Goal: Use online tool/utility: Utilize a website feature to perform a specific function

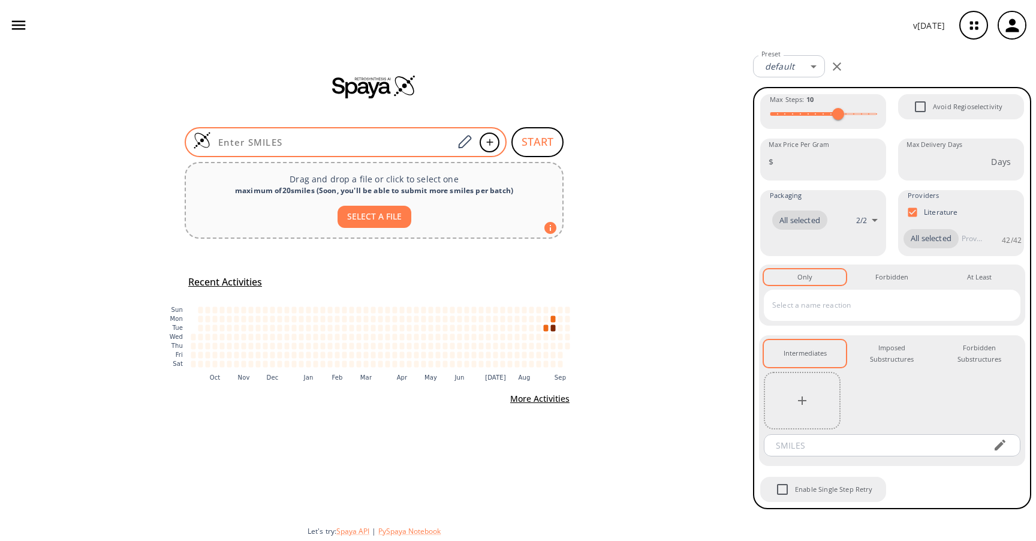
click at [322, 146] on input at bounding box center [332, 142] width 242 height 12
paste input "CC1(C)C2CCC(=O)C1C2"
type input "CC1(C)C2CCC(=O)C1C2"
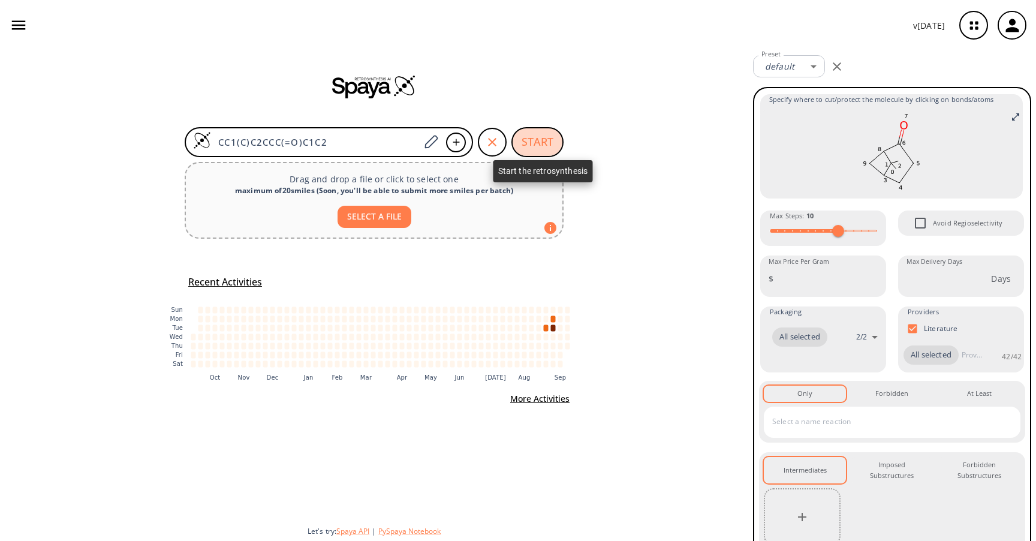
click at [540, 136] on button "START" at bounding box center [537, 142] width 52 height 30
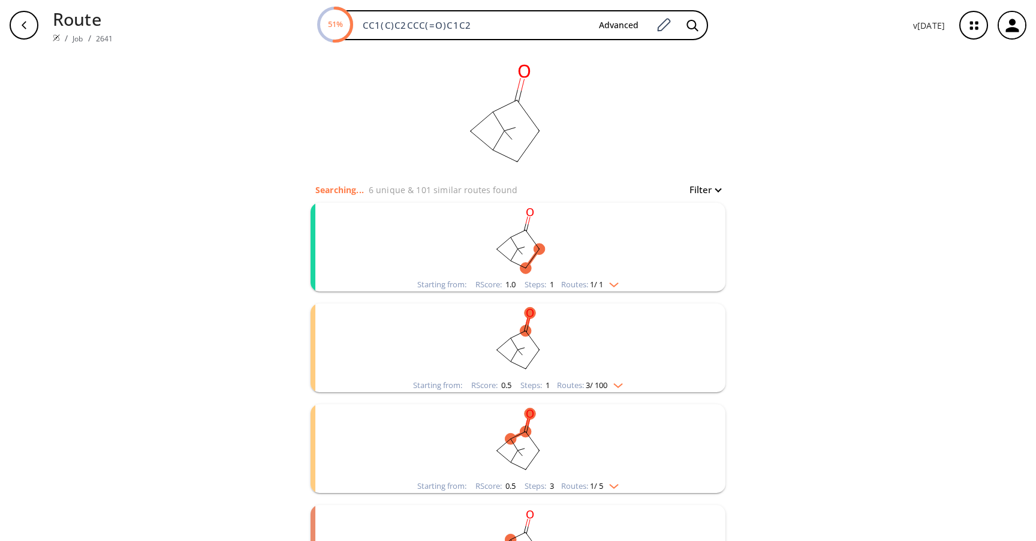
click at [535, 248] on ellipse "clusters" at bounding box center [538, 248] width 11 height 11
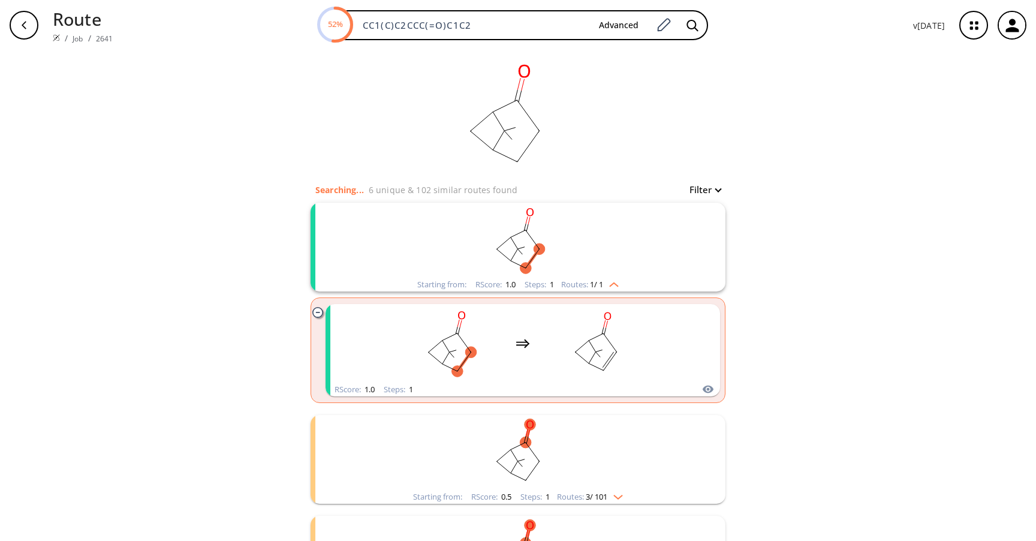
click at [535, 248] on ellipse "clusters" at bounding box center [538, 248] width 11 height 11
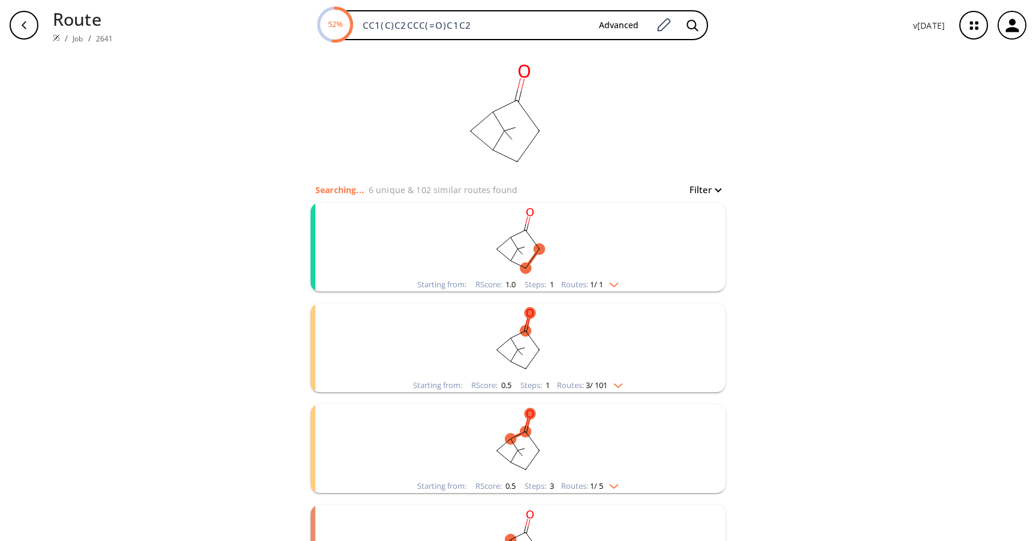
click at [548, 351] on rect "clusters" at bounding box center [518, 340] width 312 height 75
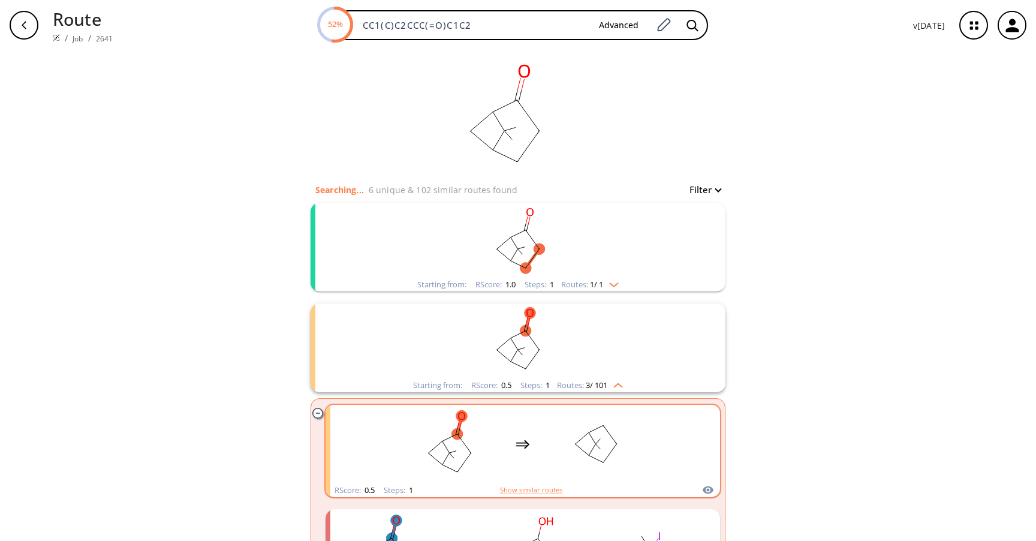
click at [530, 426] on div "clusters" at bounding box center [523, 444] width 254 height 79
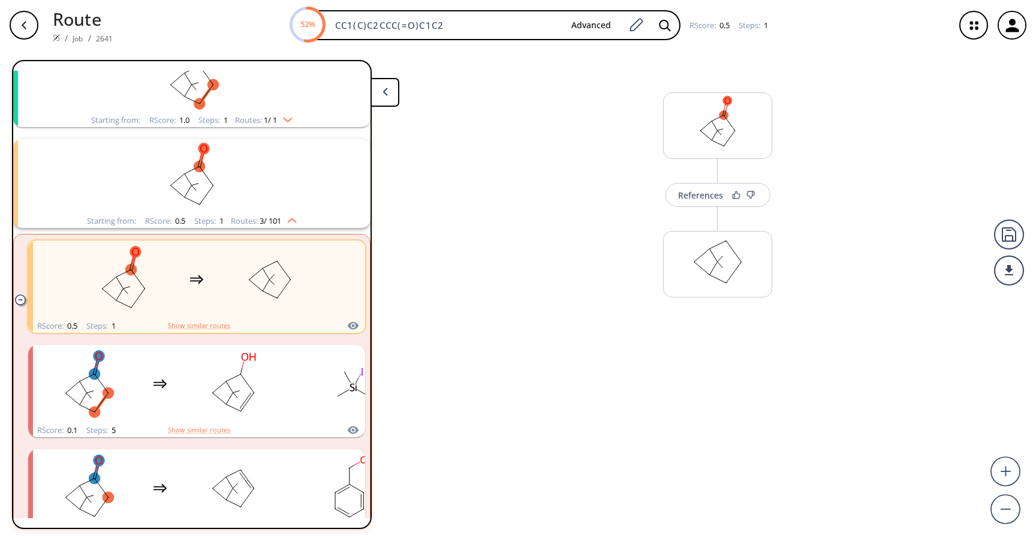
scroll to position [128, 0]
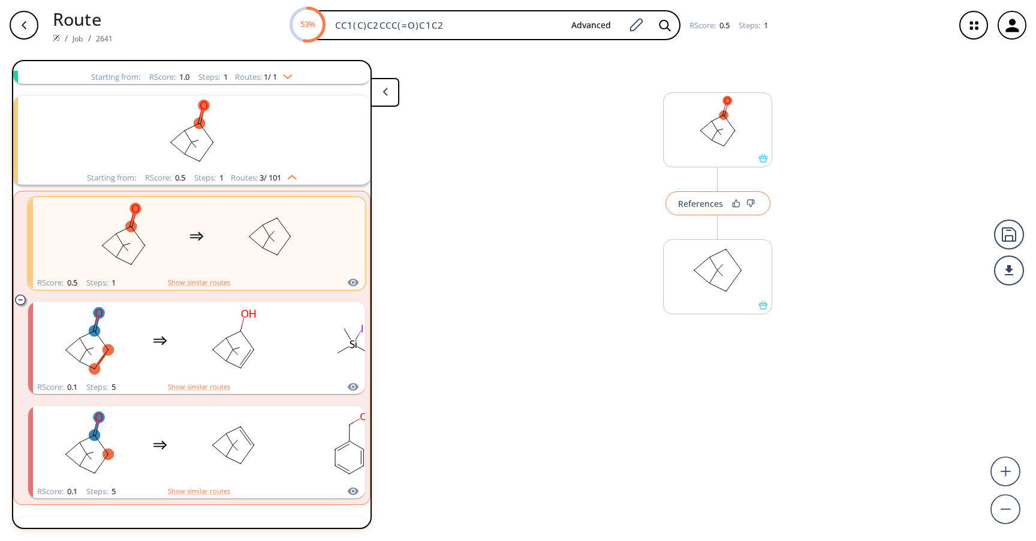
click at [697, 201] on div "References" at bounding box center [700, 204] width 45 height 8
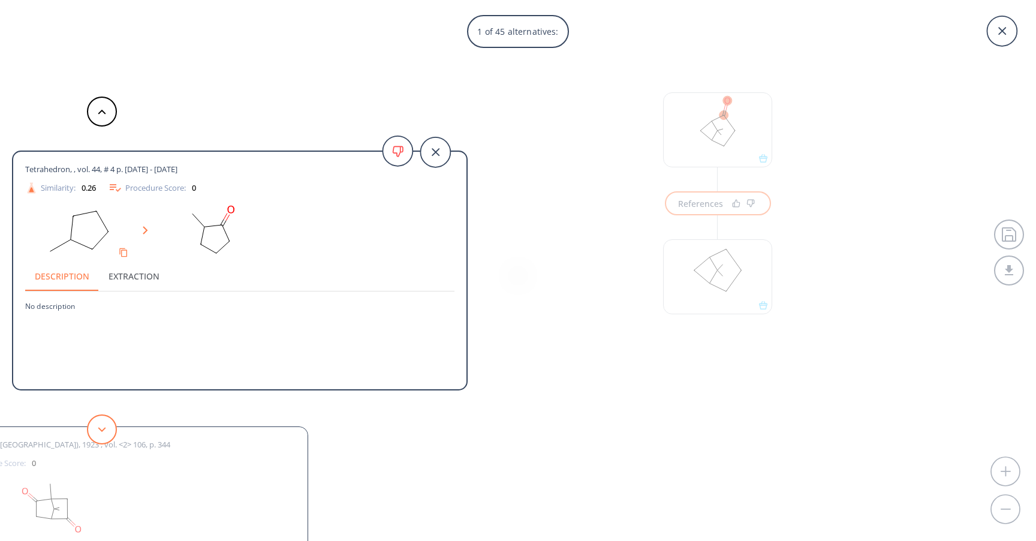
click at [103, 425] on button at bounding box center [102, 429] width 30 height 30
click at [102, 427] on icon at bounding box center [102, 429] width 8 height 5
click at [569, 364] on div "4 of 45 alternatives: Tetrahedron, , vol. 44, # 4 p. 1091 - 1106 Similarity: 0.…" at bounding box center [518, 270] width 1036 height 541
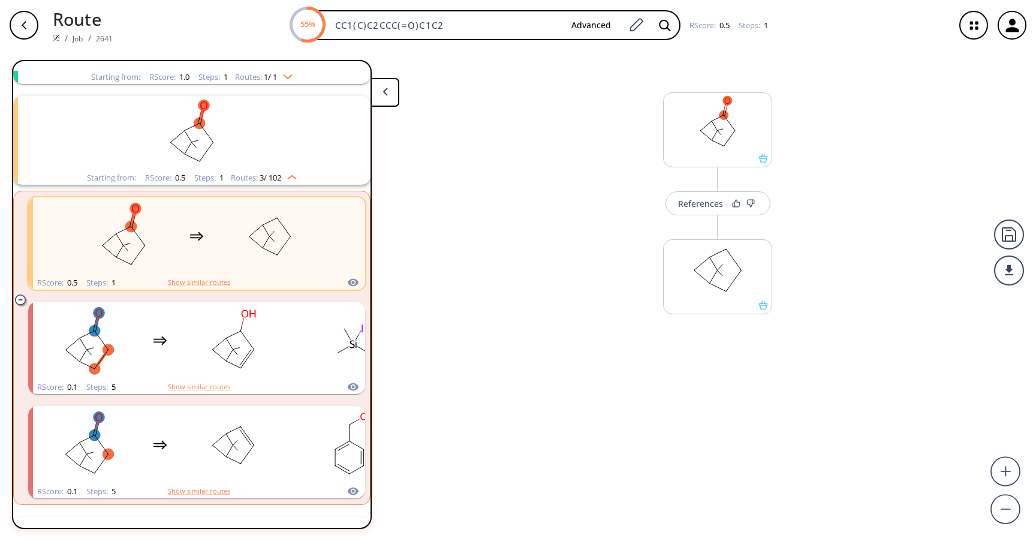
click at [22, 20] on icon "button" at bounding box center [24, 25] width 10 height 10
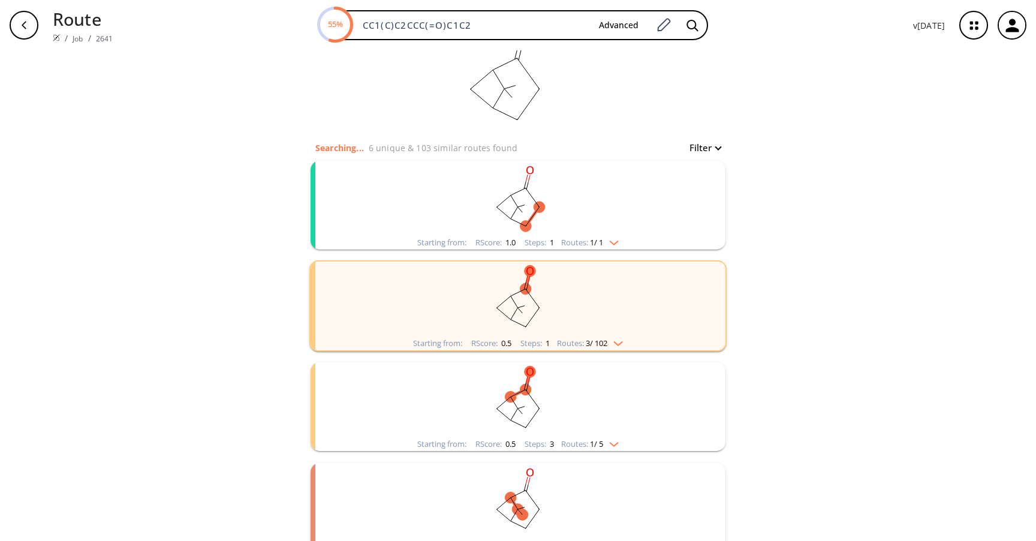
scroll to position [43, 0]
click at [514, 382] on rect "clusters" at bounding box center [518, 398] width 312 height 75
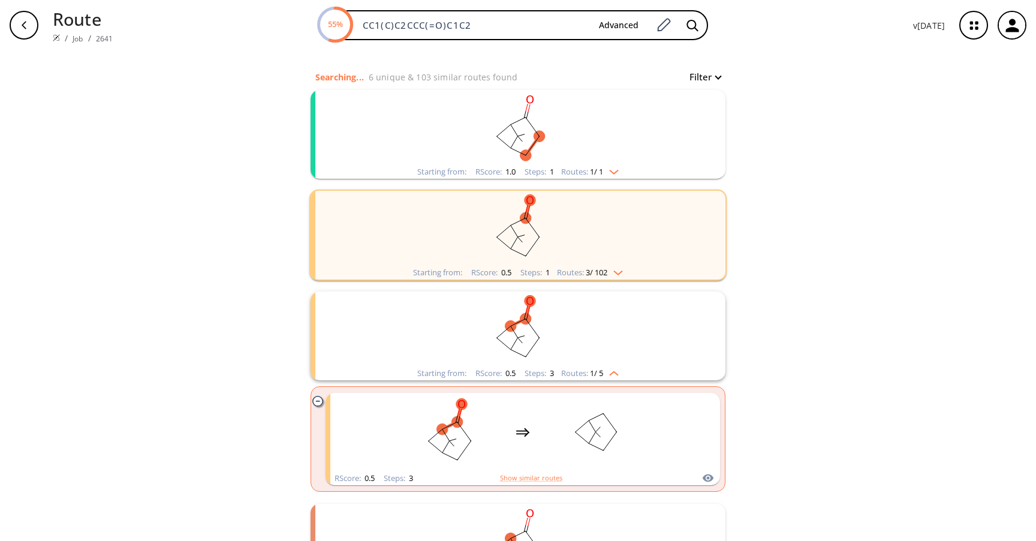
scroll to position [138, 0]
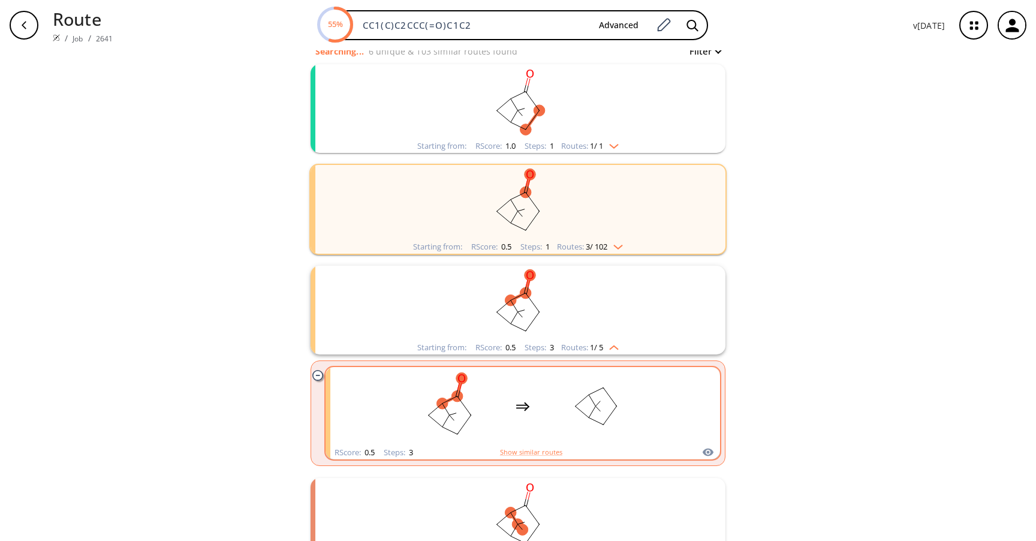
click at [526, 410] on icon "clusters" at bounding box center [522, 406] width 14 height 14
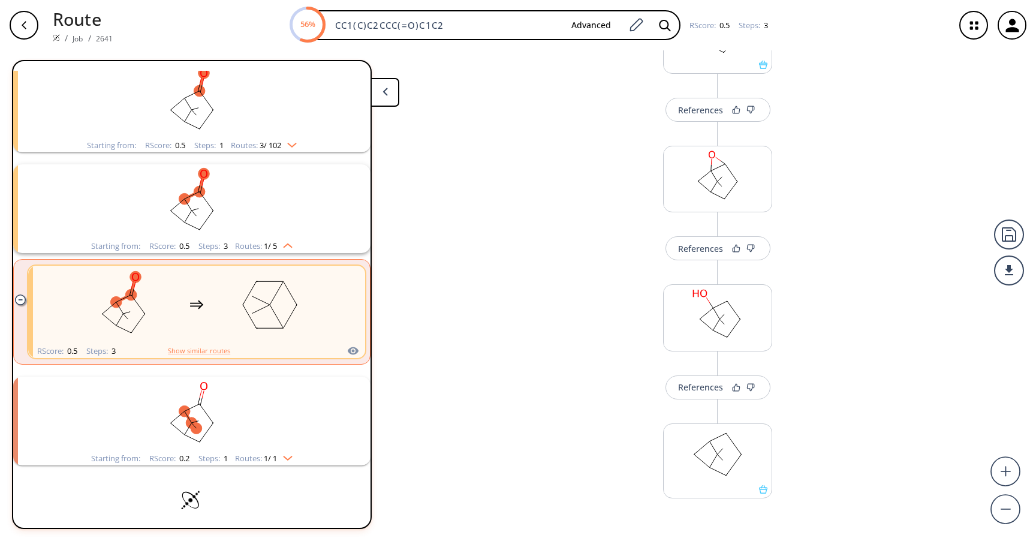
scroll to position [156, 0]
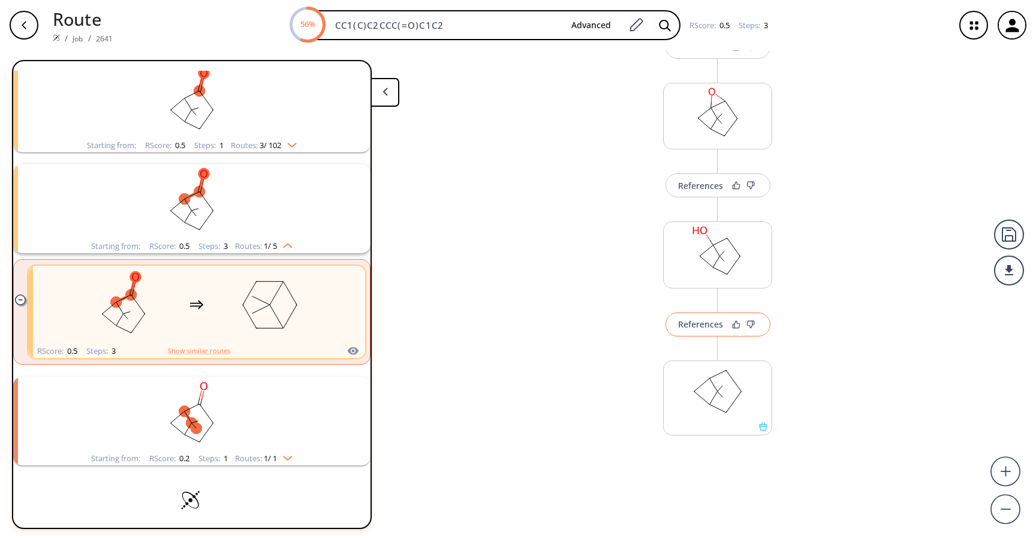
click at [697, 331] on button "References" at bounding box center [717, 324] width 105 height 24
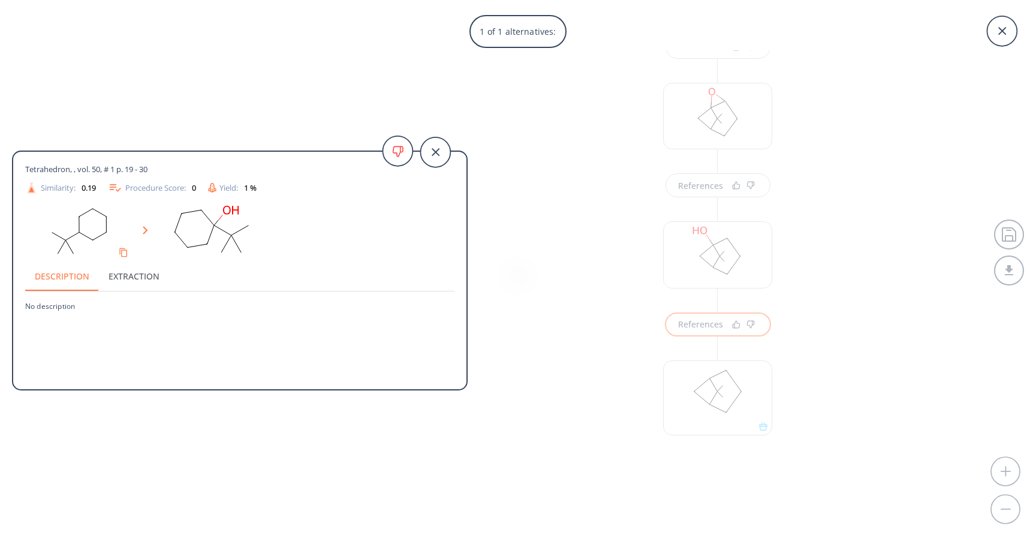
click at [196, 421] on div "Tetrahedron, , vol. 50, # 1 p. 19 - 30 Similarity: 0.19 Procedure Score: 0 Yiel…" at bounding box center [234, 270] width 468 height 541
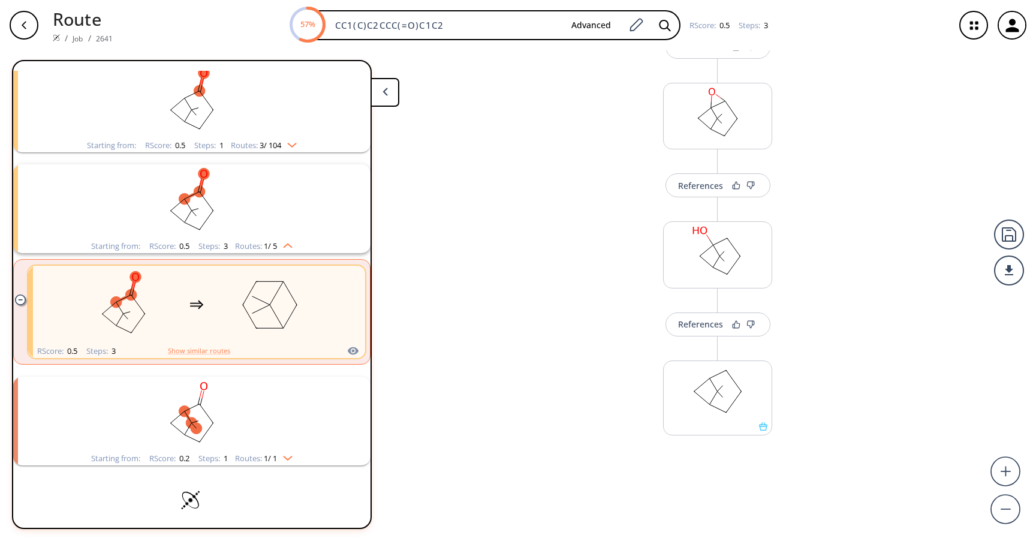
click at [480, 282] on div "References More routes from here References More routes from here References Mo…" at bounding box center [518, 290] width 1036 height 481
click at [26, 26] on icon "button" at bounding box center [24, 25] width 10 height 10
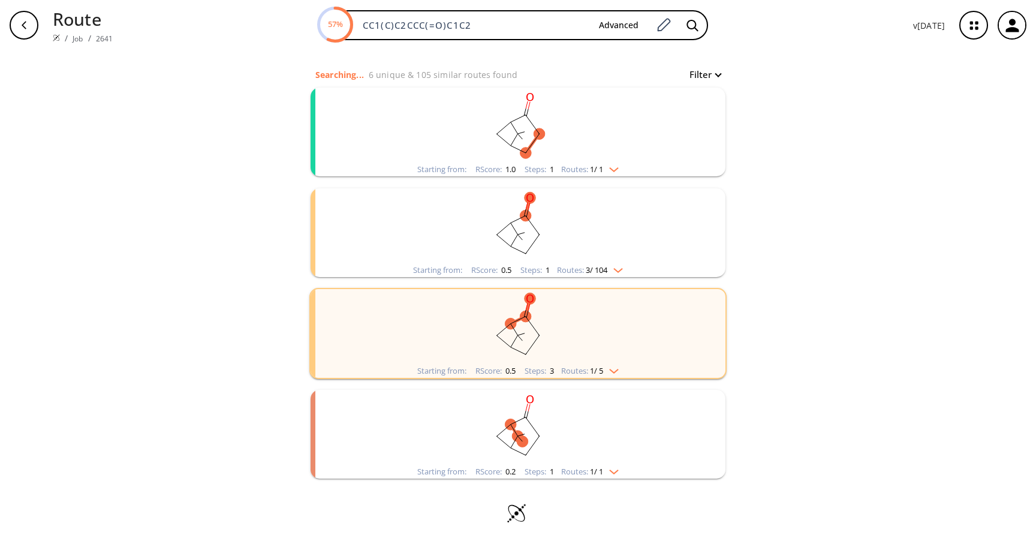
scroll to position [119, 0]
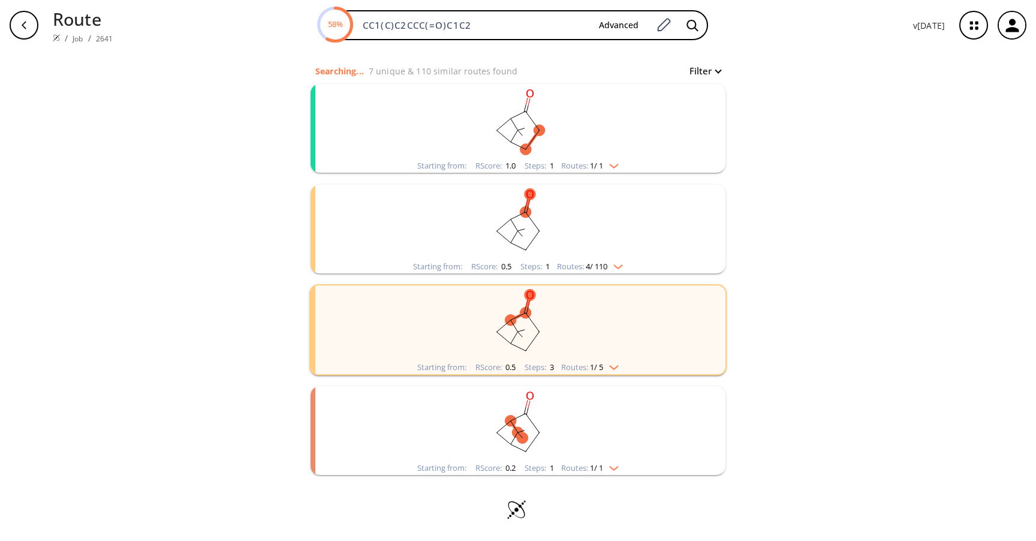
click at [499, 406] on rect "clusters" at bounding box center [518, 423] width 312 height 75
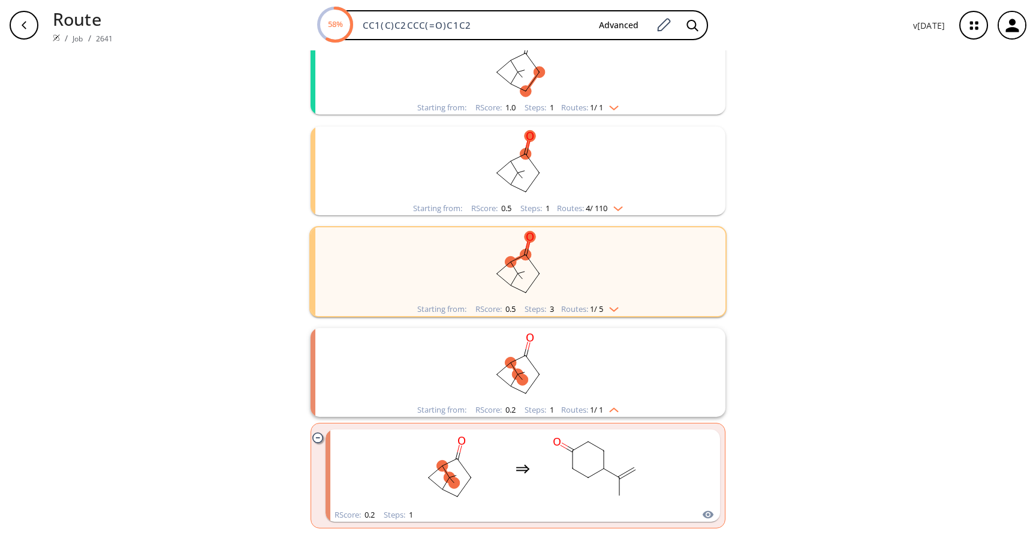
scroll to position [209, 0]
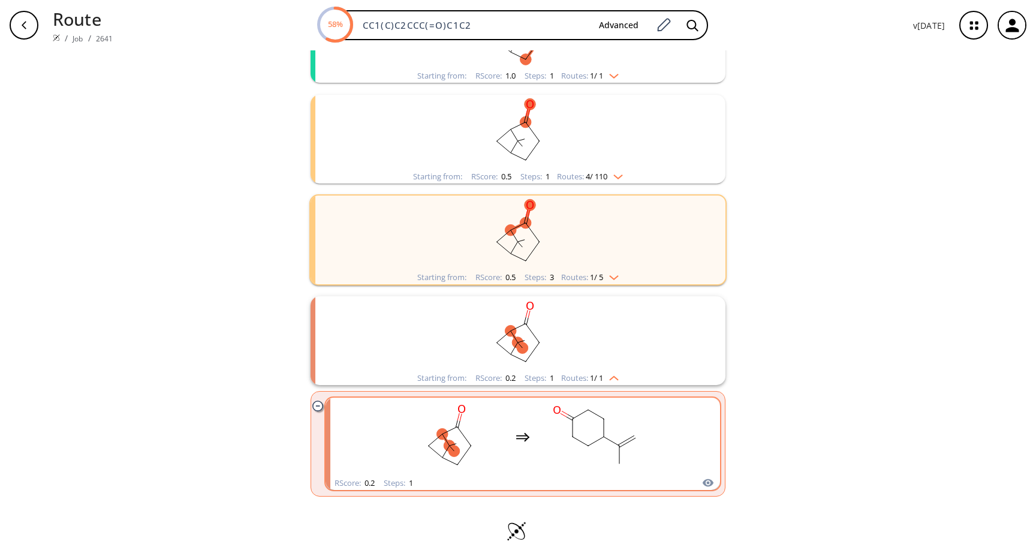
click at [521, 424] on div "clusters" at bounding box center [523, 436] width 254 height 79
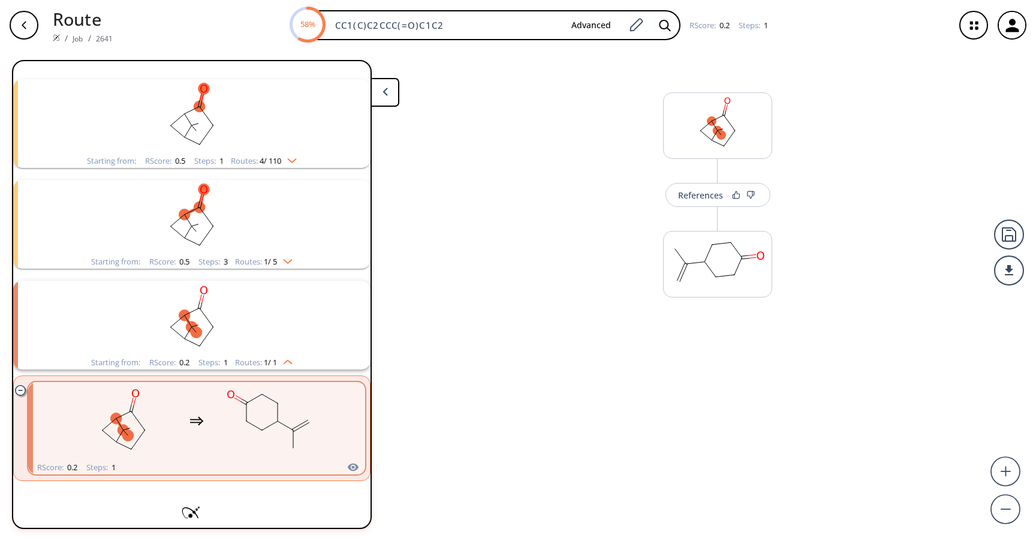
scroll to position [160, 0]
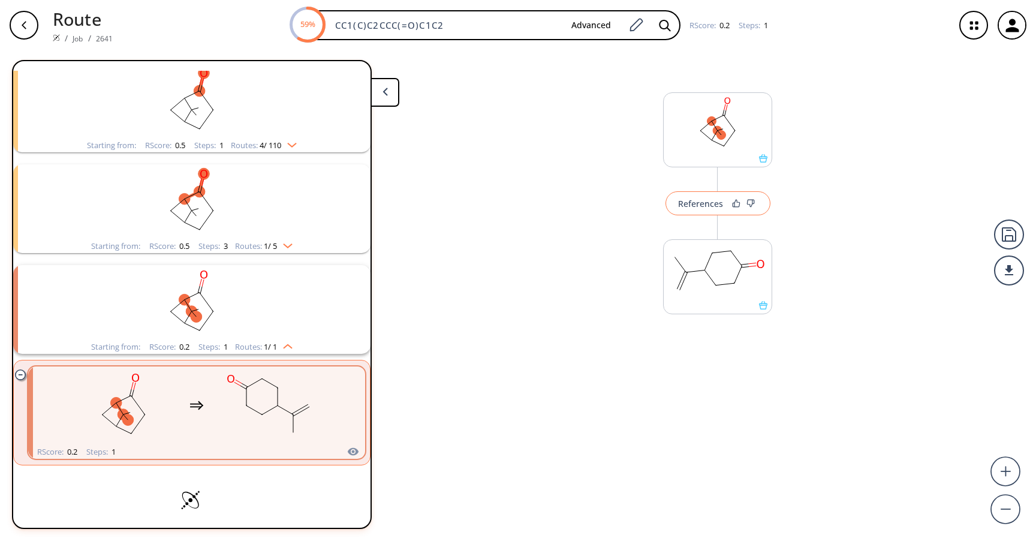
click at [706, 203] on div "References" at bounding box center [700, 204] width 45 height 8
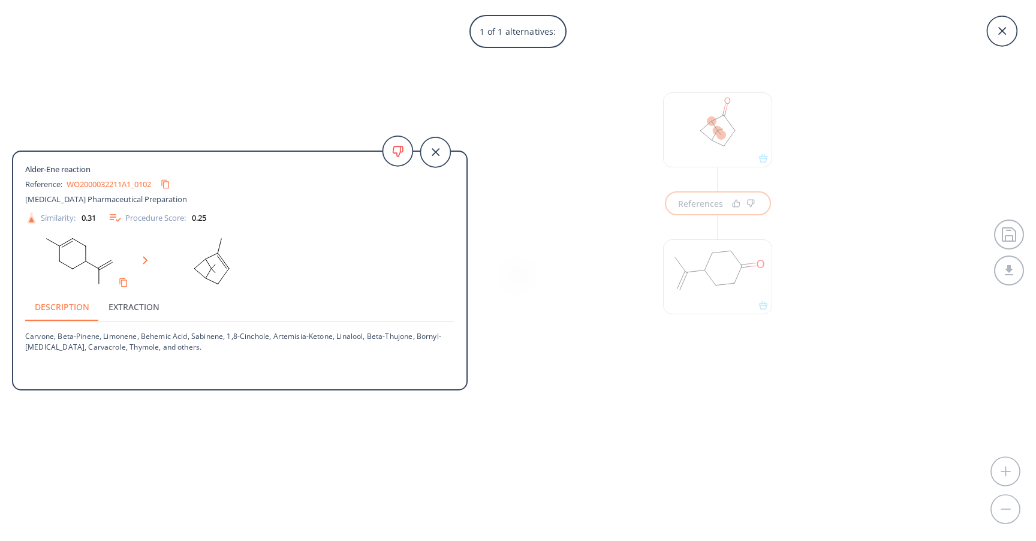
click at [601, 259] on div "1 of 1 alternatives: Alder-Ene reaction Reference: WO2000032211A1_0102 Enteral …" at bounding box center [518, 270] width 1036 height 541
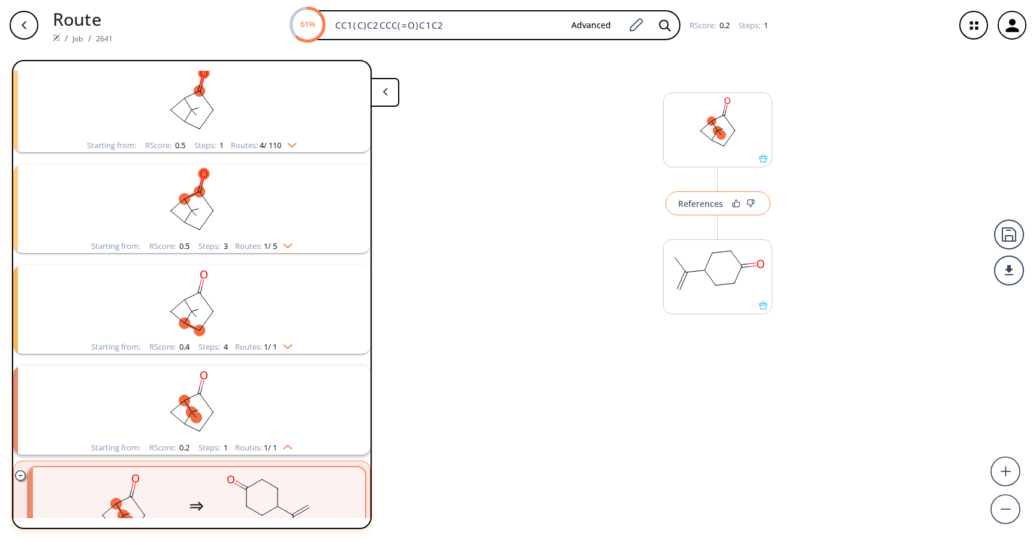
click at [694, 207] on div "References" at bounding box center [700, 204] width 45 height 8
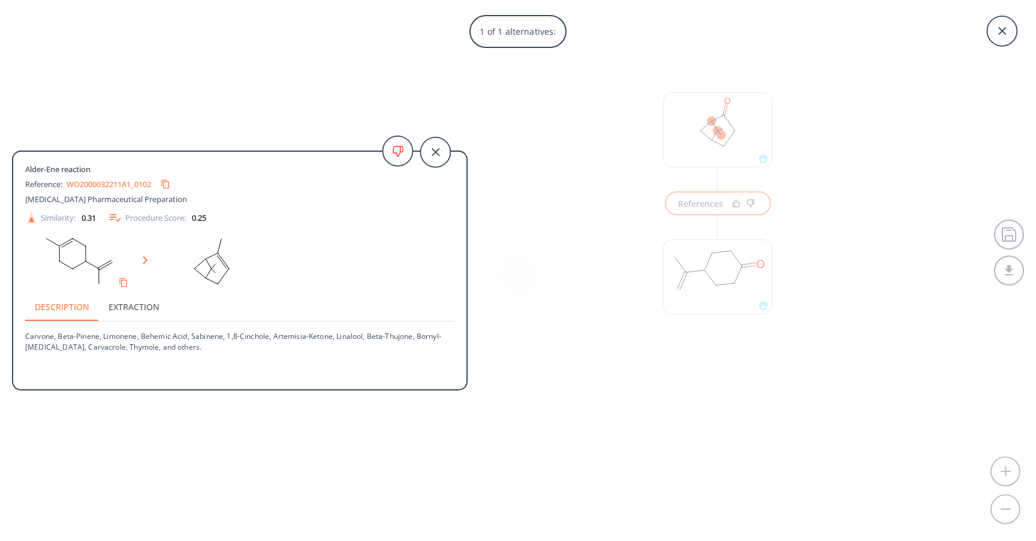
click at [580, 204] on div "1 of 1 alternatives: Alder-Ene reaction Reference: WO2000032211A1_0102 Enteral …" at bounding box center [518, 270] width 1036 height 541
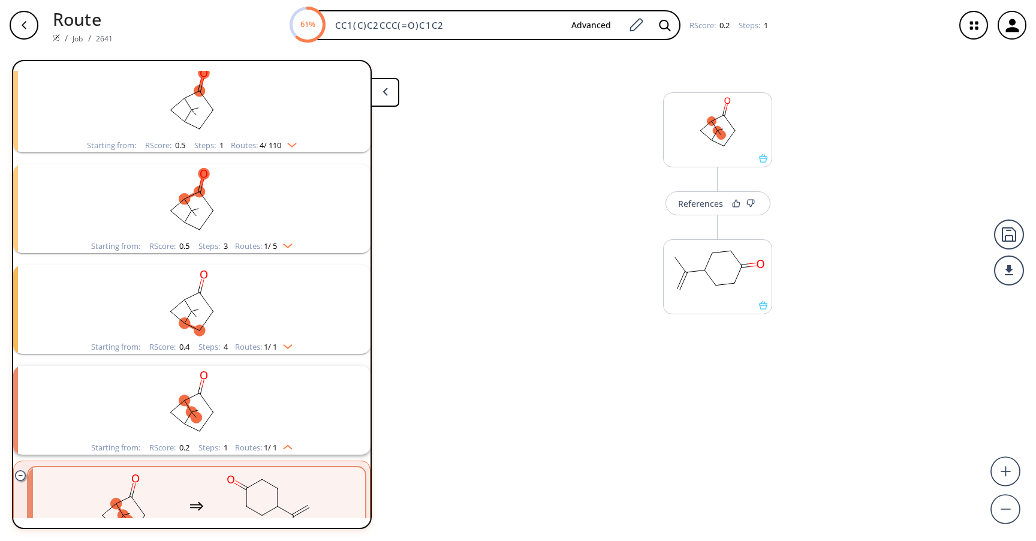
click at [19, 22] on div "button" at bounding box center [24, 25] width 29 height 29
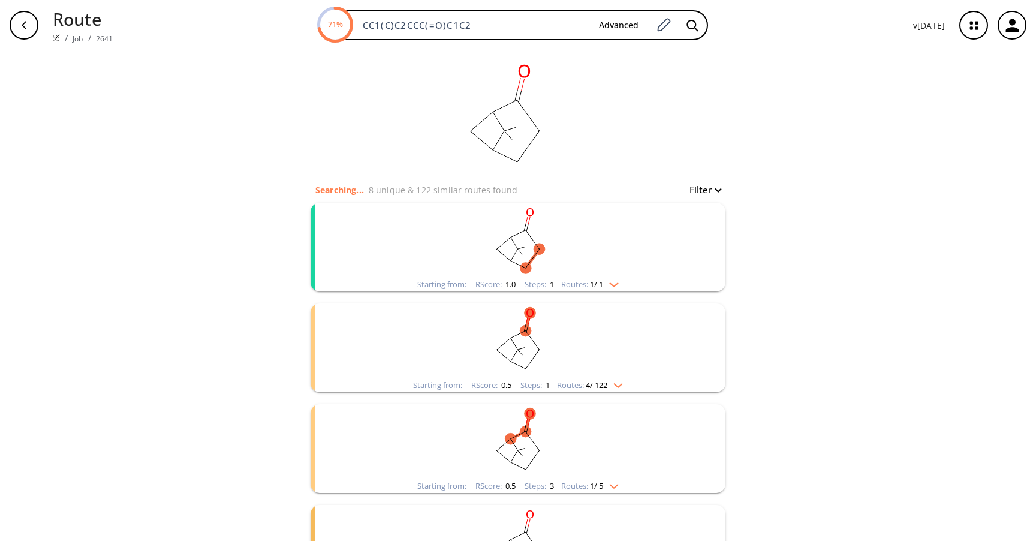
click at [542, 239] on rect "clusters" at bounding box center [518, 240] width 312 height 75
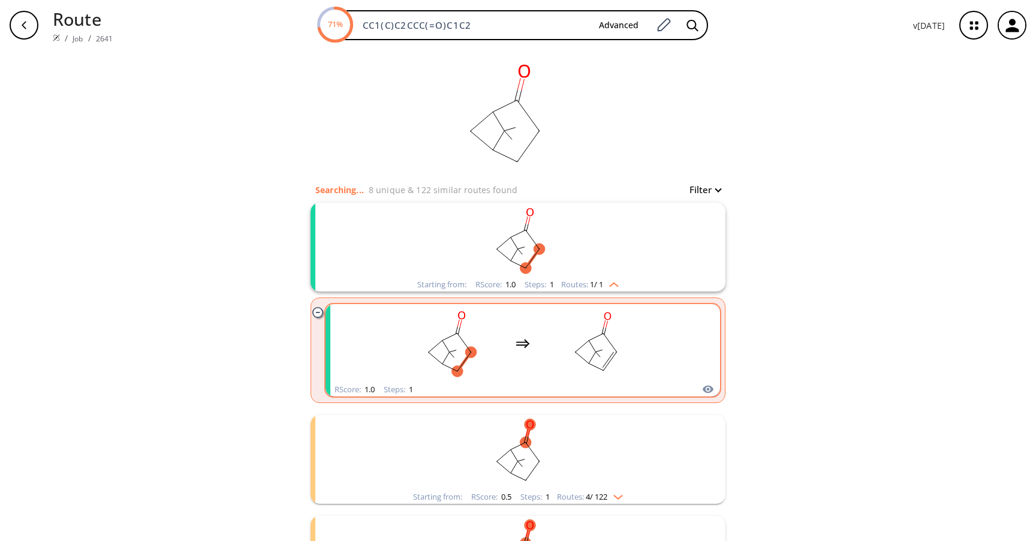
click at [557, 343] on rect "clusters" at bounding box center [596, 343] width 108 height 75
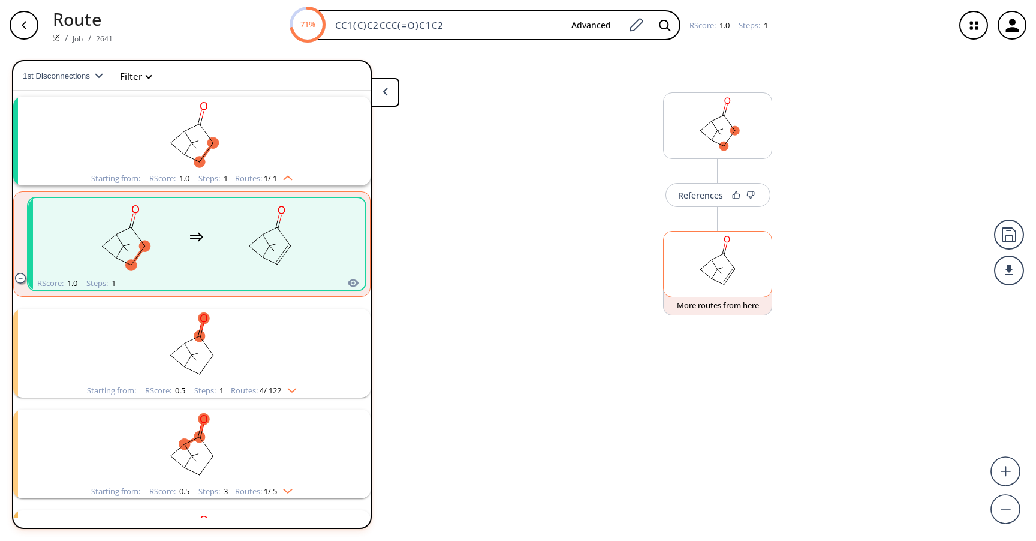
scroll to position [27, 0]
click at [710, 324] on button "More routes from here" at bounding box center [717, 319] width 109 height 26
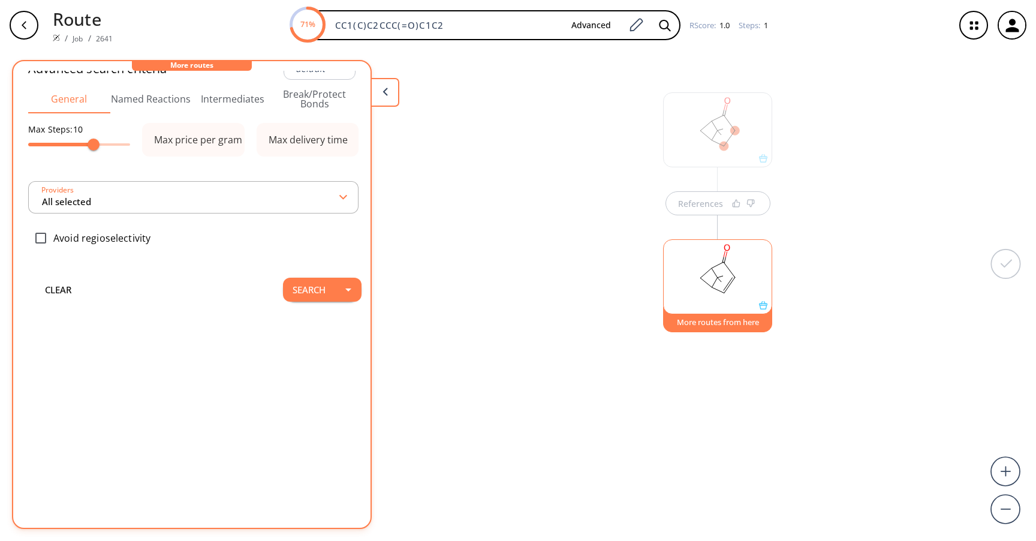
scroll to position [0, 0]
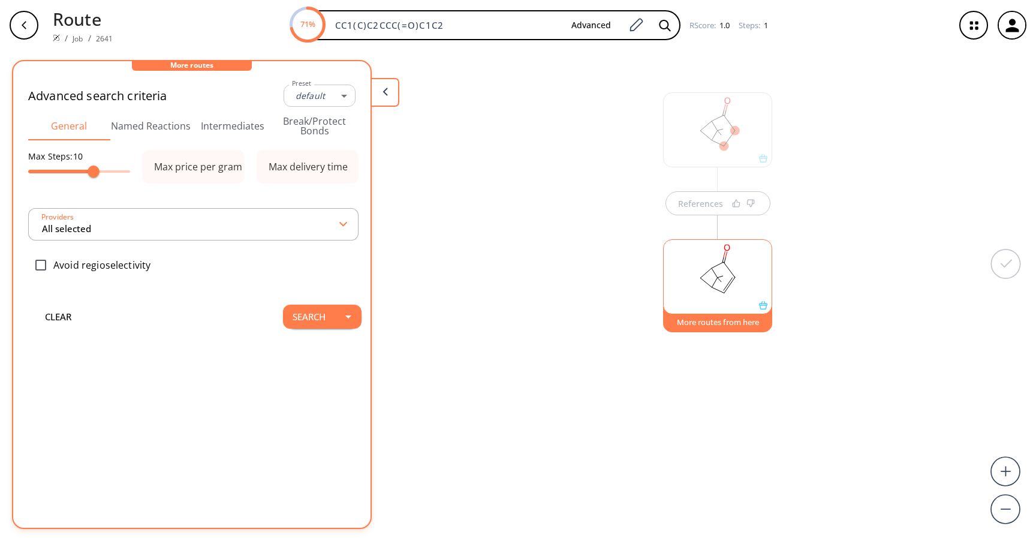
type input "-1"
type input "All selected"
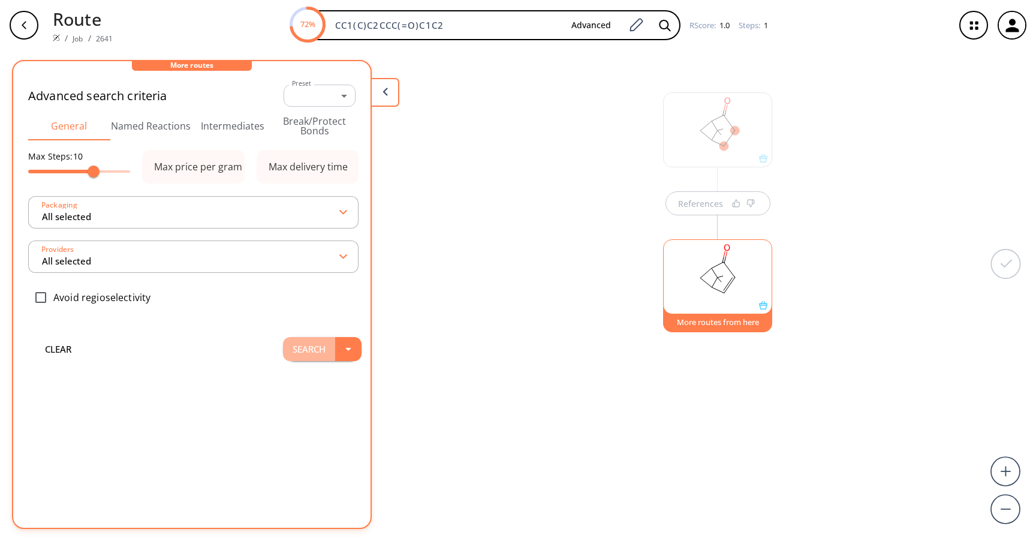
click at [316, 352] on button "Search" at bounding box center [309, 349] width 52 height 24
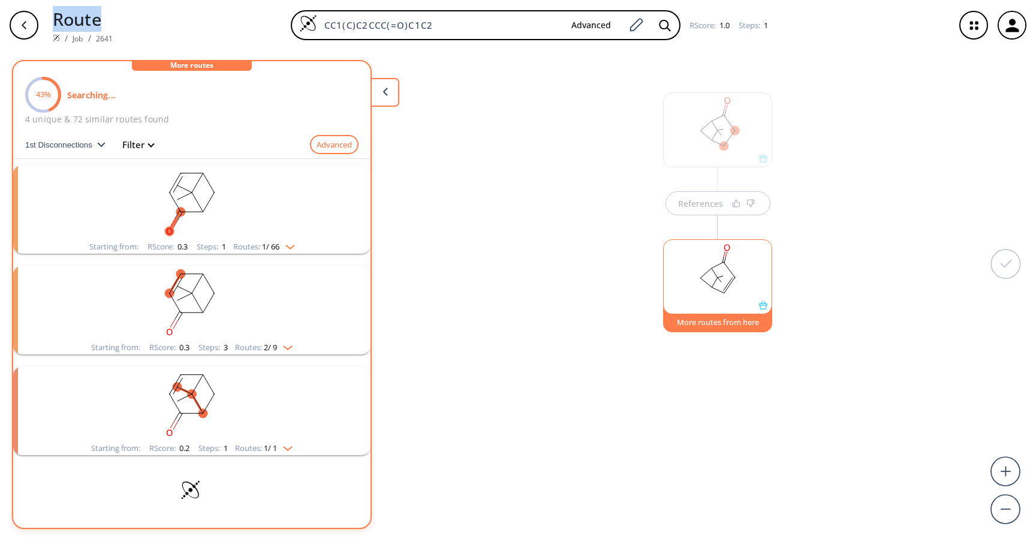
click at [764, 305] on icon at bounding box center [763, 305] width 8 height 8
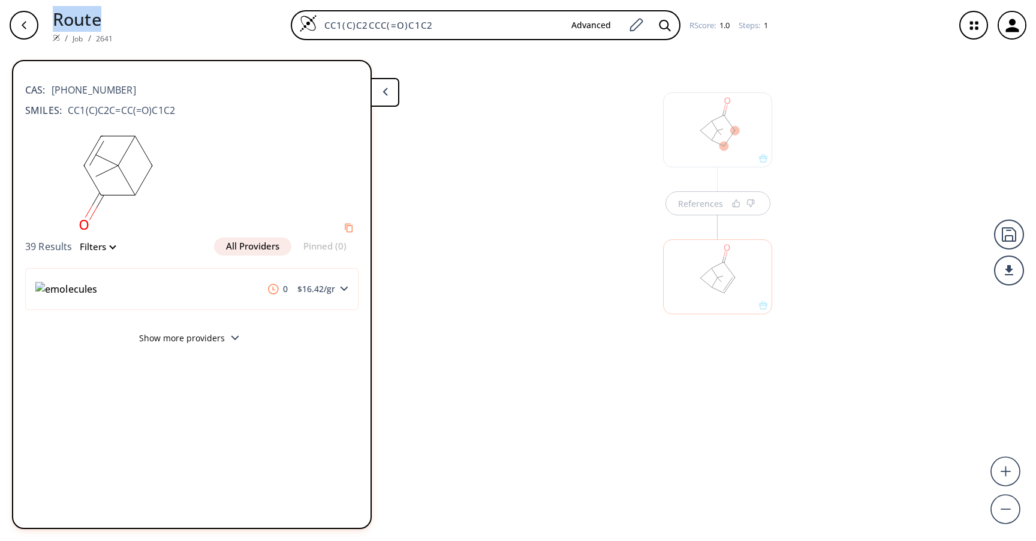
click at [818, 302] on div "References" at bounding box center [518, 290] width 1036 height 481
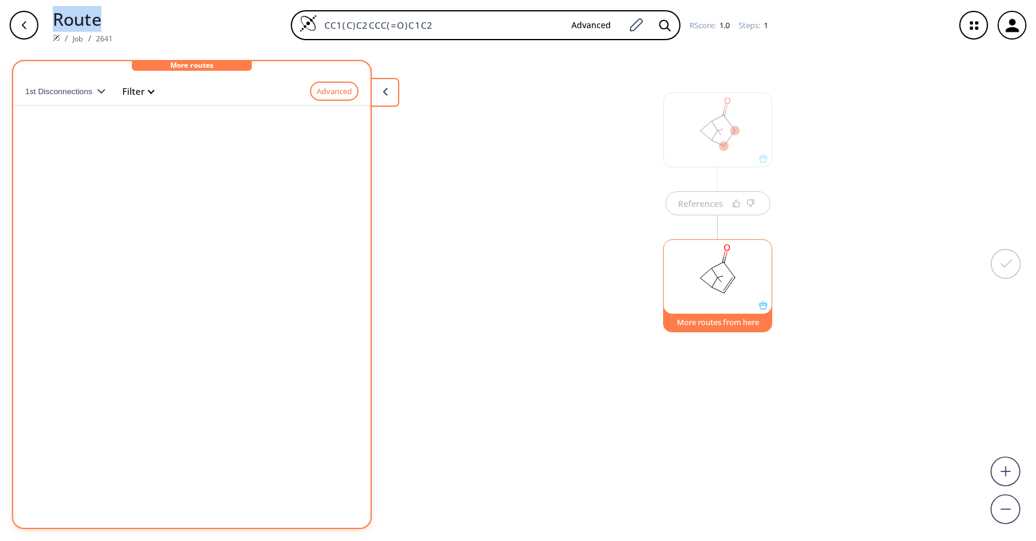
click at [710, 327] on button "More routes from here" at bounding box center [717, 319] width 109 height 26
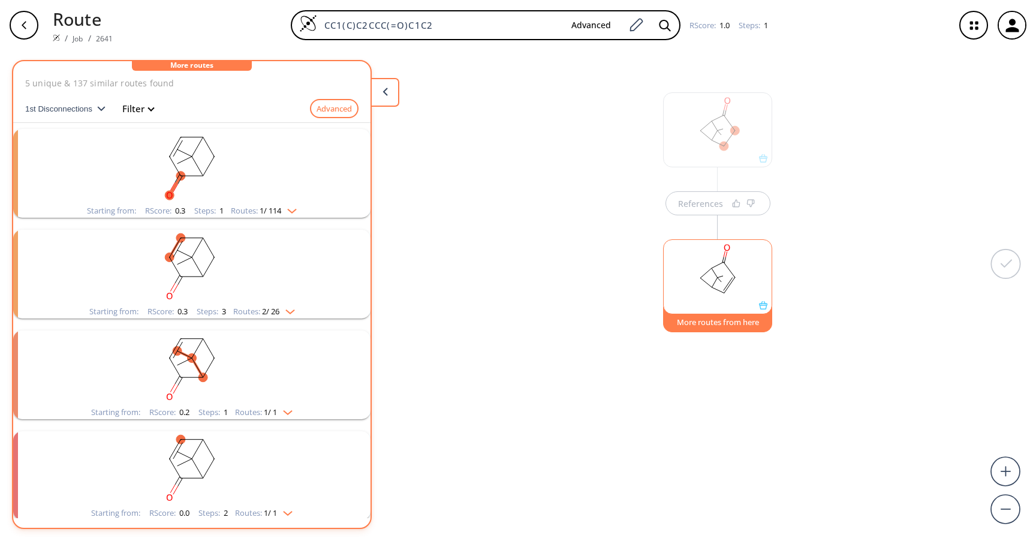
click at [233, 159] on rect "clusters" at bounding box center [192, 166] width 312 height 75
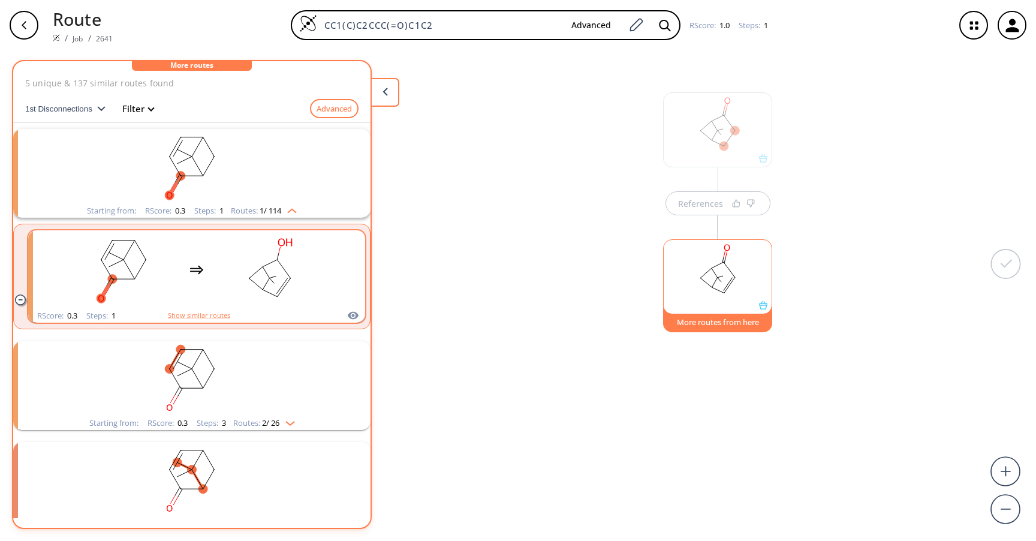
click at [202, 267] on icon "clusters" at bounding box center [196, 270] width 14 height 14
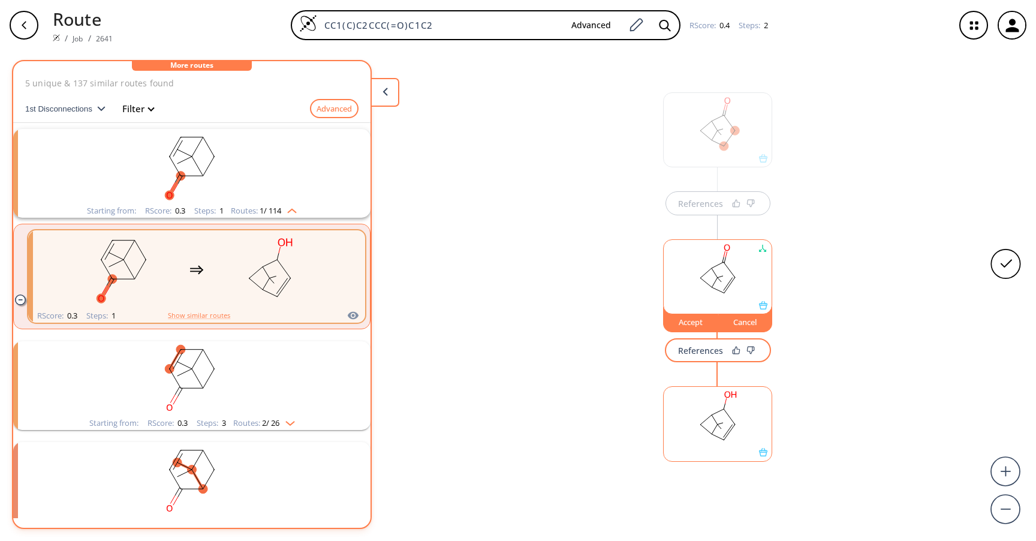
click at [766, 453] on icon at bounding box center [763, 452] width 8 height 8
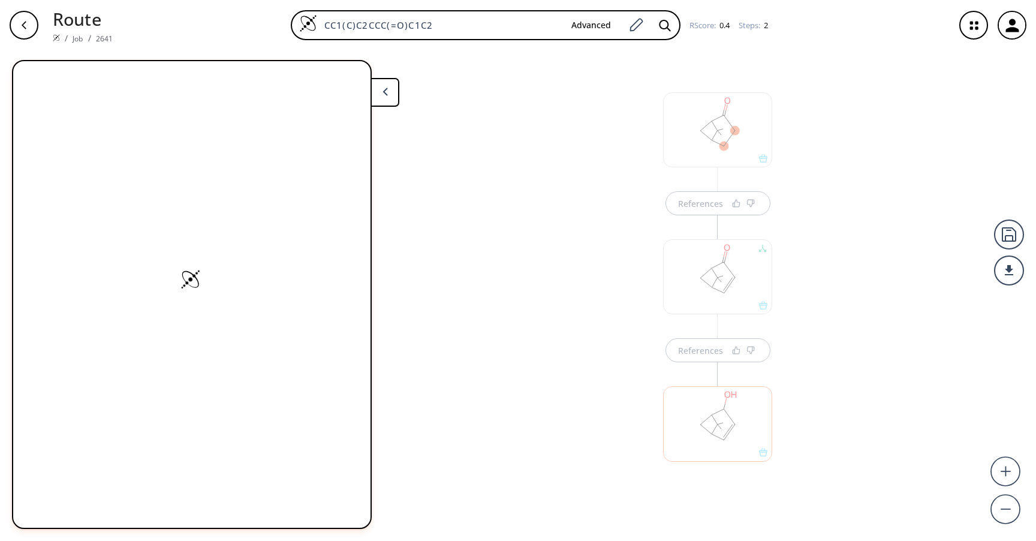
scroll to position [2, 0]
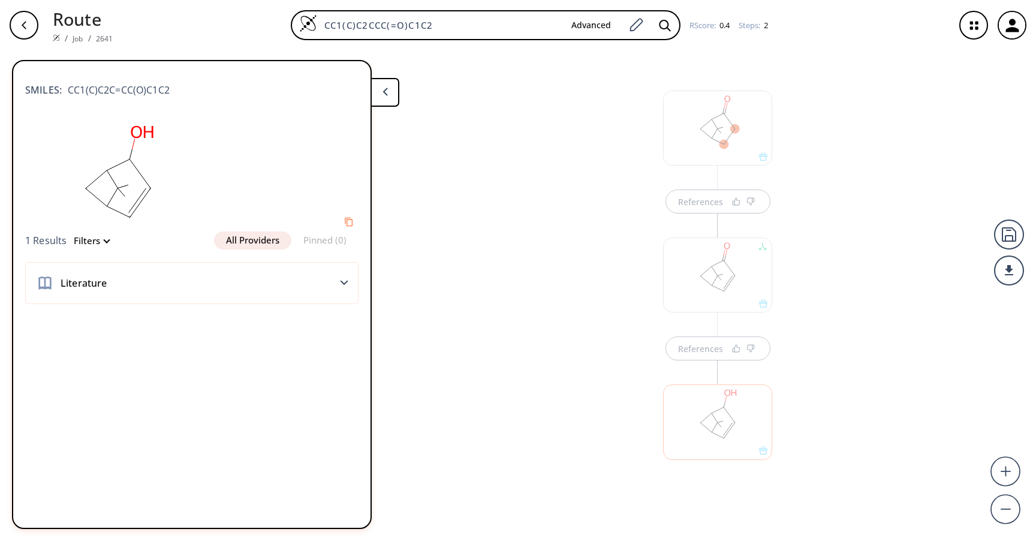
click at [836, 366] on div "References References" at bounding box center [518, 290] width 1036 height 481
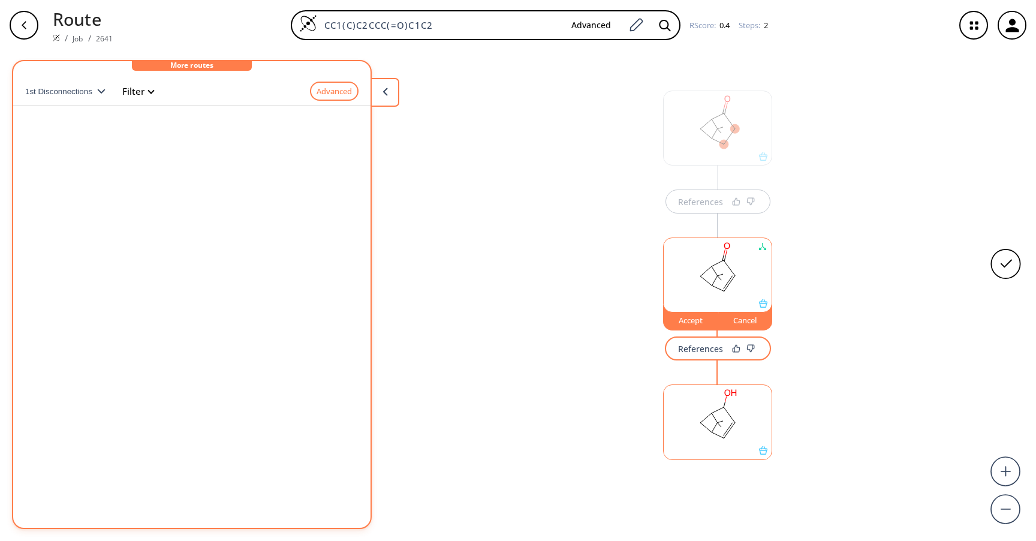
click at [688, 321] on div "Accept" at bounding box center [691, 319] width 54 height 7
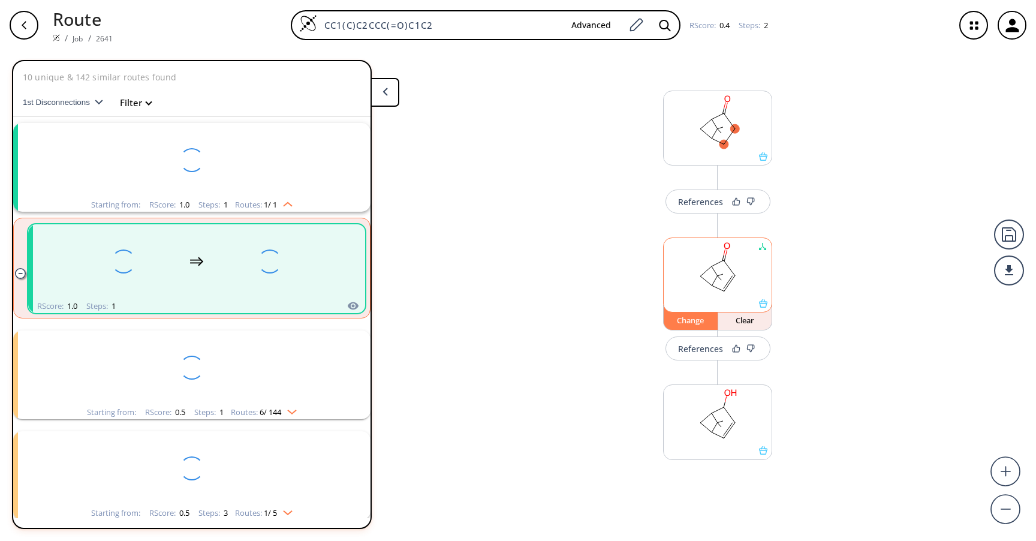
scroll to position [27, 0]
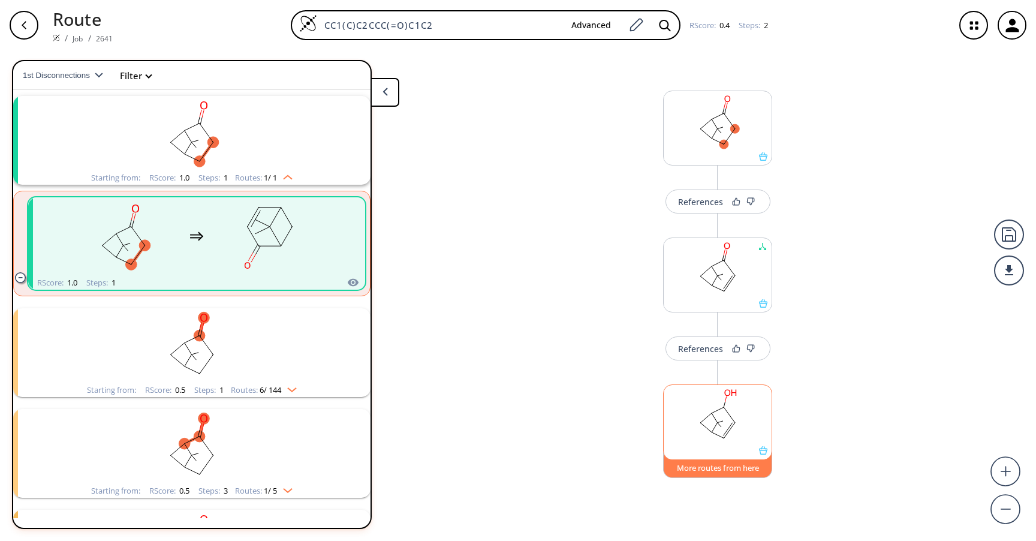
click at [695, 469] on button "More routes from here" at bounding box center [717, 465] width 109 height 26
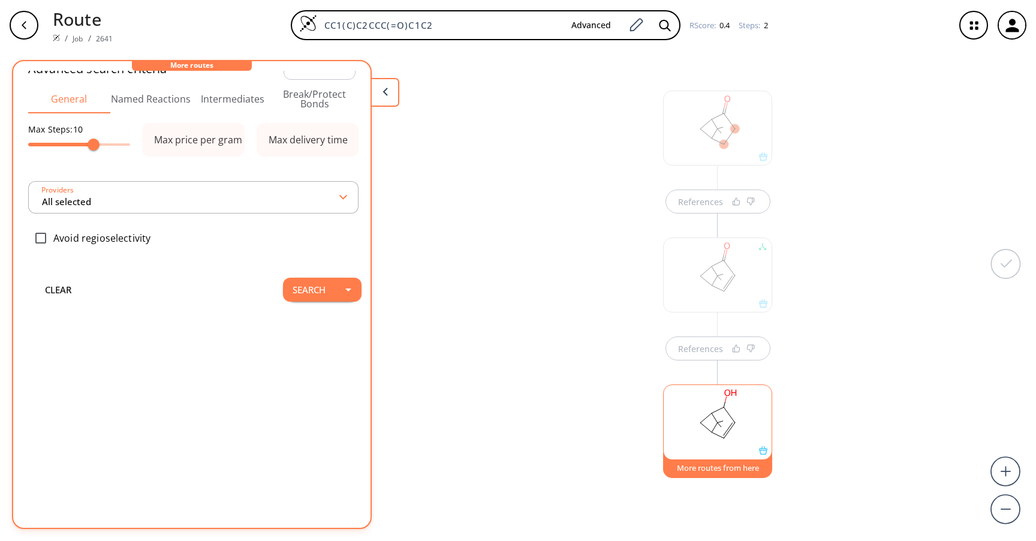
scroll to position [0, 0]
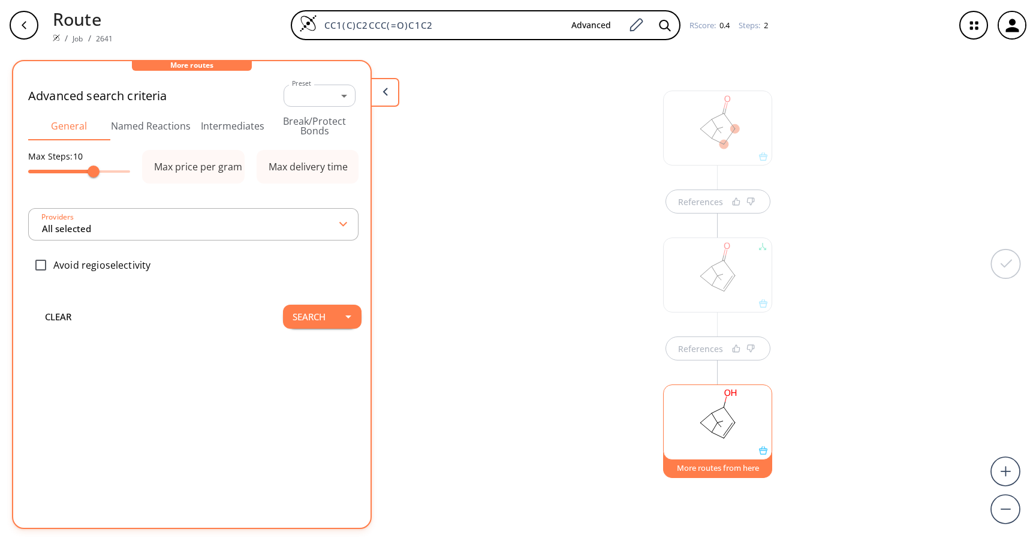
type input "All selected"
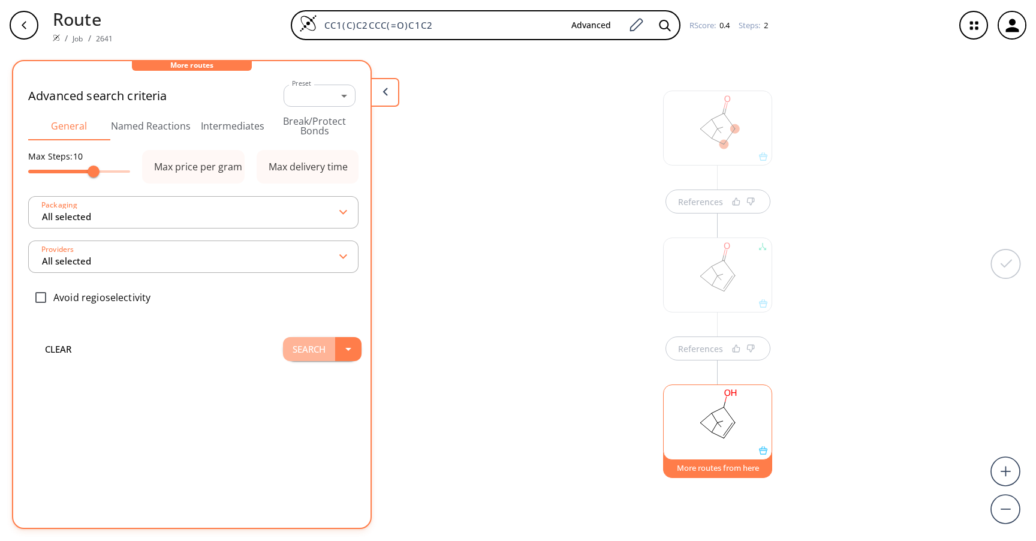
click at [311, 349] on button "Search" at bounding box center [309, 349] width 52 height 24
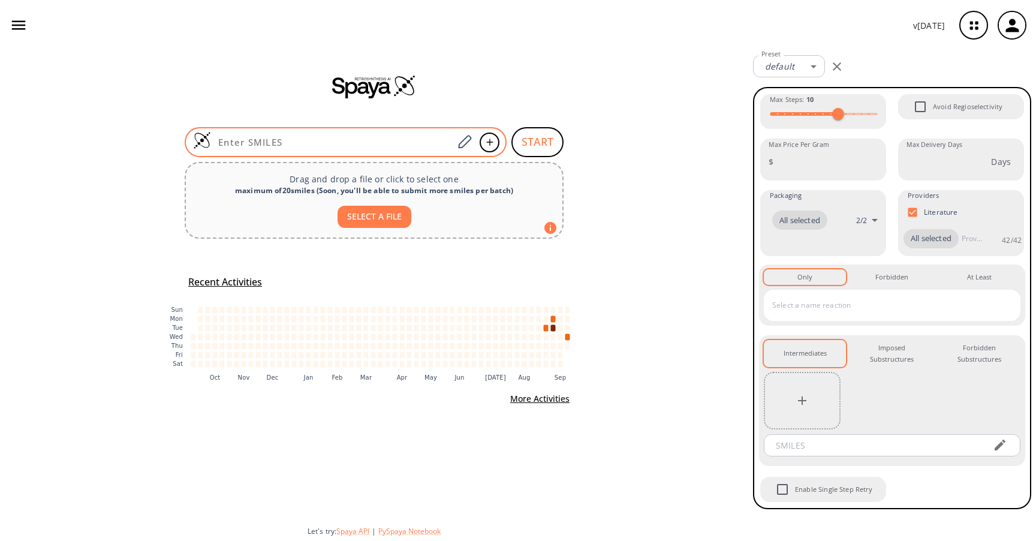
click at [352, 138] on input at bounding box center [332, 142] width 242 height 12
paste input "CC(C1CCCC(C1)(C)C)OC(=O)C"
type input "CC(C1CCCC(C1)(C)C)OC(=O)C"
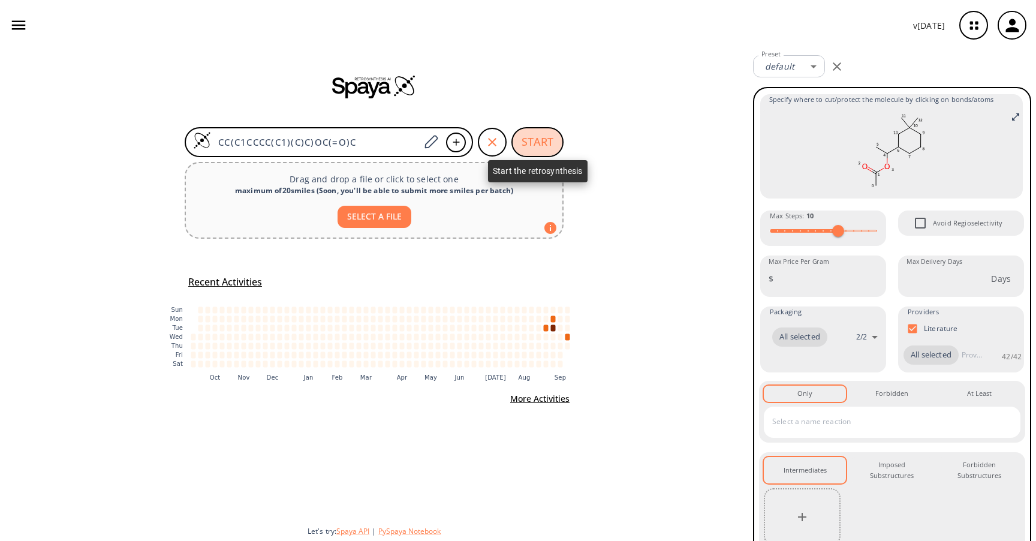
click at [542, 130] on button "START" at bounding box center [537, 142] width 52 height 30
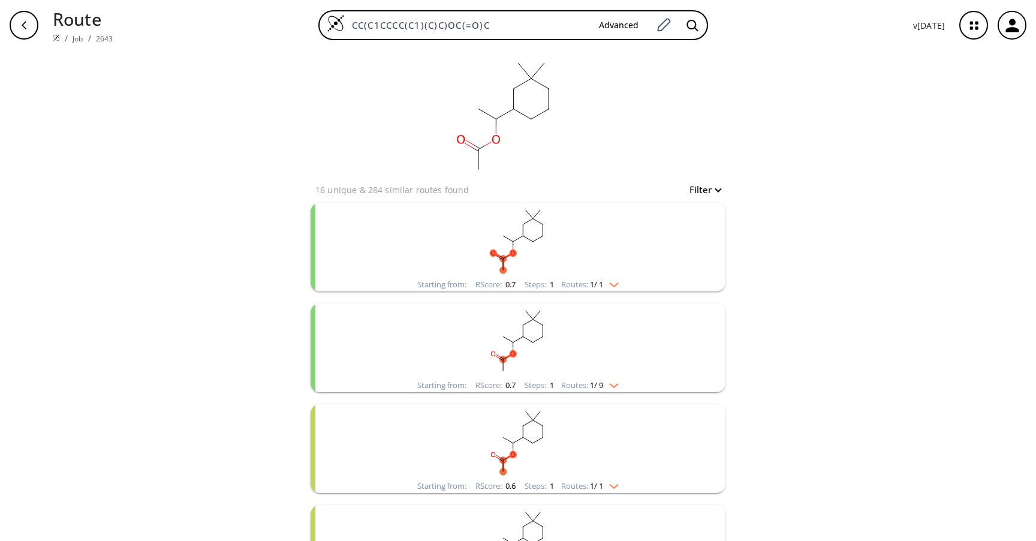
click at [577, 244] on rect "clusters" at bounding box center [518, 240] width 312 height 75
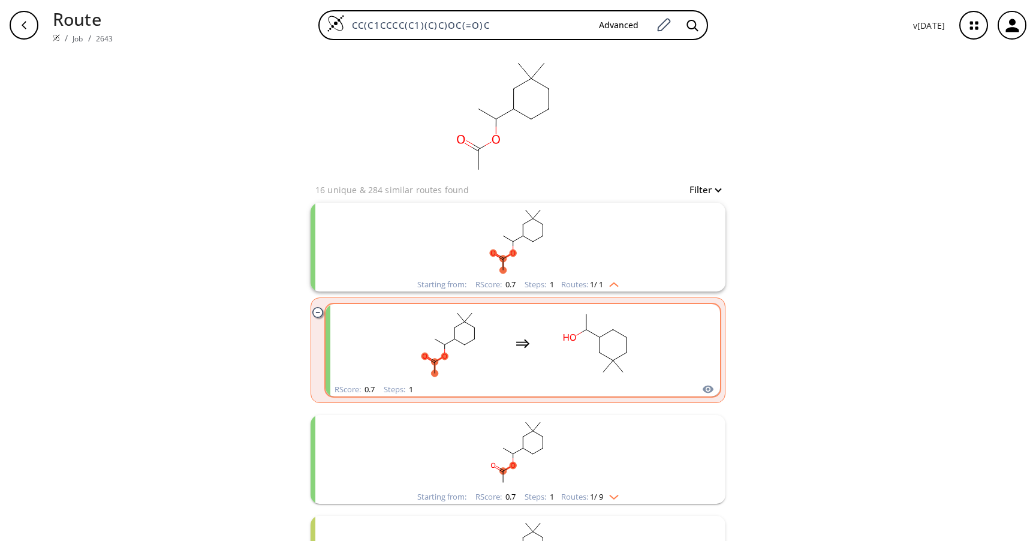
click at [537, 340] on div "clusters" at bounding box center [523, 343] width 254 height 79
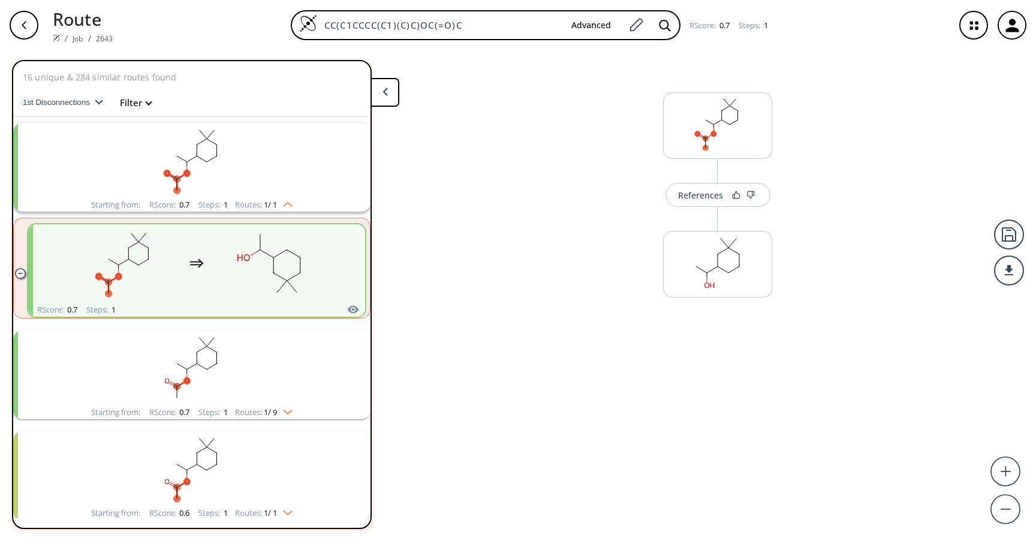
scroll to position [27, 0]
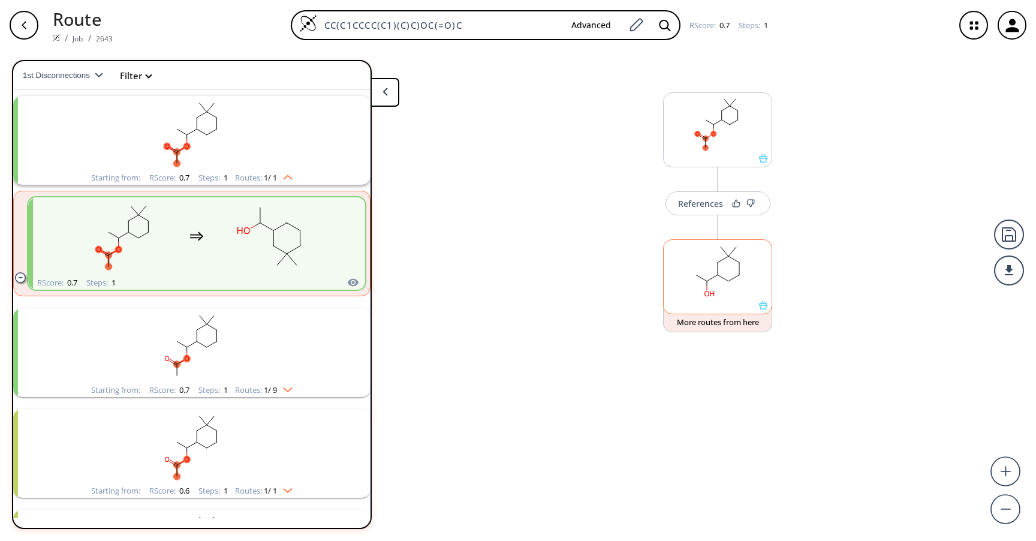
click at [763, 305] on icon at bounding box center [763, 305] width 8 height 8
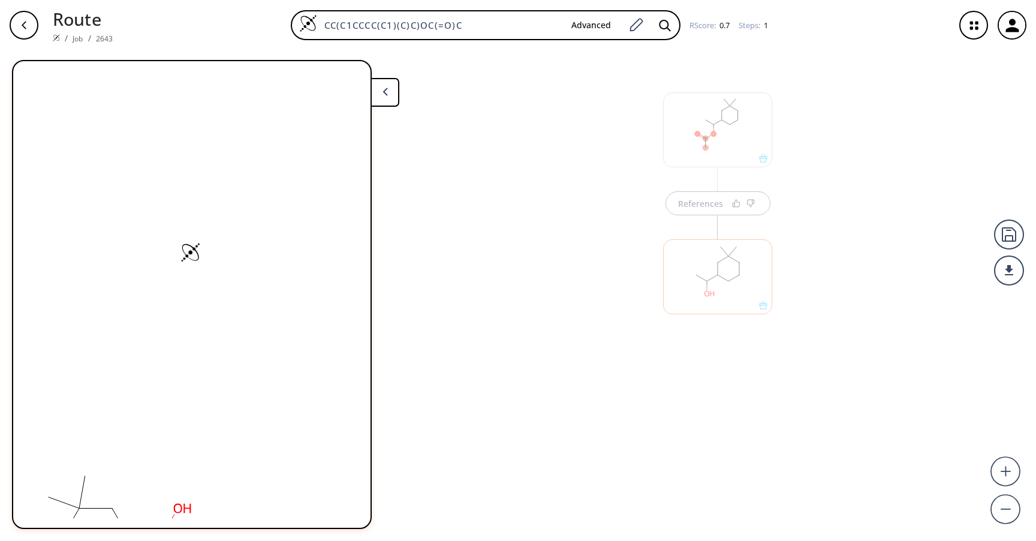
scroll to position [0, 0]
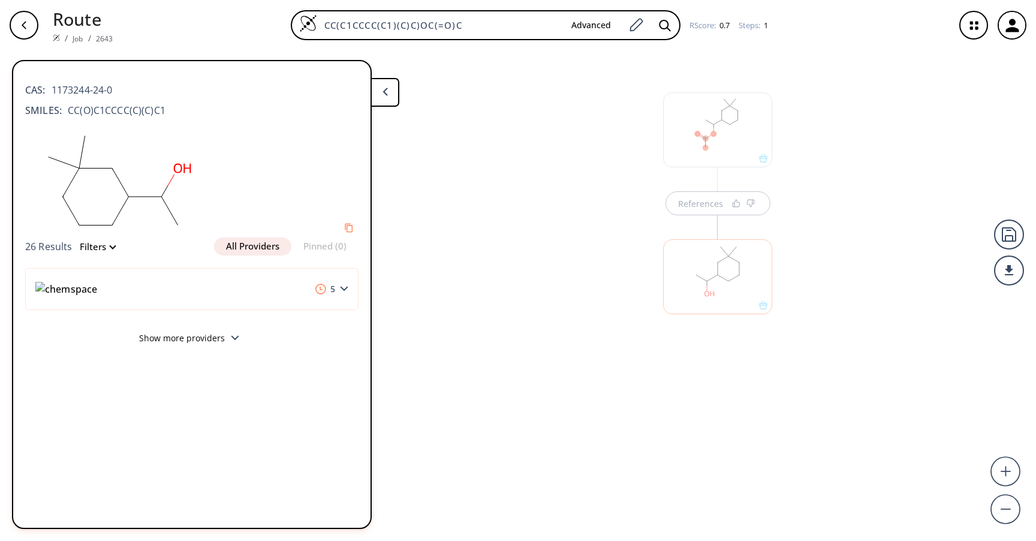
click at [476, 201] on div "References" at bounding box center [518, 290] width 1036 height 481
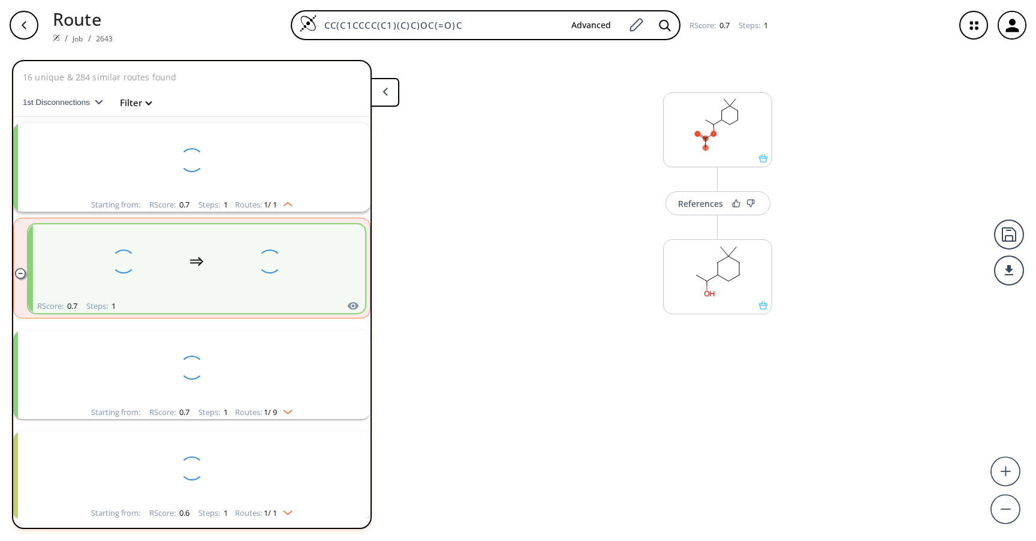
scroll to position [27, 0]
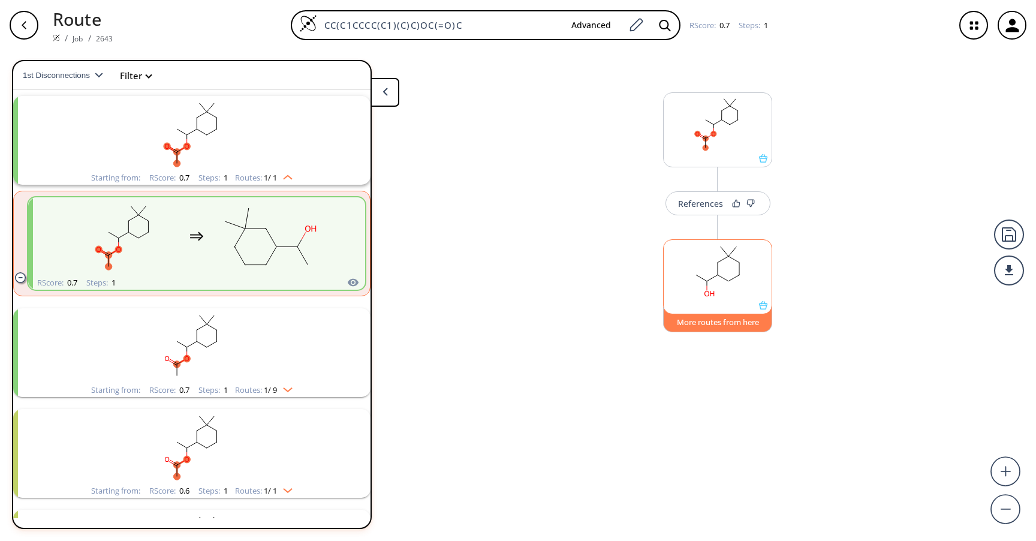
click at [722, 320] on button "More routes from here" at bounding box center [717, 319] width 109 height 26
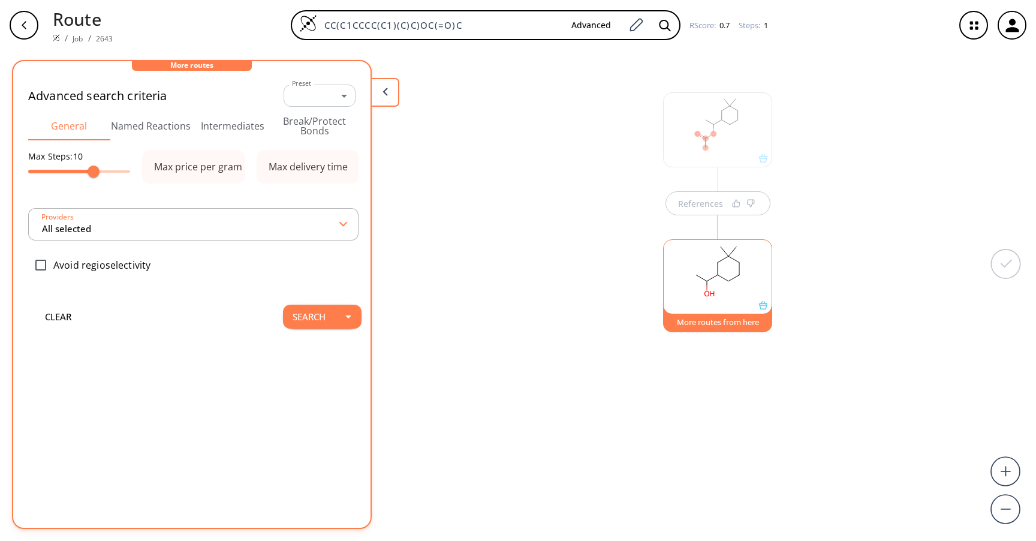
type input "All selected"
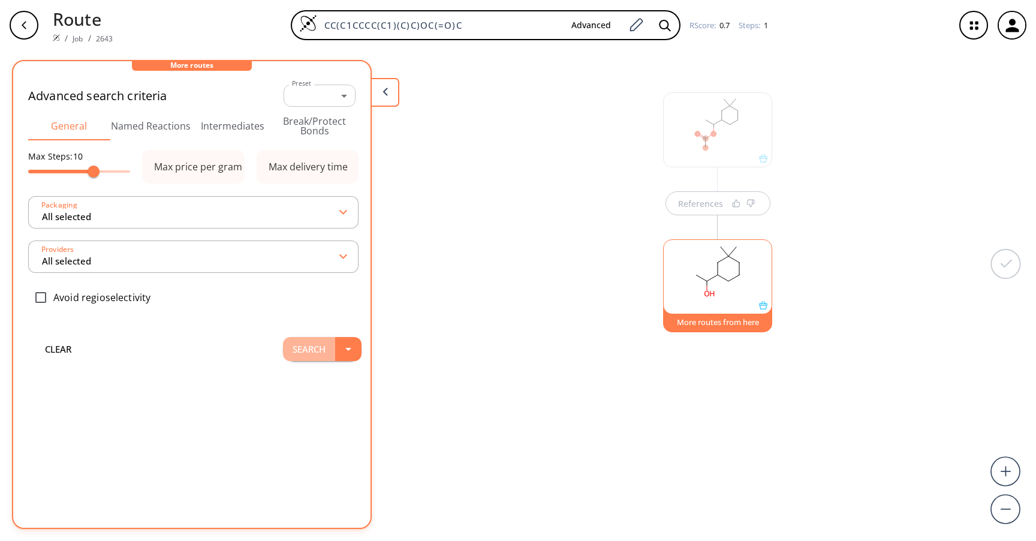
click at [306, 346] on button "Search" at bounding box center [309, 349] width 52 height 24
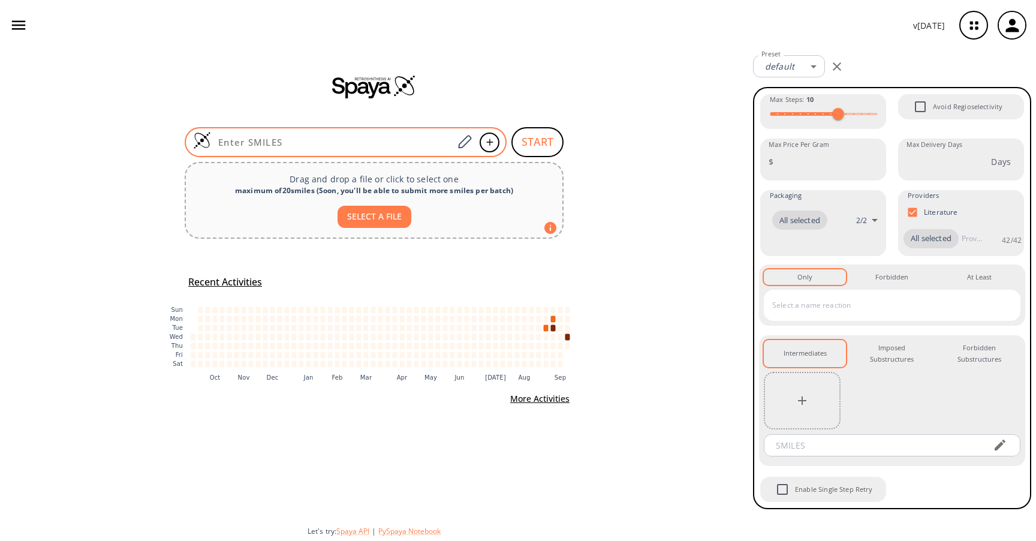
click at [359, 135] on div at bounding box center [346, 142] width 322 height 30
paste input "CC1=CC2=C(CC(C2)(C)CO)C=C1"
type input "CC1=CC2=C(CC(C2)(C)CO)C=C1"
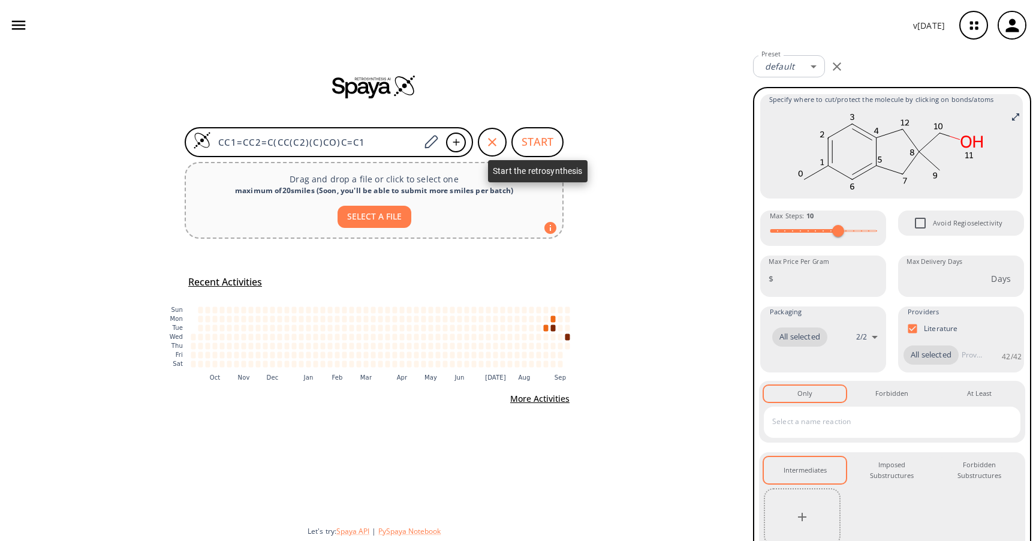
click at [548, 137] on button "START" at bounding box center [537, 142] width 52 height 30
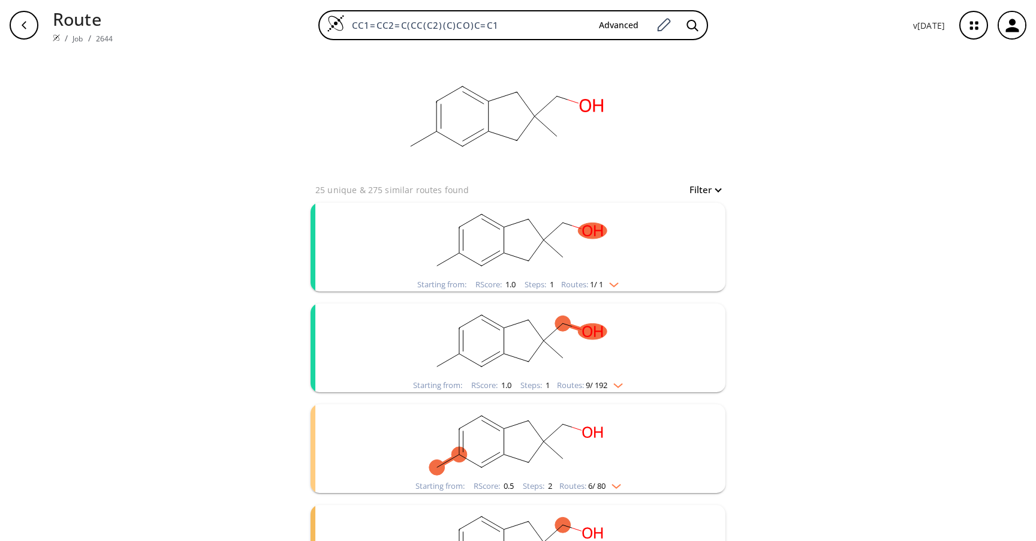
click at [507, 236] on rect "clusters" at bounding box center [518, 240] width 312 height 75
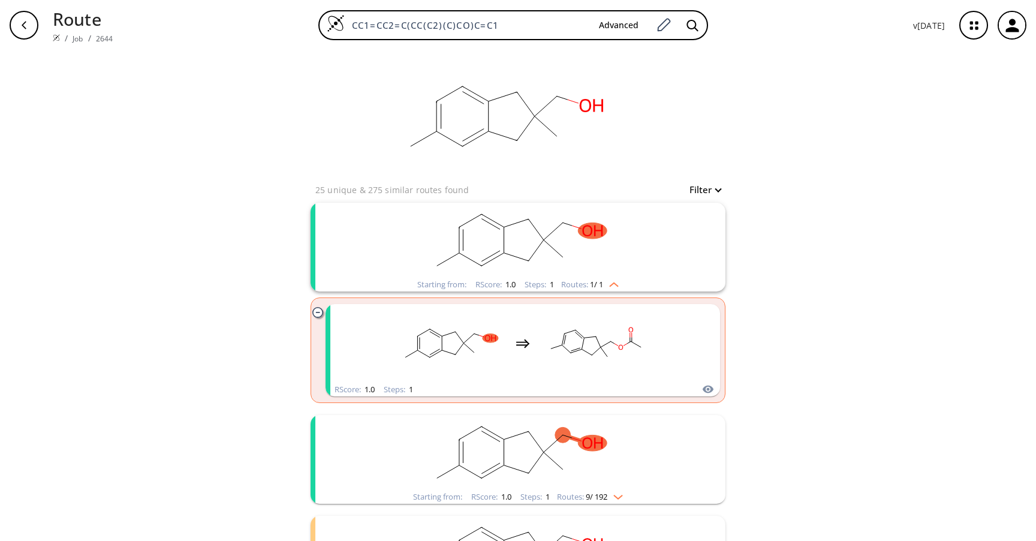
click at [532, 457] on rect "clusters" at bounding box center [518, 452] width 312 height 75
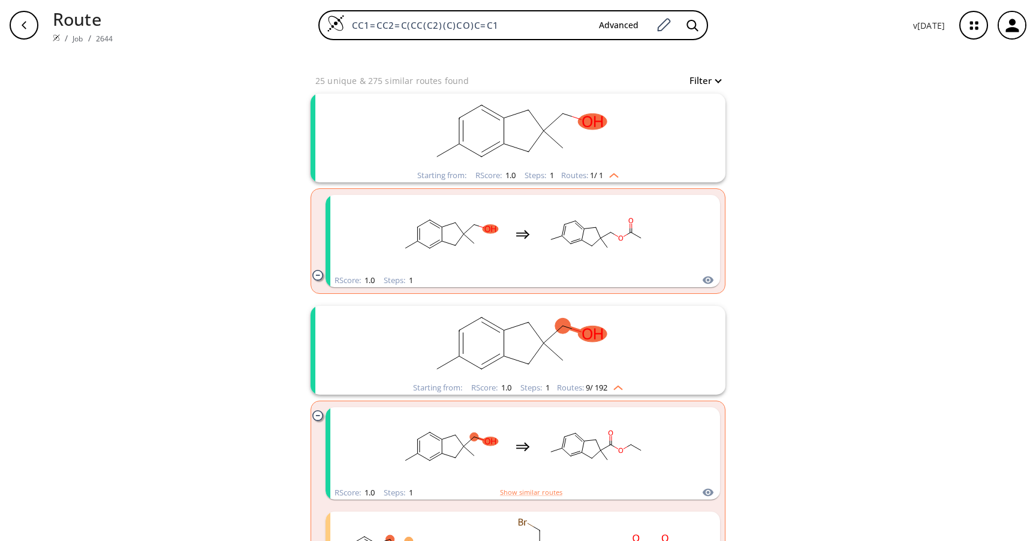
scroll to position [116, 0]
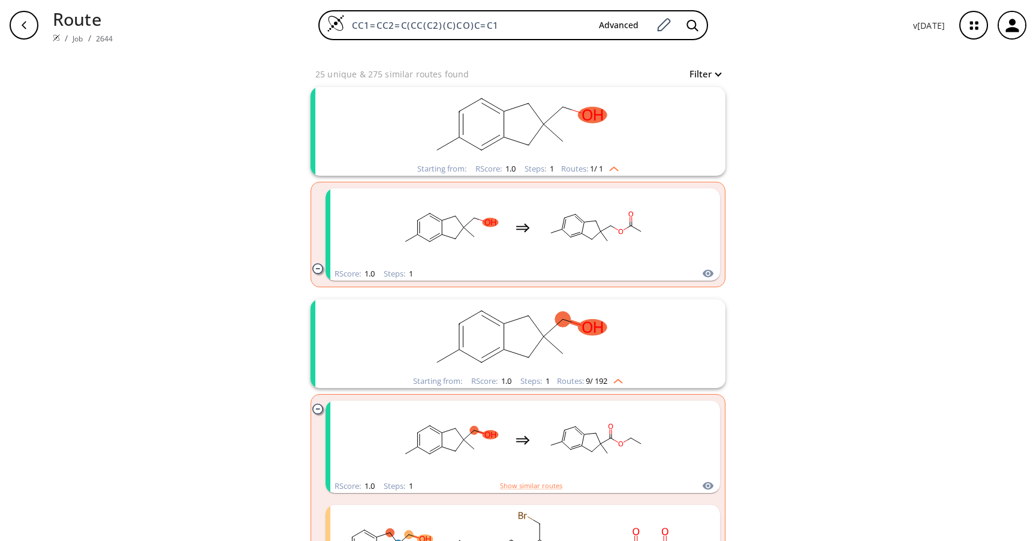
click at [532, 457] on div "clusters" at bounding box center [523, 439] width 254 height 79
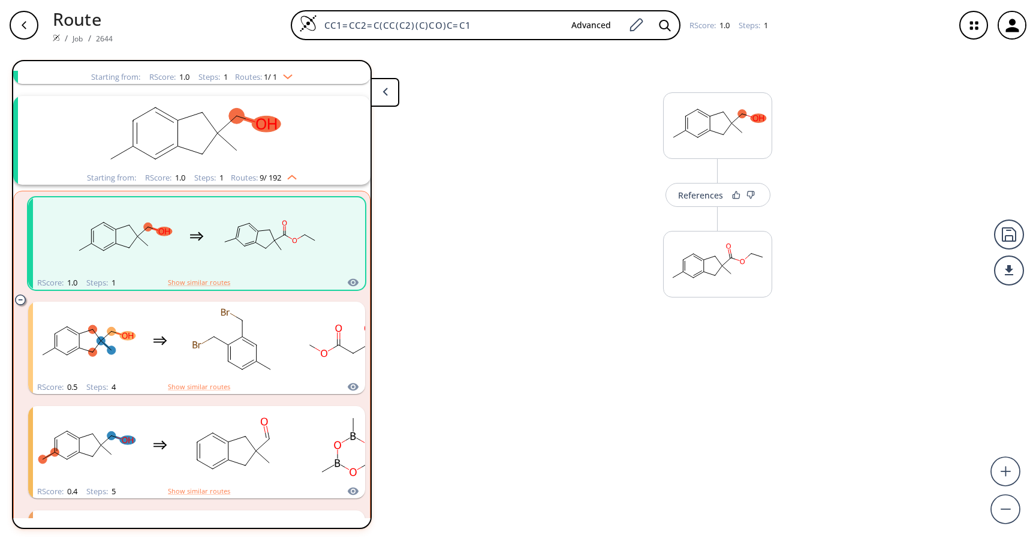
scroll to position [128, 0]
click at [762, 304] on icon at bounding box center [763, 305] width 8 height 8
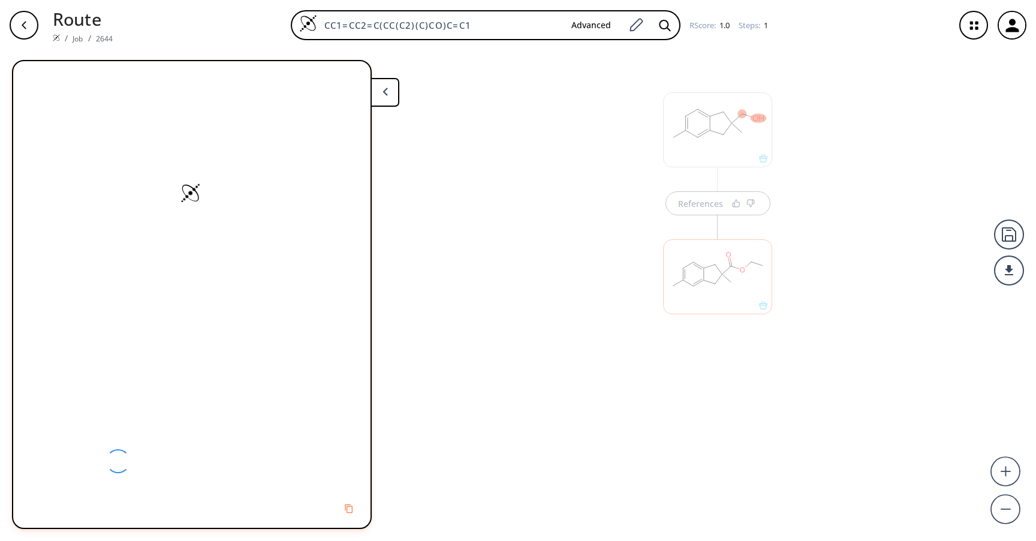
scroll to position [0, 0]
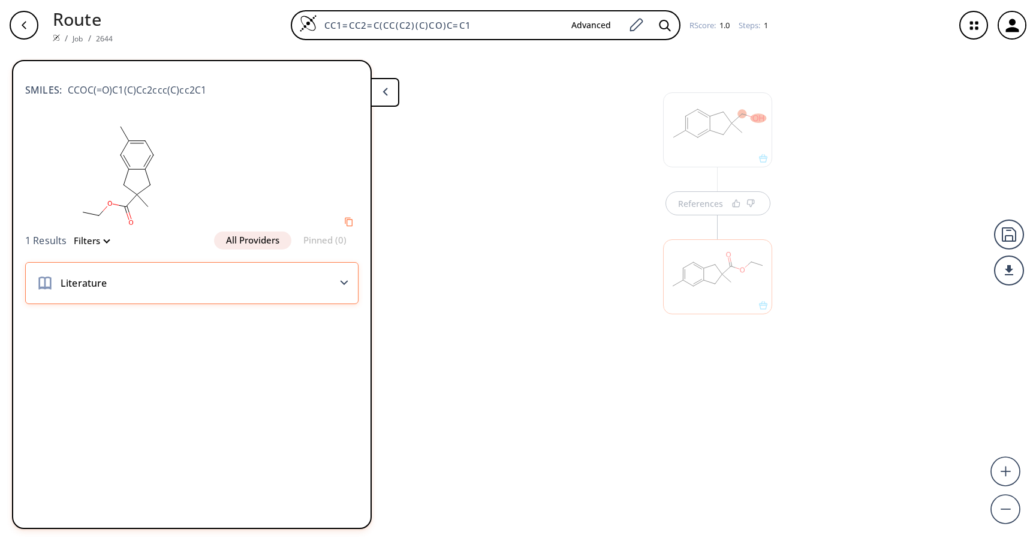
click at [340, 281] on polygon at bounding box center [344, 283] width 8 height 5
click at [458, 203] on div "References" at bounding box center [518, 290] width 1036 height 481
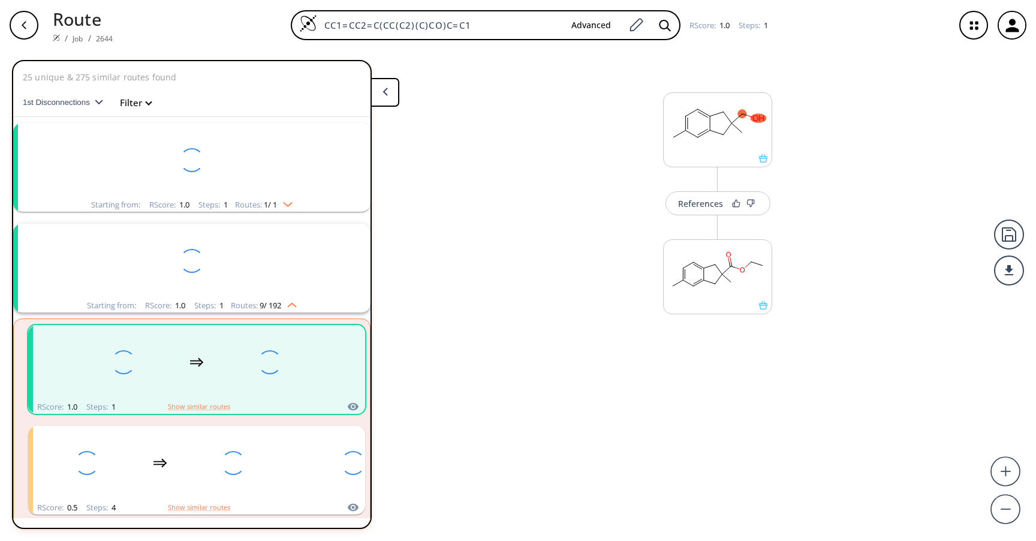
scroll to position [128, 0]
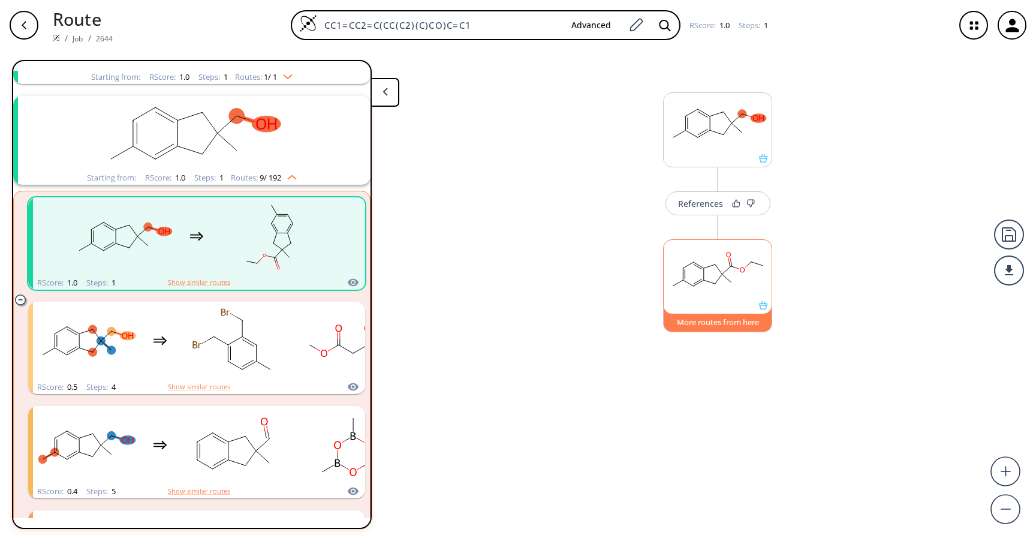
click at [720, 322] on button "More routes from here" at bounding box center [717, 319] width 109 height 26
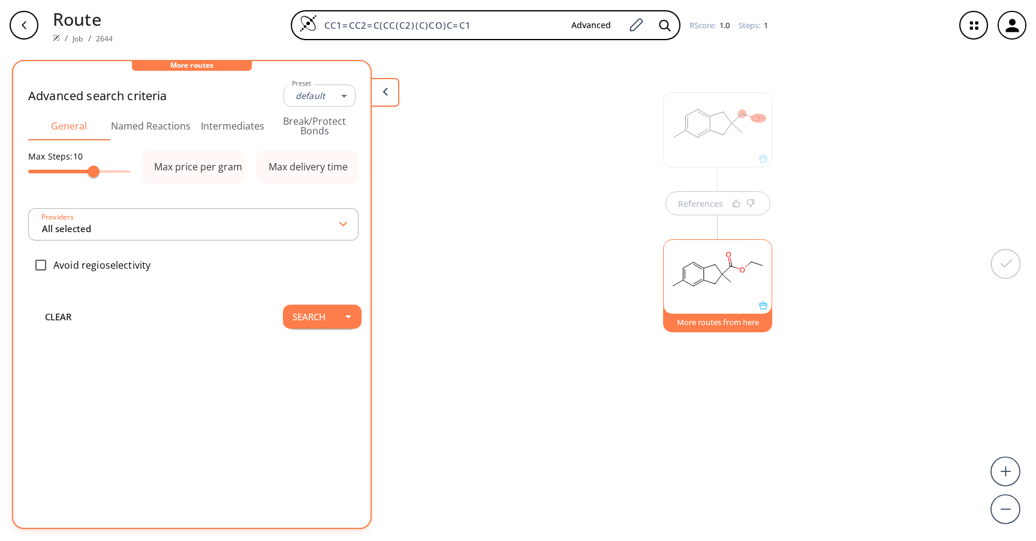
type input "-1"
type input "All selected"
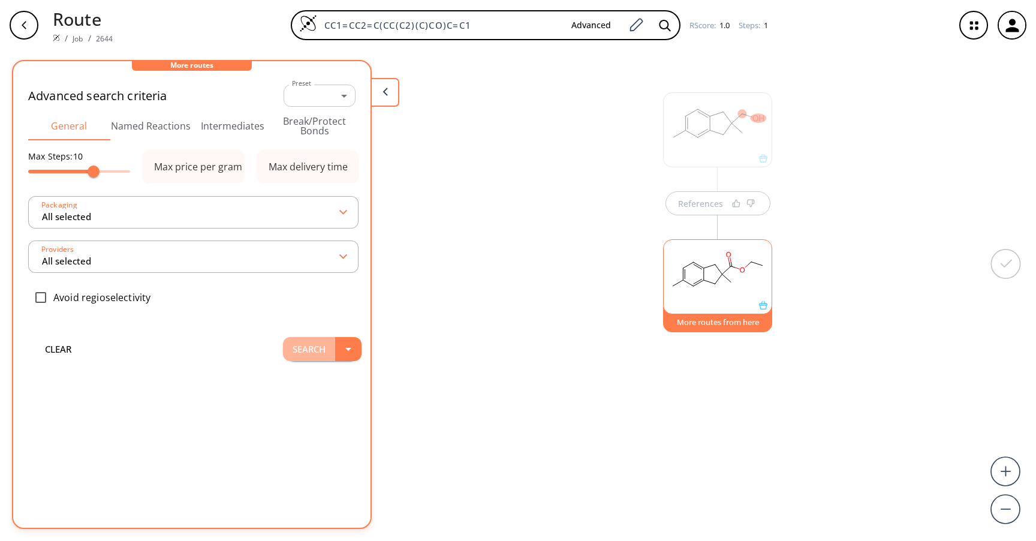
click at [309, 343] on button "Search" at bounding box center [309, 349] width 52 height 24
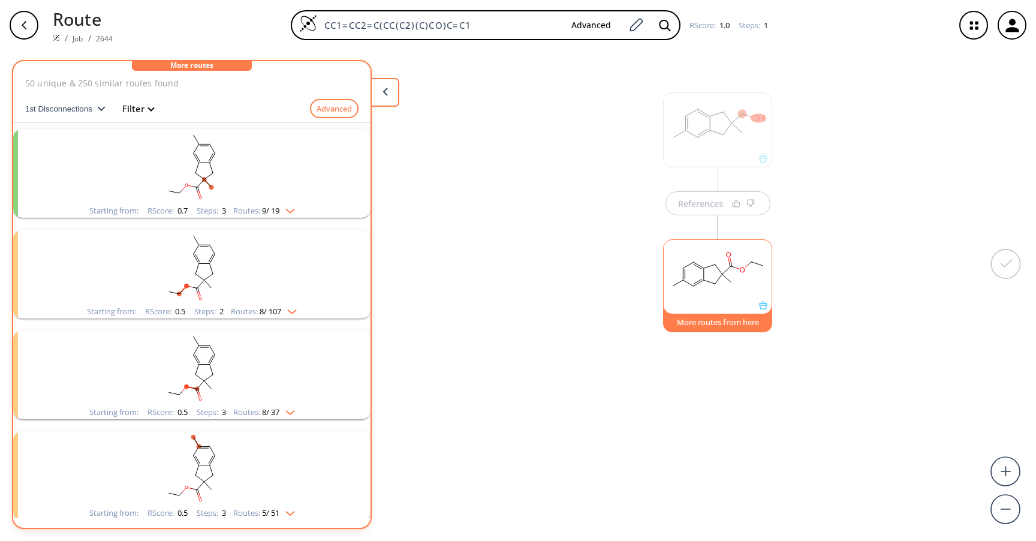
click at [224, 188] on rect "clusters" at bounding box center [192, 166] width 312 height 75
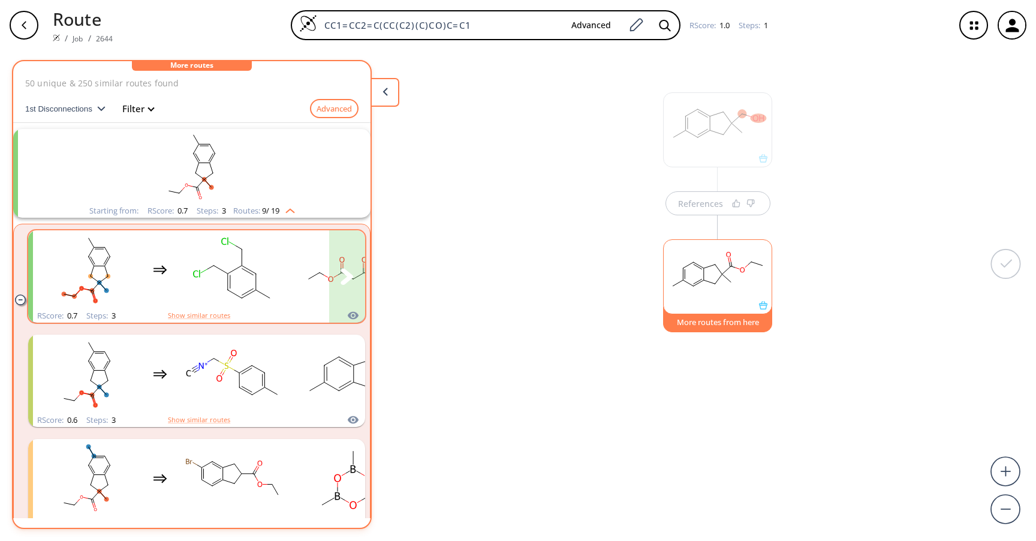
click at [230, 268] on rect "clusters" at bounding box center [233, 269] width 108 height 75
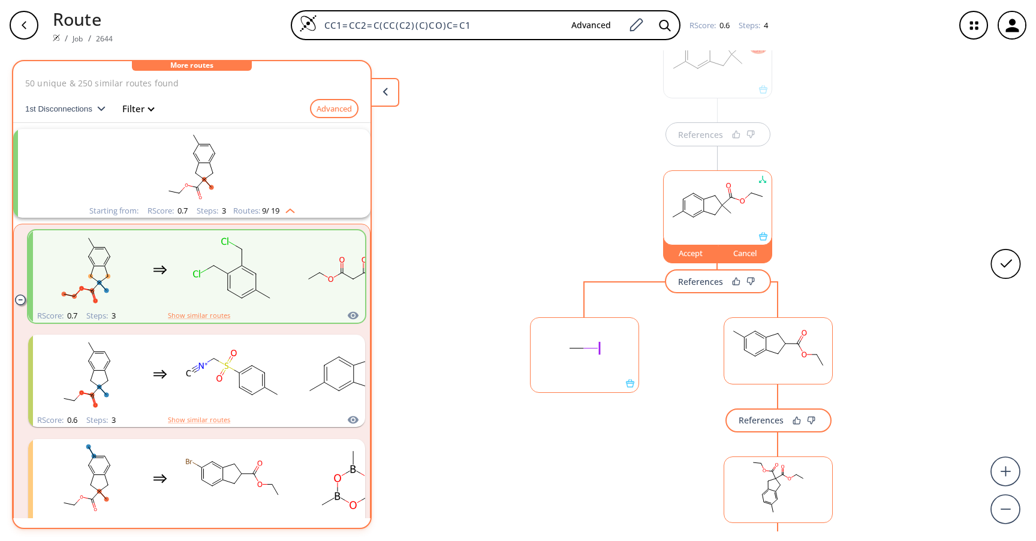
scroll to position [54, 0]
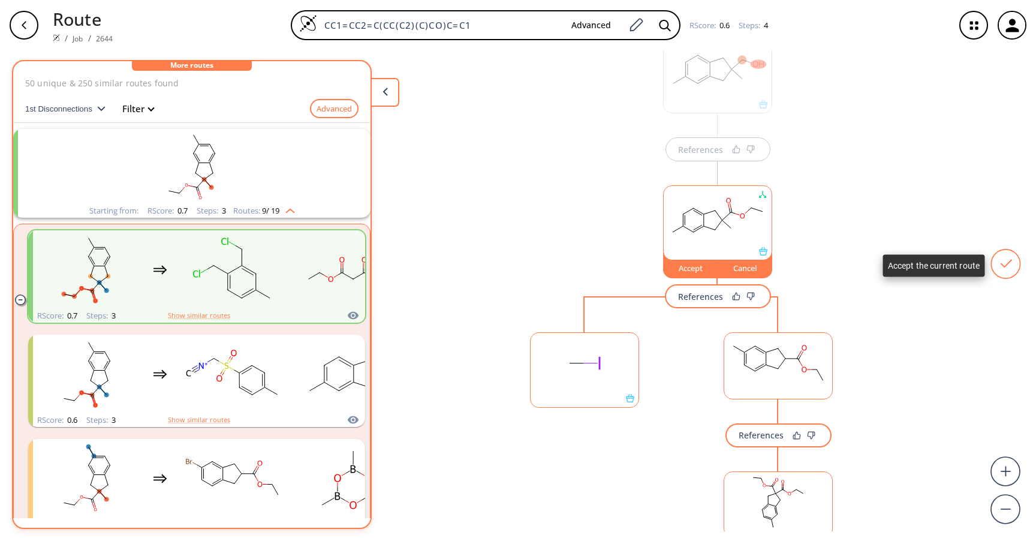
click at [1006, 261] on icon at bounding box center [1005, 263] width 29 height 29
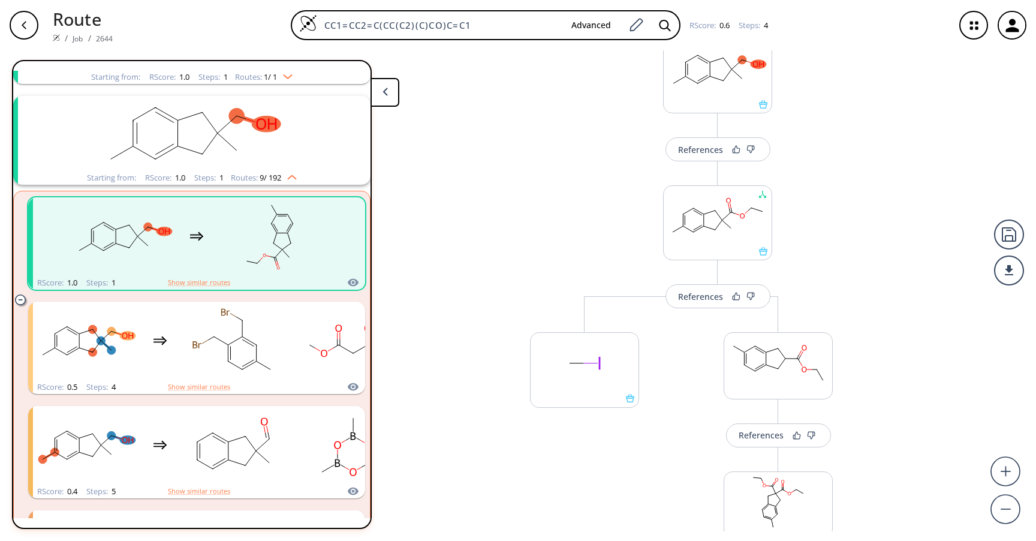
scroll to position [0, 0]
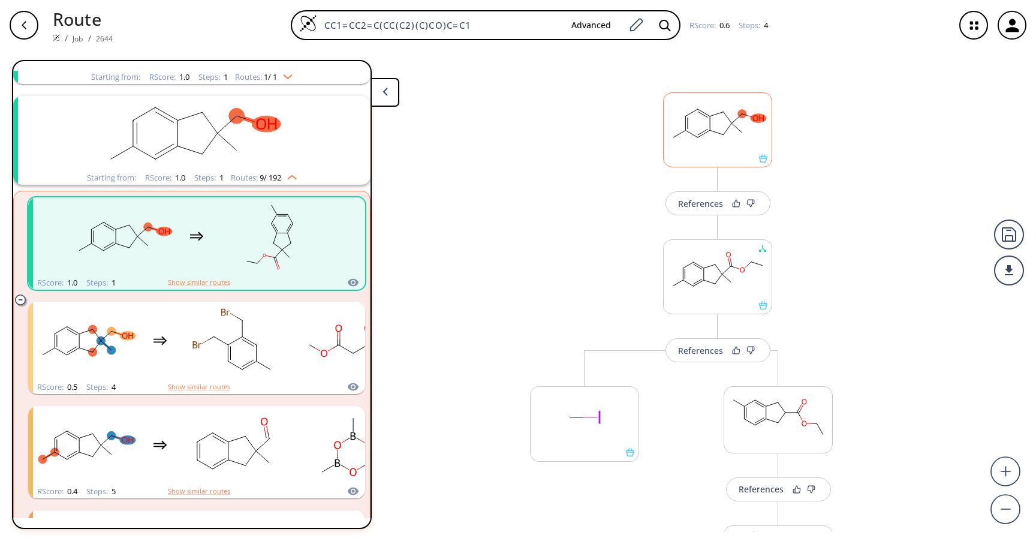
click at [725, 125] on rect at bounding box center [718, 123] width 108 height 61
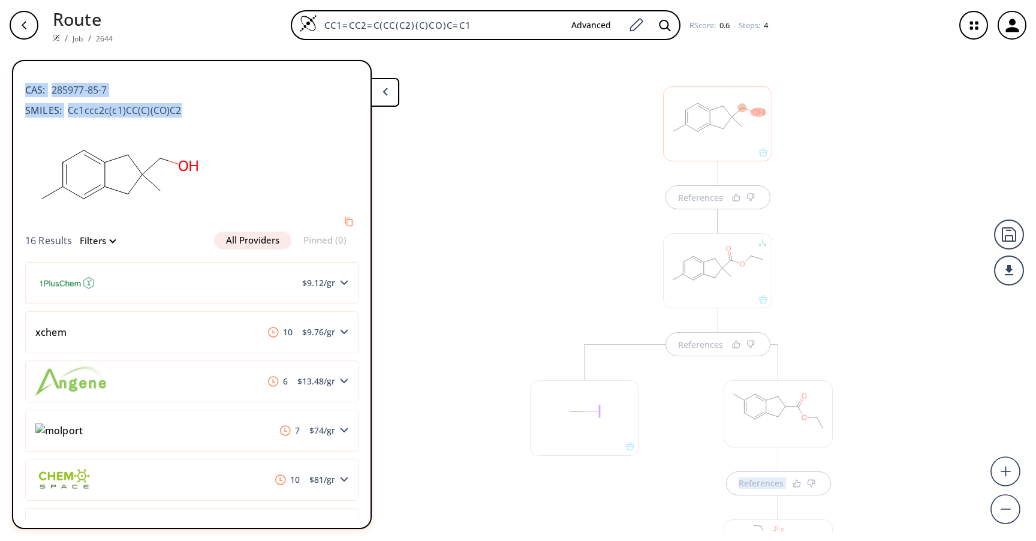
drag, startPoint x: 180, startPoint y: 110, endPoint x: 11, endPoint y: 106, distance: 169.7
click at [11, 106] on div "References References References References CAS: 285977-85-7 SMILES: Cc1ccc2c(c…" at bounding box center [518, 295] width 1036 height 490
copy div "References References CAS: 285977-85-7 SMILES: Cc1ccc2c(c1)CC(C)(CO)C2"
click at [490, 159] on div "References References References References" at bounding box center [518, 290] width 1036 height 481
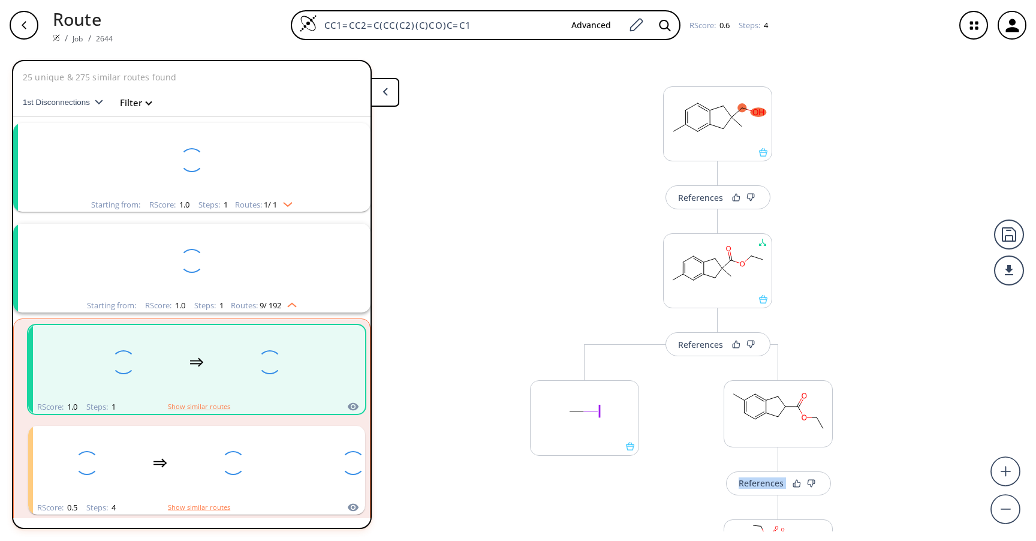
scroll to position [128, 0]
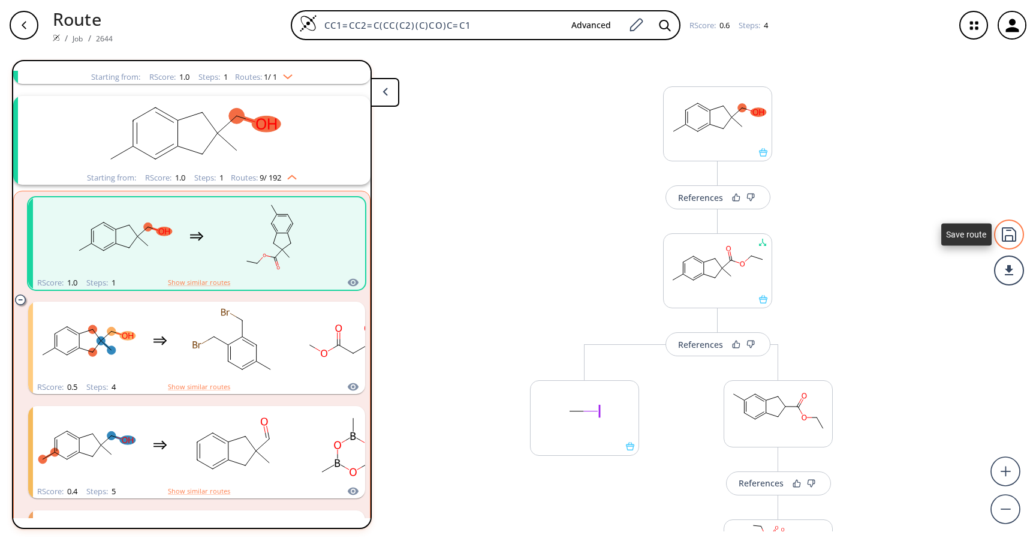
click at [1009, 237] on div at bounding box center [1009, 234] width 30 height 30
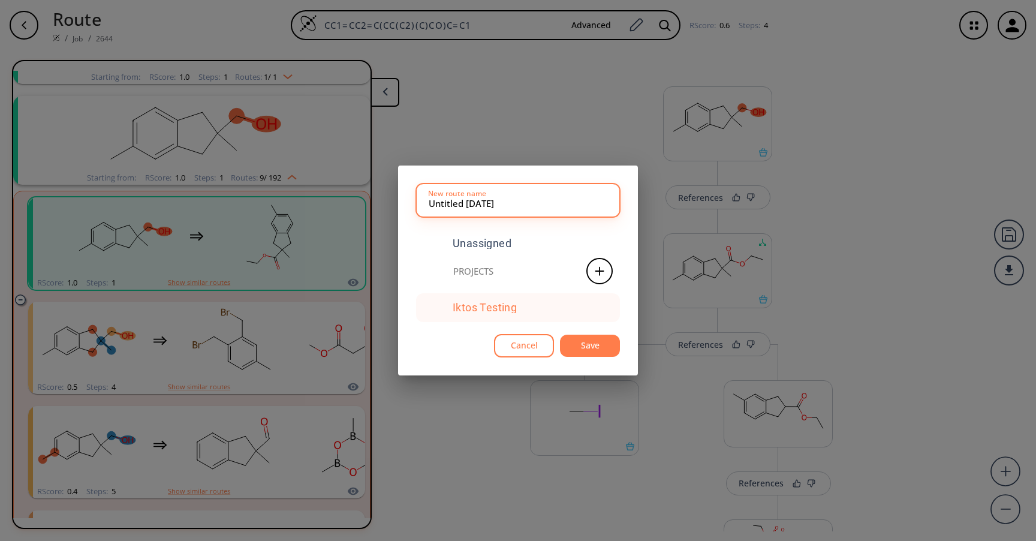
click at [487, 307] on div "Iktos Testing" at bounding box center [485, 307] width 64 height 11
drag, startPoint x: 466, startPoint y: 204, endPoint x: 377, endPoint y: 204, distance: 89.3
click at [377, 204] on div "Untitled [DATE] New route name Unassigned Projects Iktos Testing Cancel Save" at bounding box center [518, 270] width 1036 height 541
type input "Liliflore_18 SEP 2025"
click at [593, 346] on button "Save" at bounding box center [590, 345] width 60 height 22
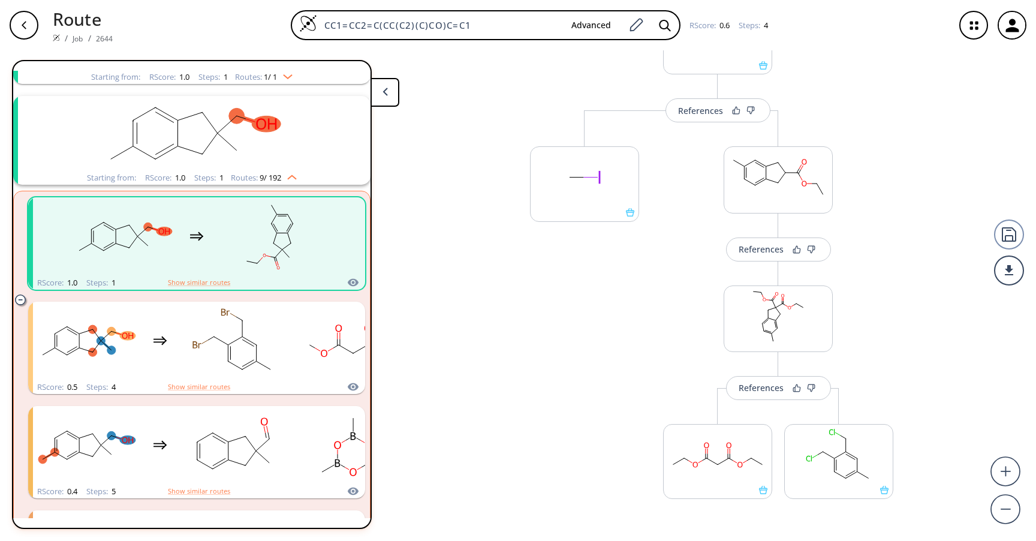
scroll to position [0, 0]
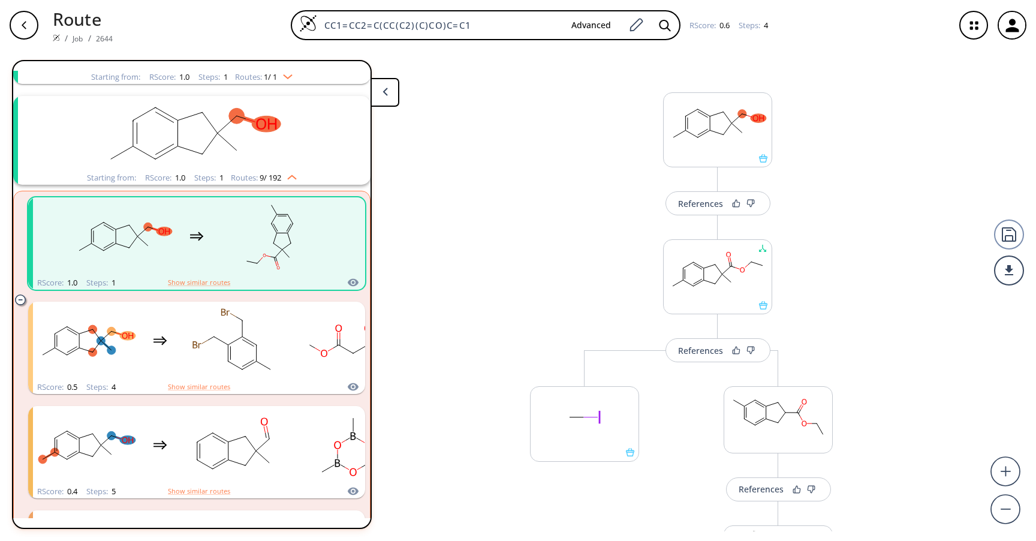
click at [32, 24] on div "button" at bounding box center [24, 25] width 29 height 29
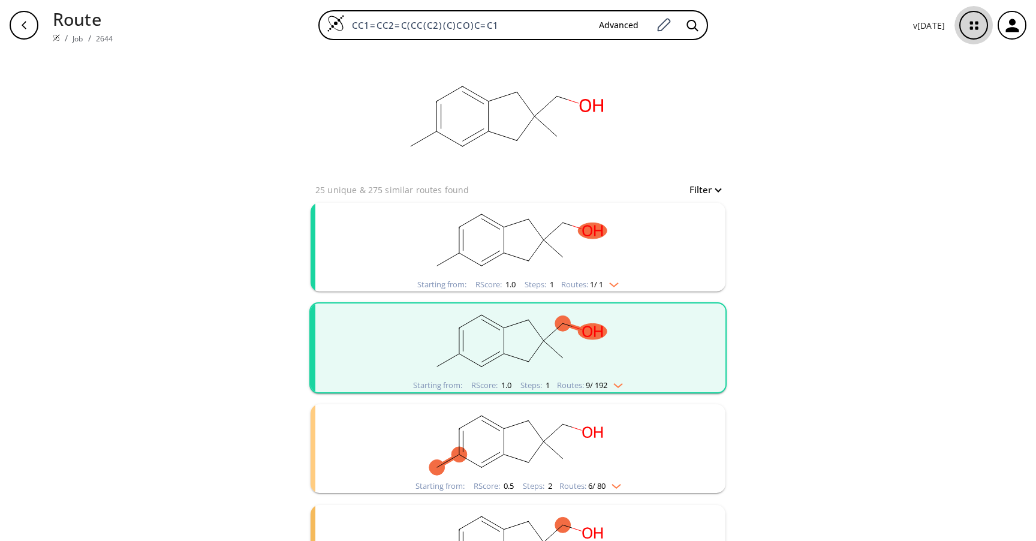
click at [968, 23] on icon "button" at bounding box center [974, 26] width 32 height 32
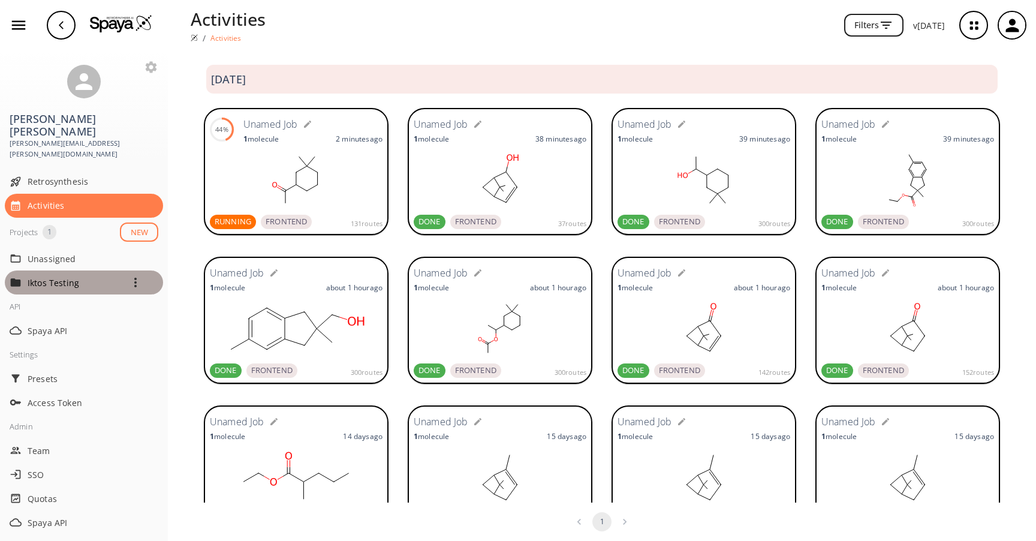
click at [56, 276] on p "Iktos Testing" at bounding box center [76, 282] width 96 height 13
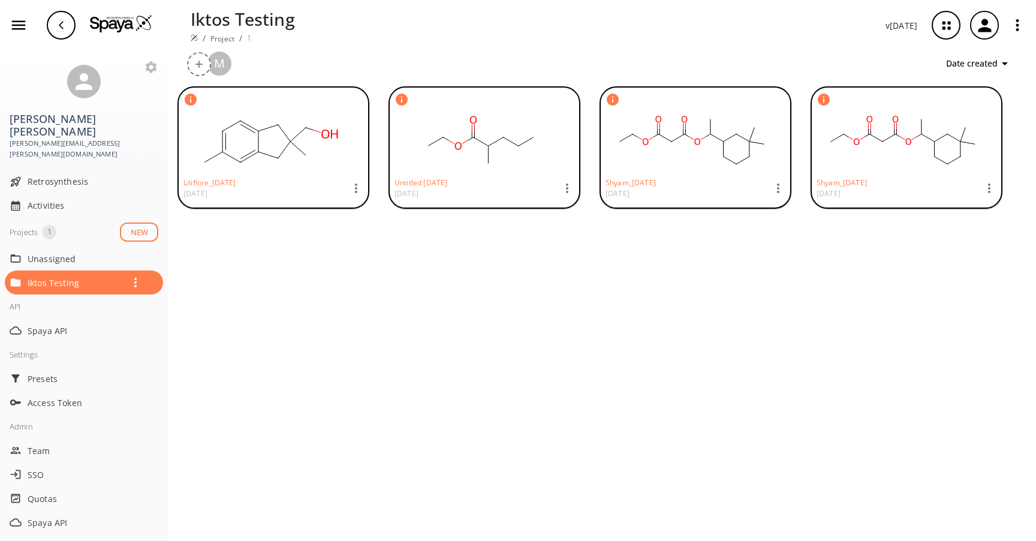
click at [276, 129] on ellipse at bounding box center [278, 125] width 13 height 13
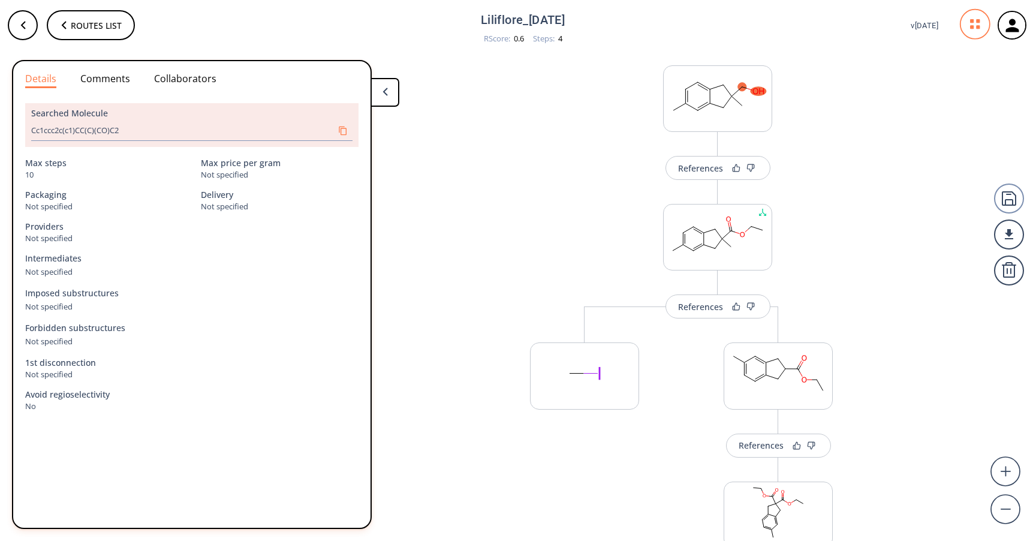
scroll to position [38, 0]
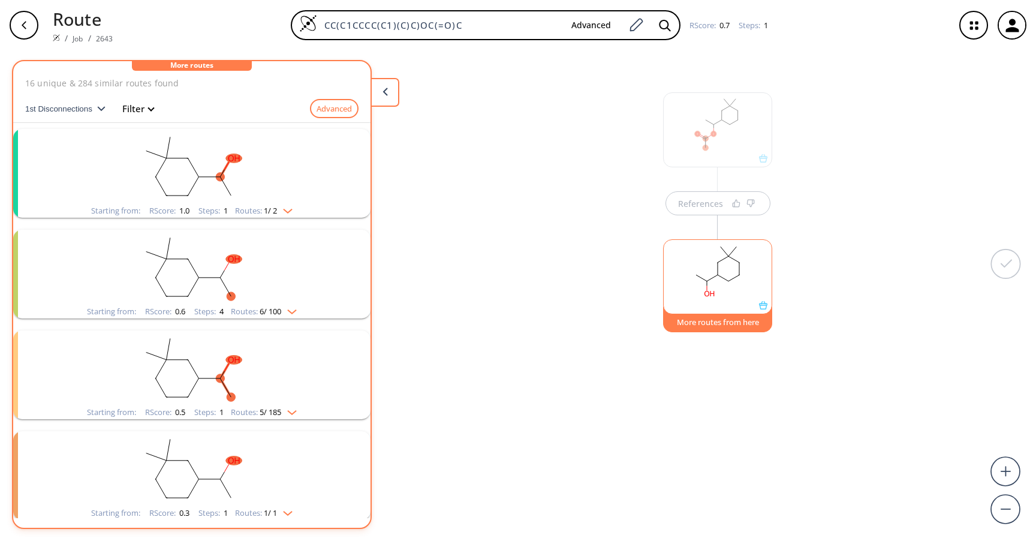
click at [214, 173] on rect "clusters" at bounding box center [192, 166] width 312 height 75
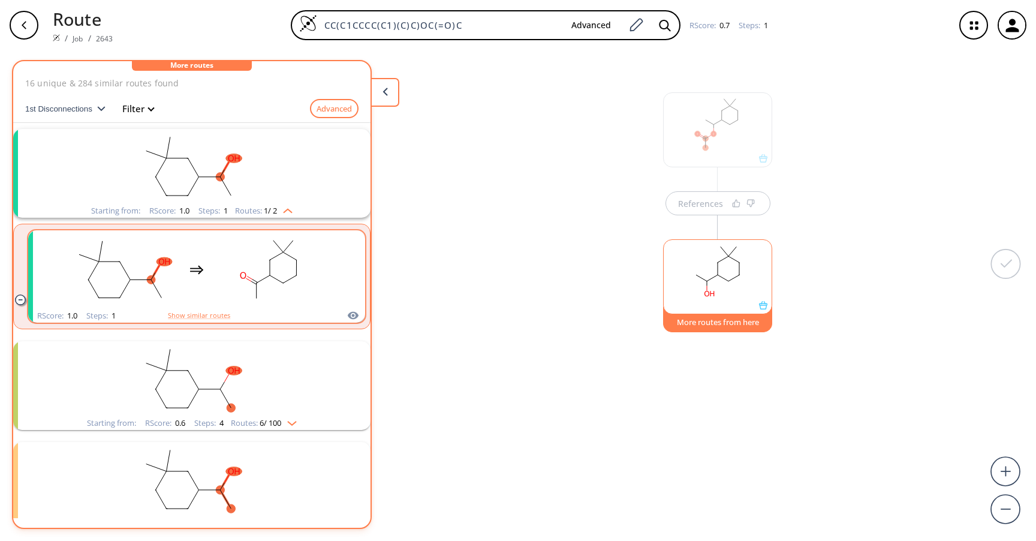
click at [217, 269] on rect "clusters" at bounding box center [270, 269] width 108 height 75
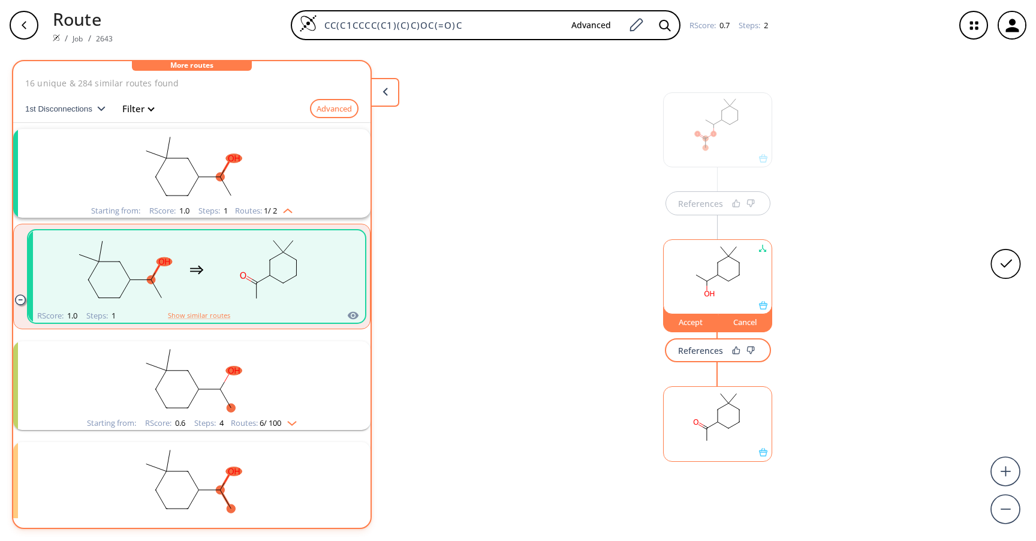
click at [688, 322] on div "Accept" at bounding box center [691, 321] width 54 height 7
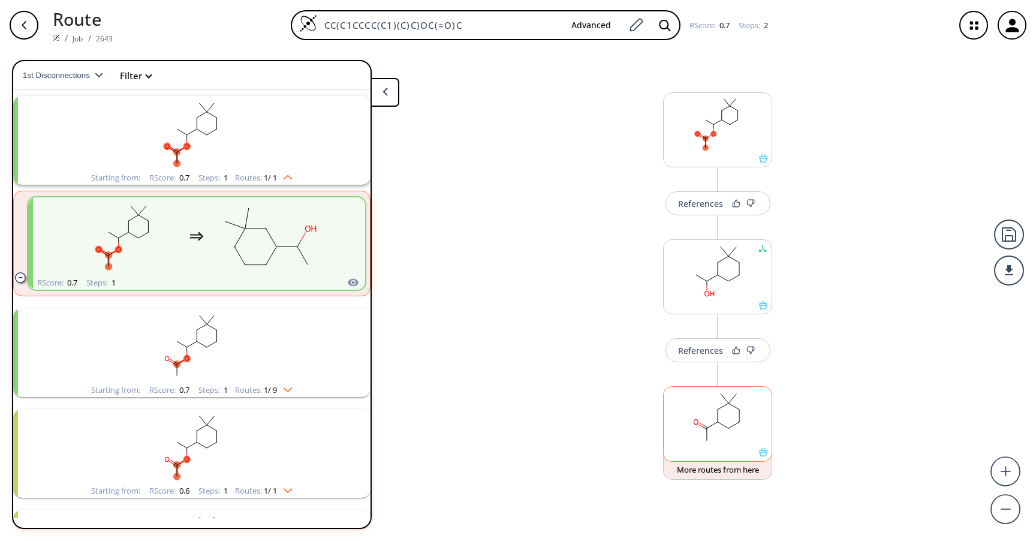
click at [765, 453] on icon at bounding box center [763, 452] width 8 height 8
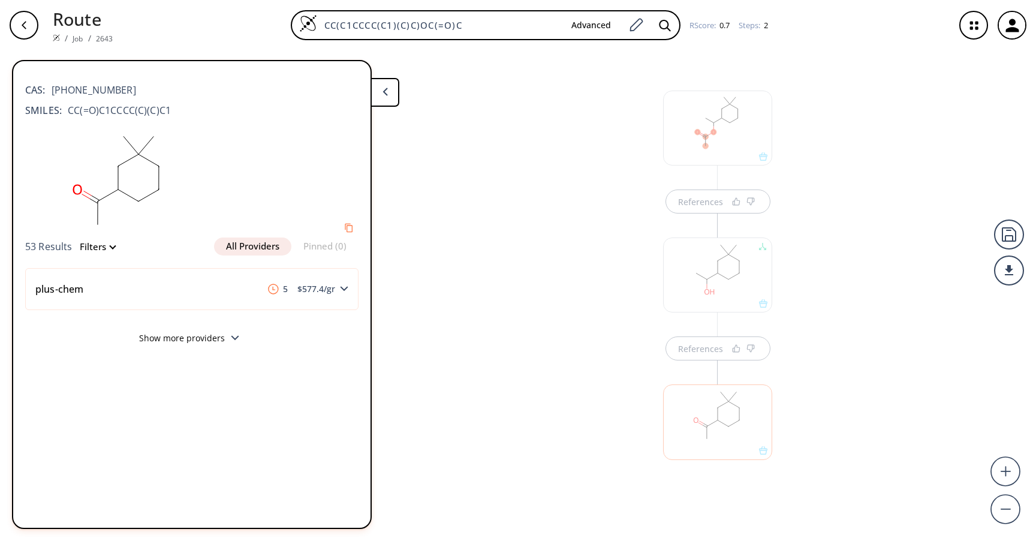
click at [623, 406] on div "References References" at bounding box center [518, 290] width 1036 height 481
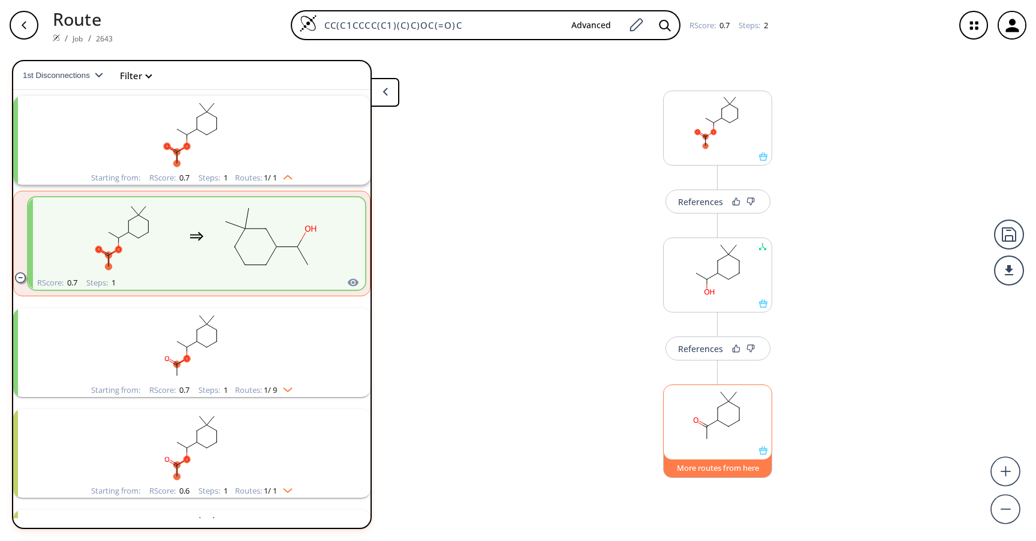
click at [722, 466] on button "More routes from here" at bounding box center [717, 465] width 109 height 26
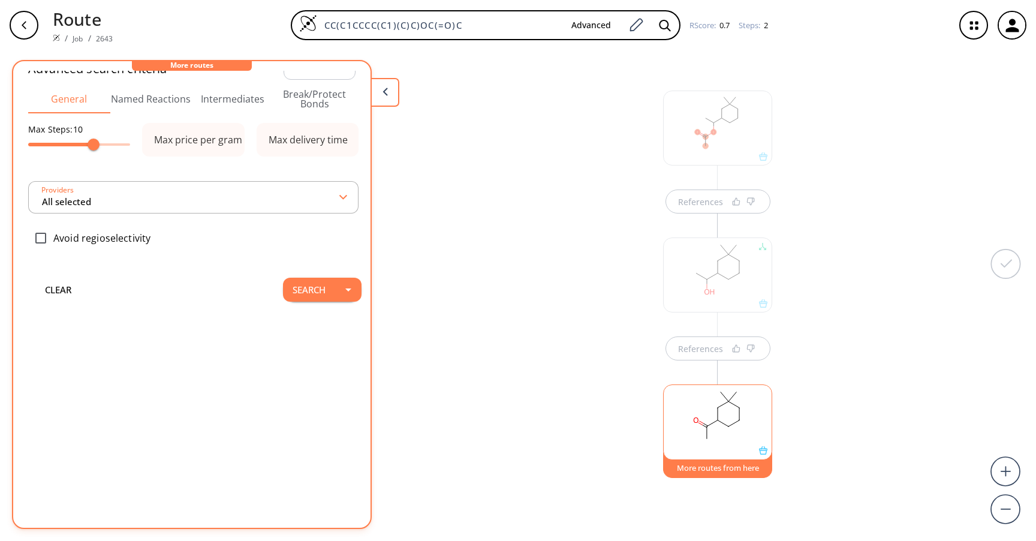
scroll to position [0, 0]
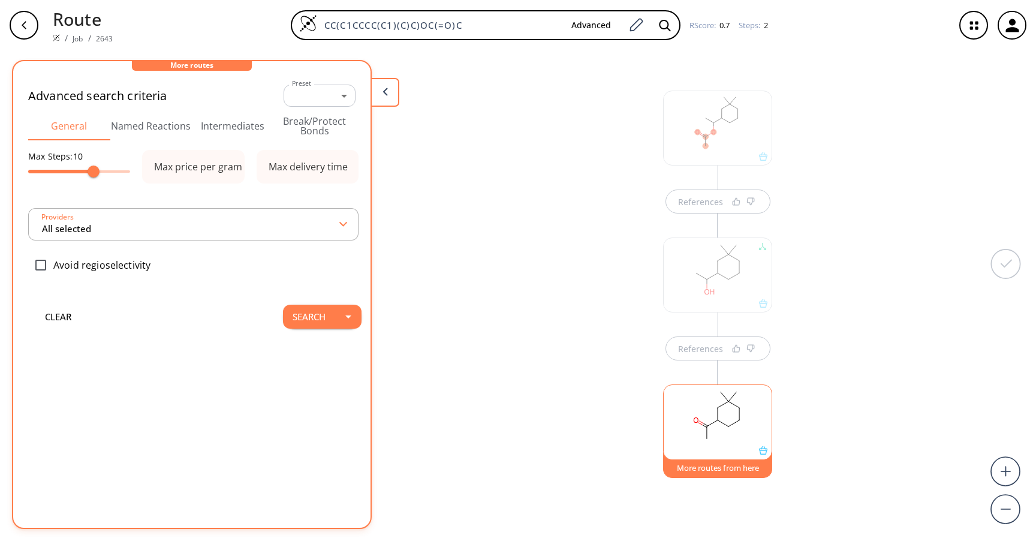
type input "All selected"
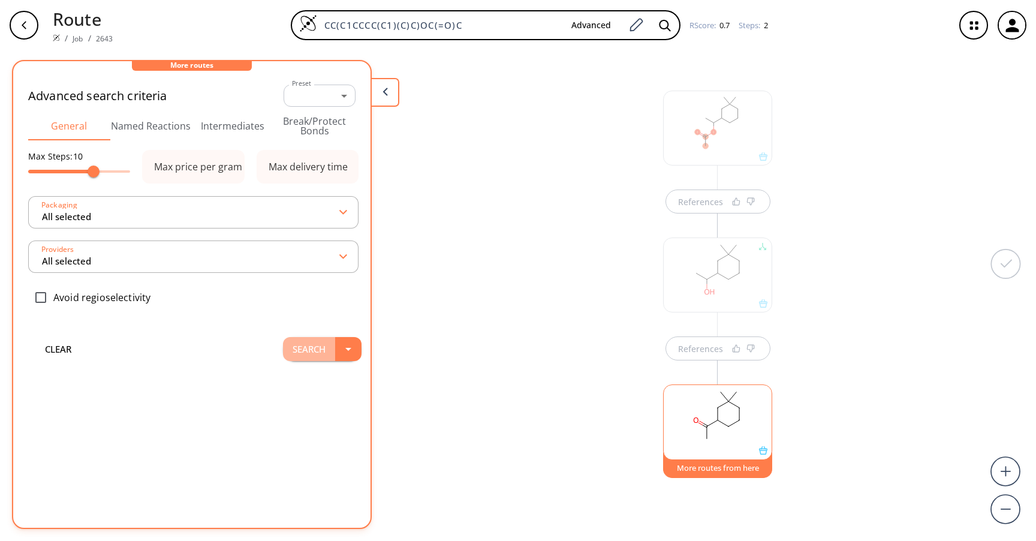
click at [309, 347] on button "Search" at bounding box center [309, 349] width 52 height 24
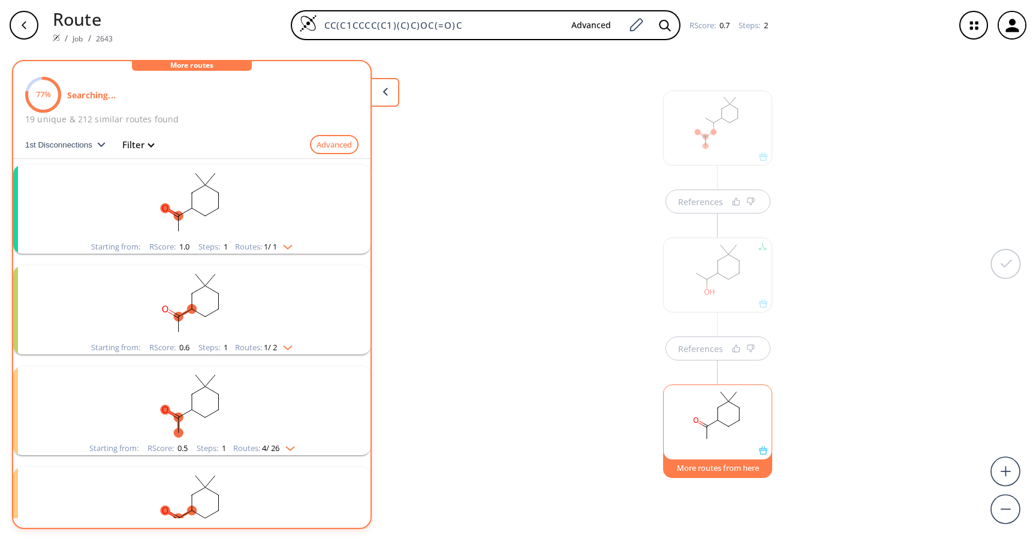
click at [523, 185] on div "References References More routes from here" at bounding box center [518, 290] width 1036 height 481
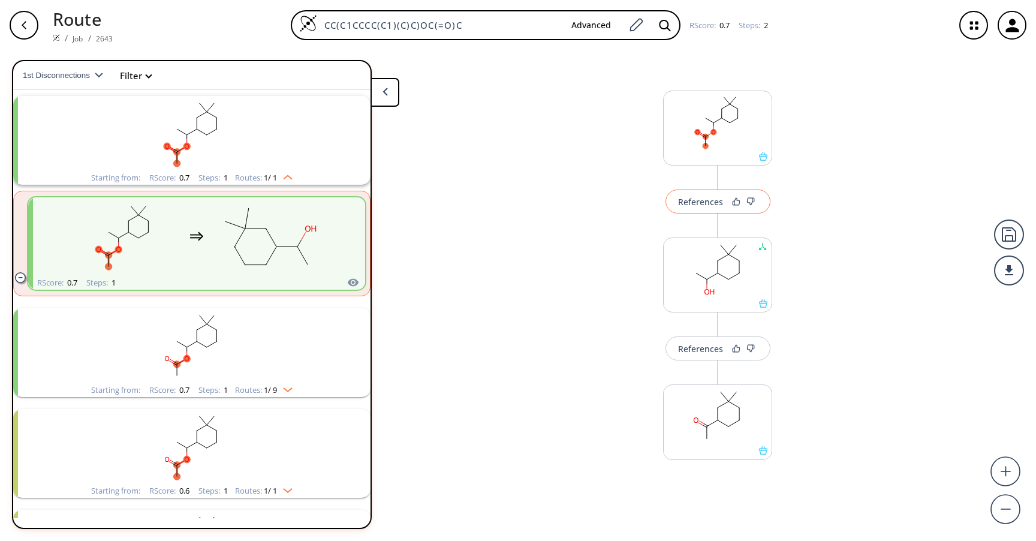
click at [691, 199] on div "References" at bounding box center [700, 202] width 45 height 8
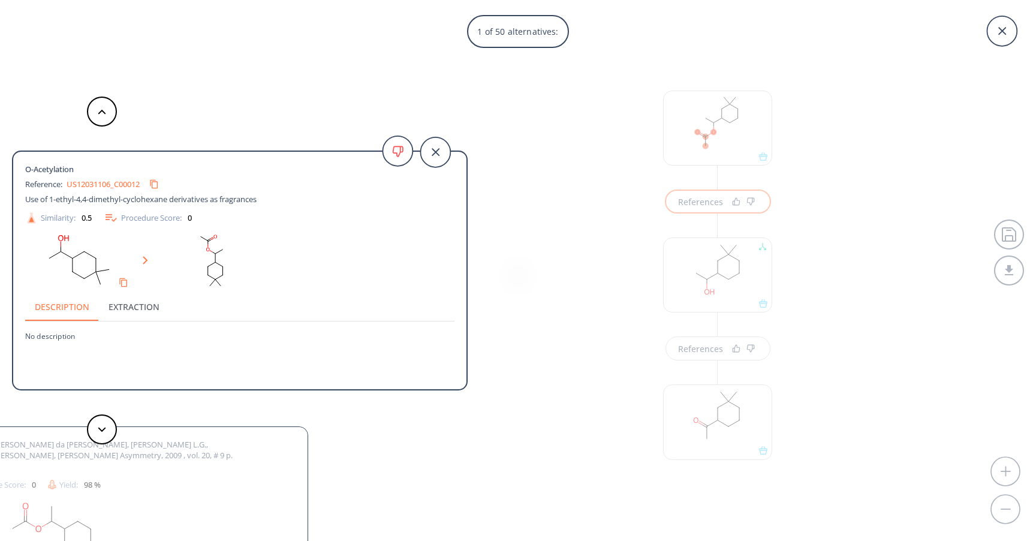
drag, startPoint x: 28, startPoint y: 168, endPoint x: 94, endPoint y: 167, distance: 65.3
click at [94, 167] on div "O-Acetylation" at bounding box center [218, 169] width 386 height 11
drag, startPoint x: 76, startPoint y: 167, endPoint x: 23, endPoint y: 167, distance: 53.3
click at [23, 167] on div "O-Acetylation Reference: US12031106_C00012 Use of 1-ethyl-4,4-dimethyl-cyclohex…" at bounding box center [239, 272] width 453 height 222
click at [101, 429] on icon at bounding box center [102, 429] width 8 height 5
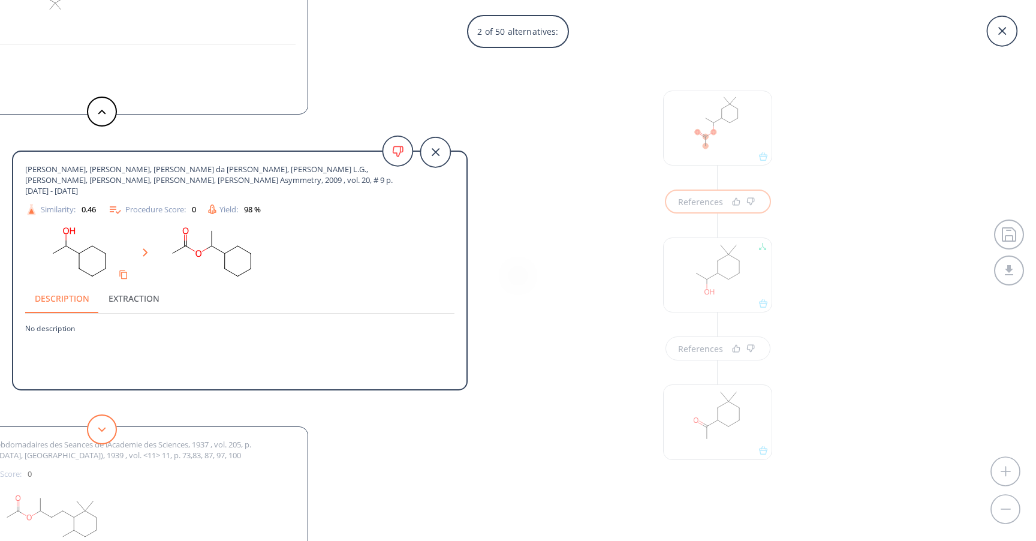
click at [99, 434] on button at bounding box center [102, 429] width 30 height 30
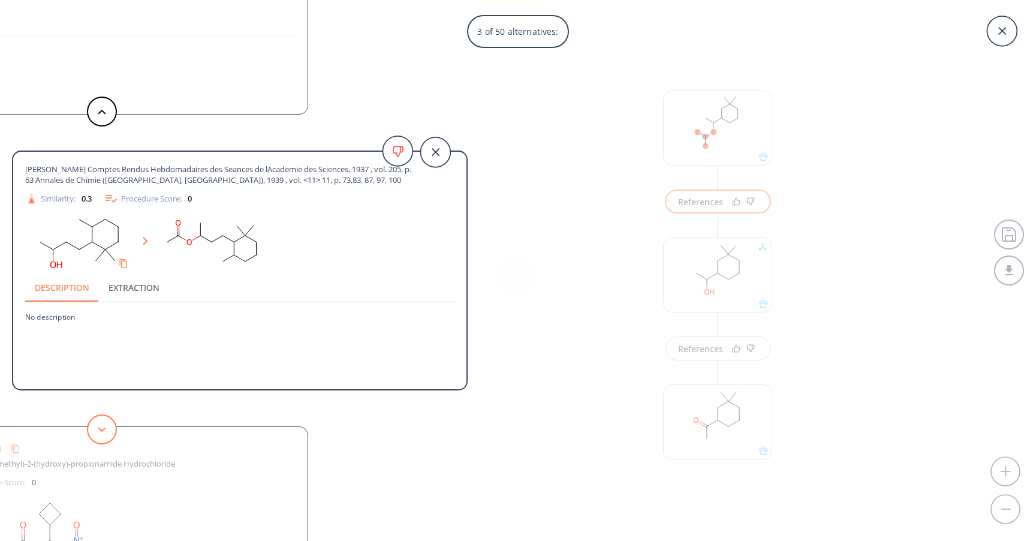
click at [99, 434] on button at bounding box center [102, 429] width 30 height 30
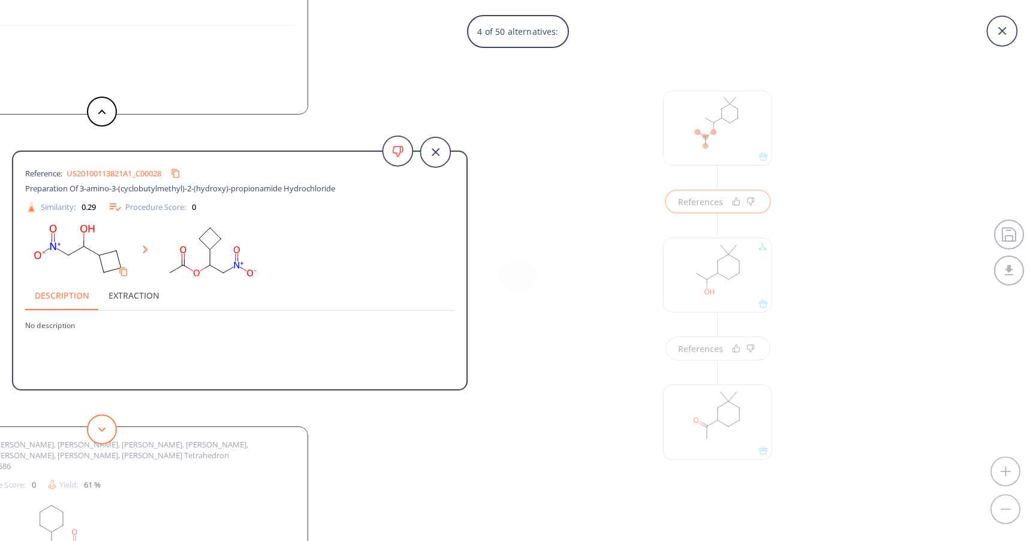
click at [99, 434] on button at bounding box center [102, 429] width 30 height 30
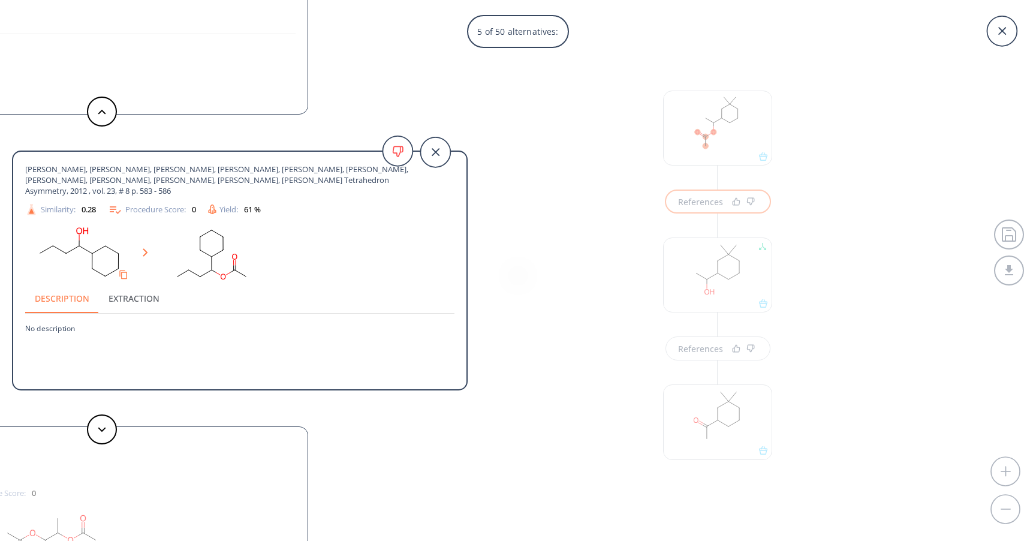
click at [579, 267] on div "5 of 50 alternatives: O-Acetylation Reference: US12031106_C00012 Use of 1-ethyl…" at bounding box center [518, 270] width 1036 height 541
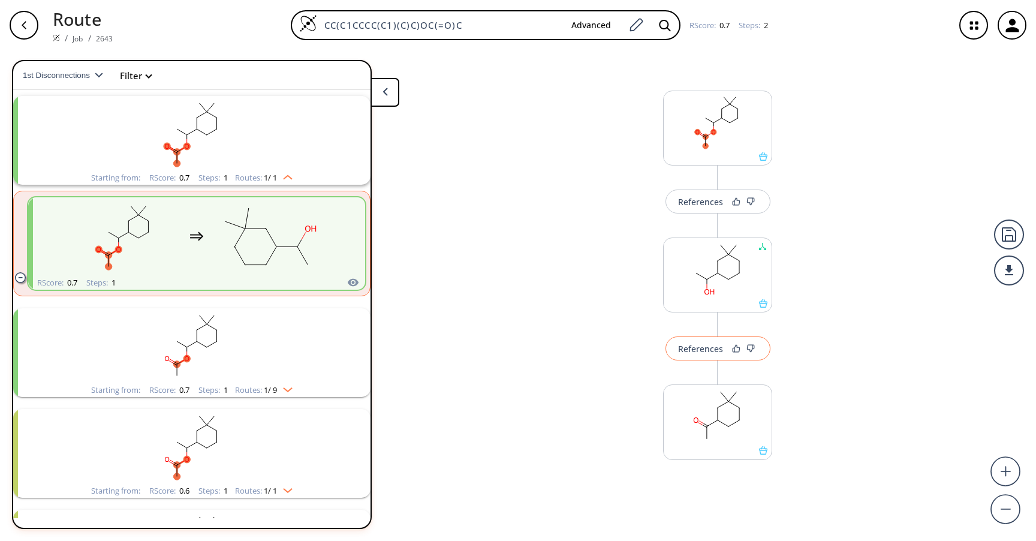
click at [697, 348] on div "References" at bounding box center [700, 349] width 45 height 8
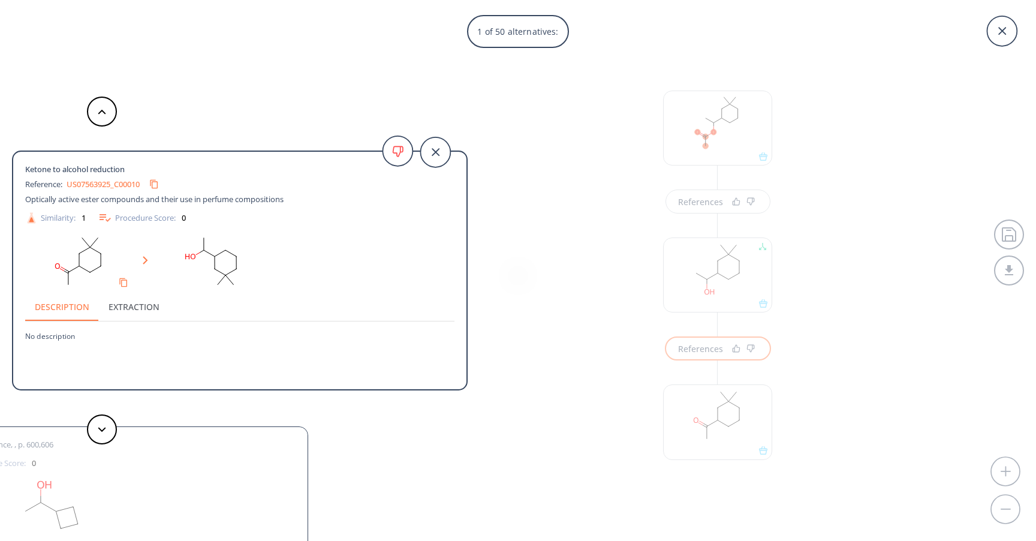
click at [505, 263] on div "1 of 50 alternatives: Ketone to alcohol reduction Reference: US07563925_C00010 …" at bounding box center [518, 270] width 1036 height 541
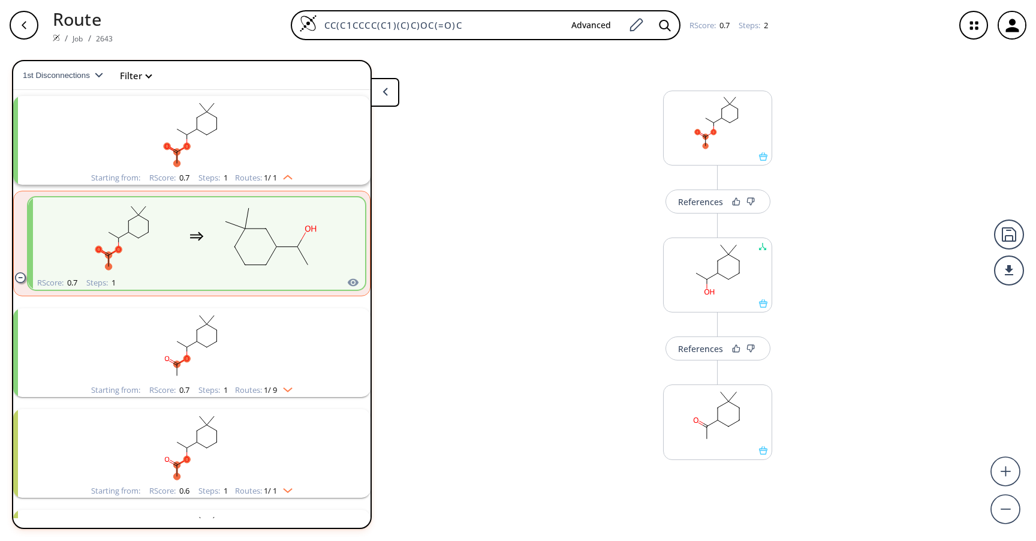
scroll to position [0, 0]
click at [724, 470] on button "More routes from here" at bounding box center [717, 467] width 109 height 26
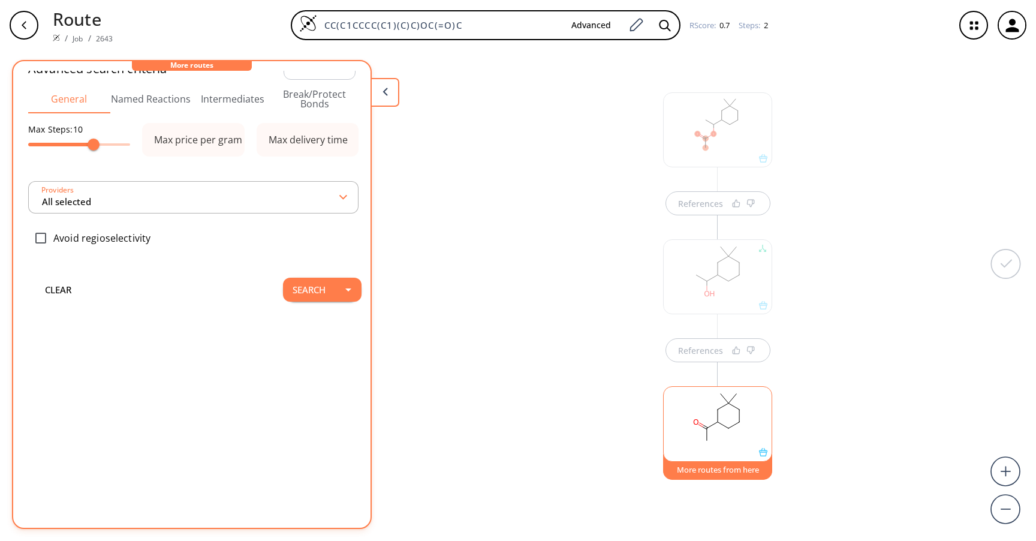
scroll to position [2, 0]
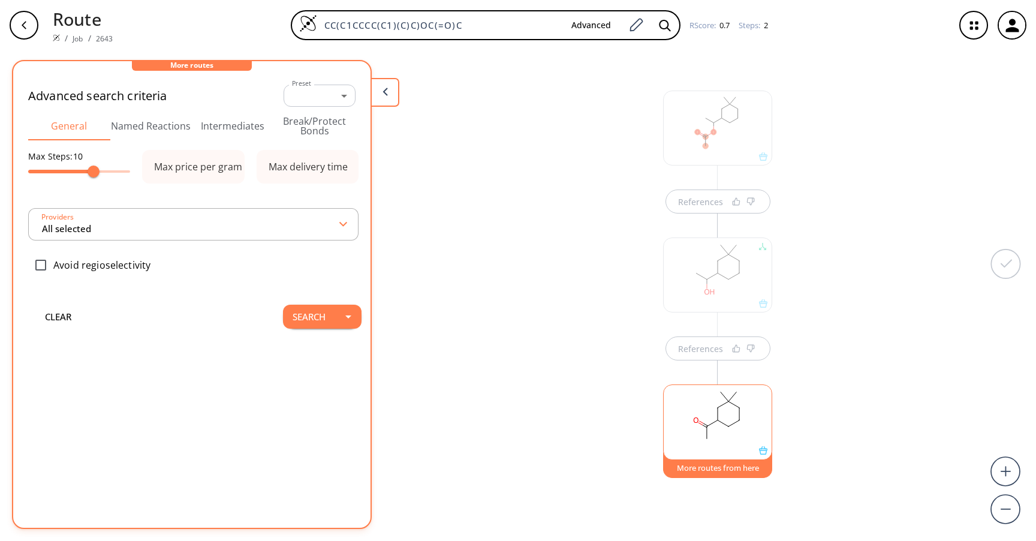
type input "All selected"
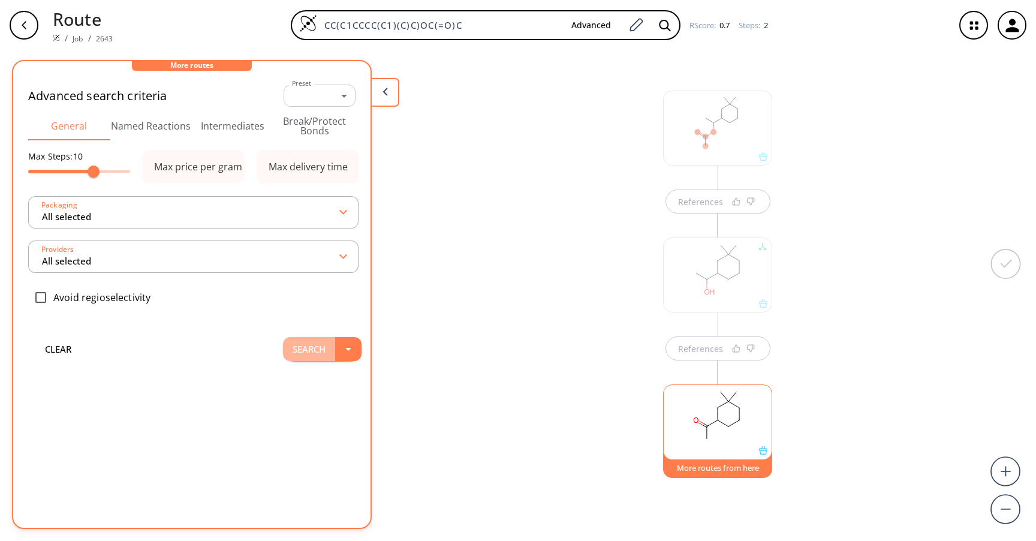
click at [306, 351] on button "Search" at bounding box center [309, 349] width 52 height 24
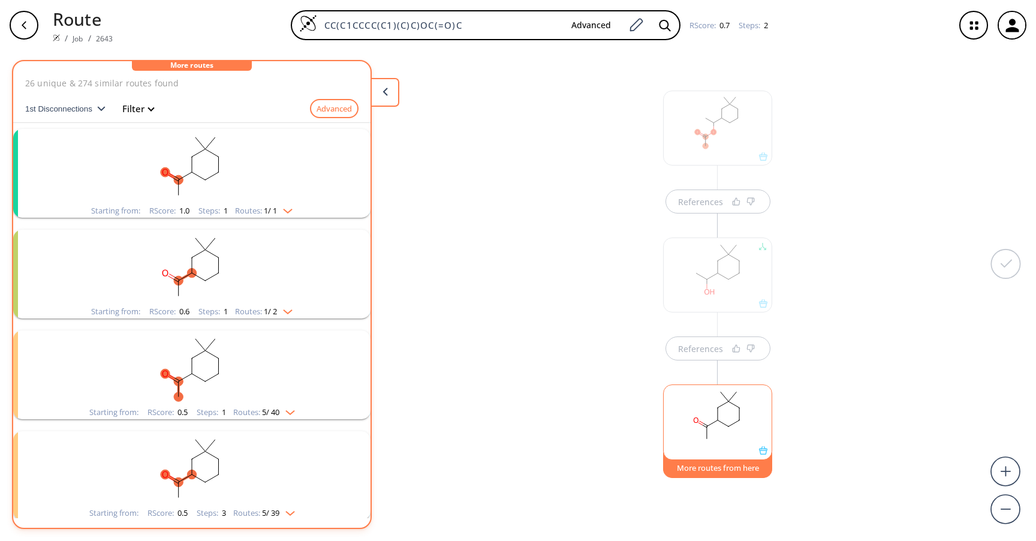
click at [201, 269] on rect "clusters" at bounding box center [192, 267] width 312 height 75
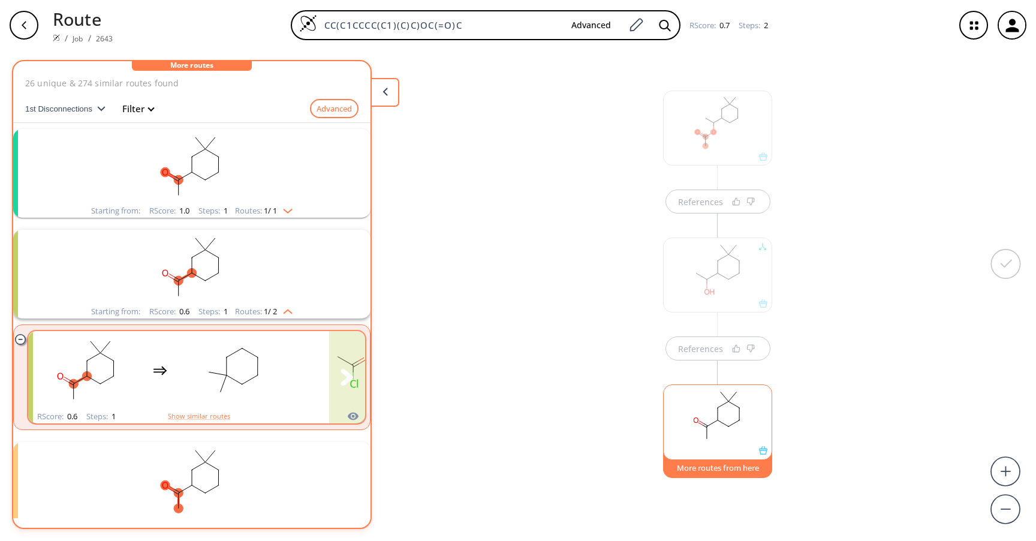
click at [237, 358] on rect "clusters" at bounding box center [233, 370] width 108 height 75
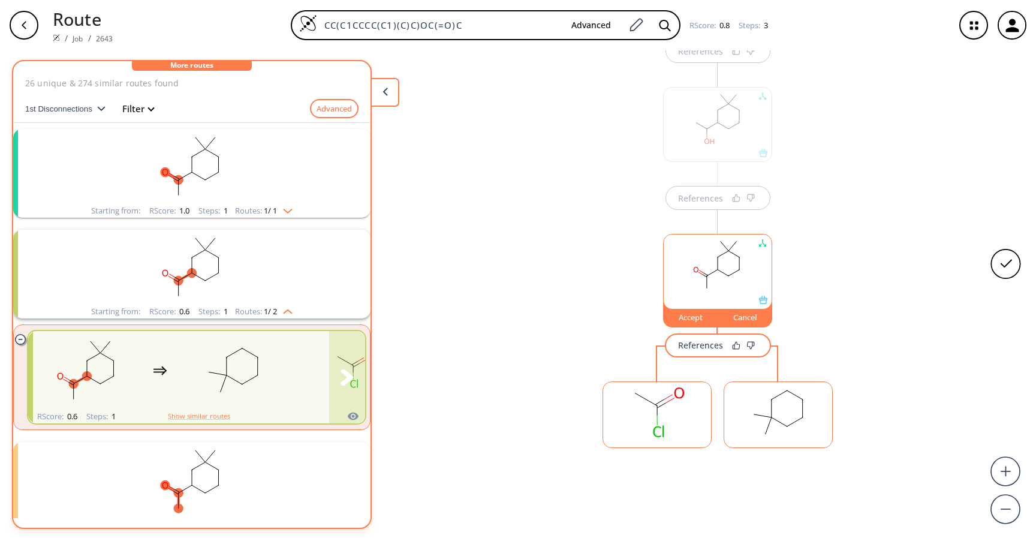
scroll to position [165, 0]
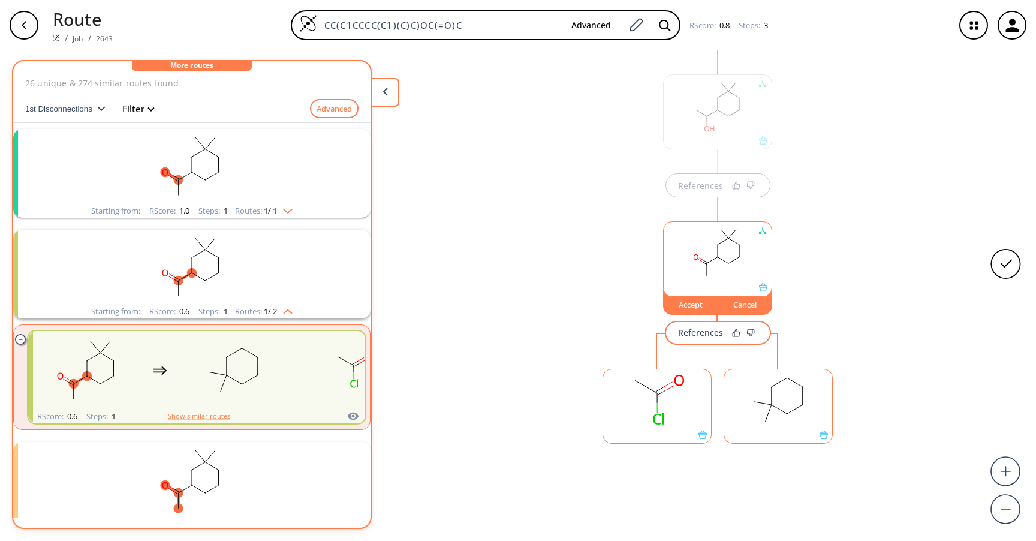
click at [687, 304] on div "Accept" at bounding box center [691, 304] width 54 height 7
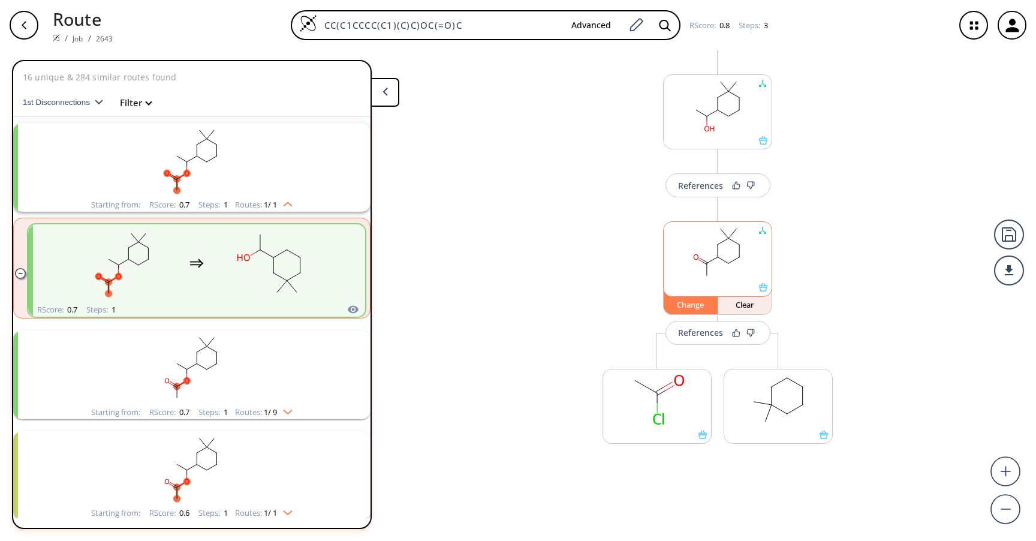
scroll to position [27, 0]
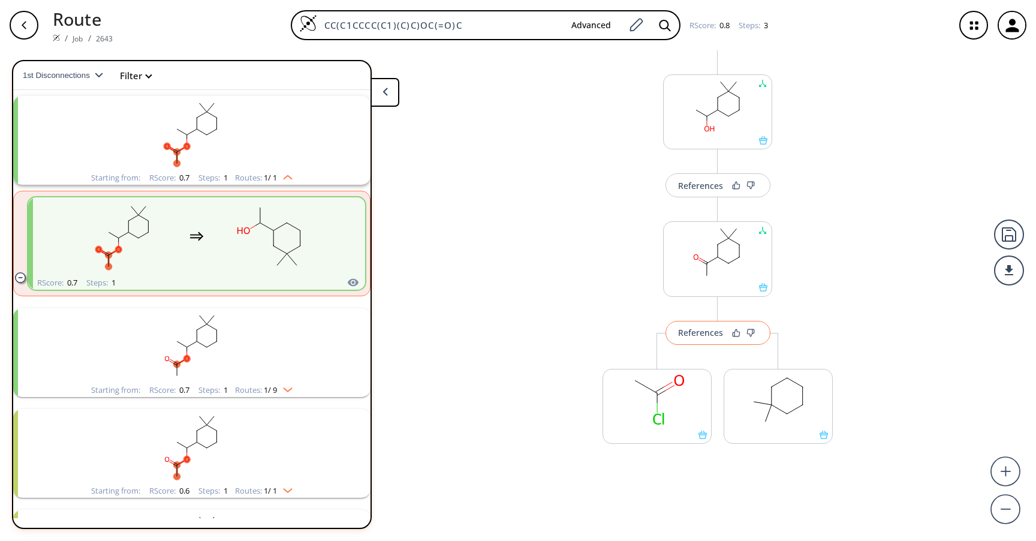
click at [706, 334] on div "References" at bounding box center [700, 332] width 45 height 8
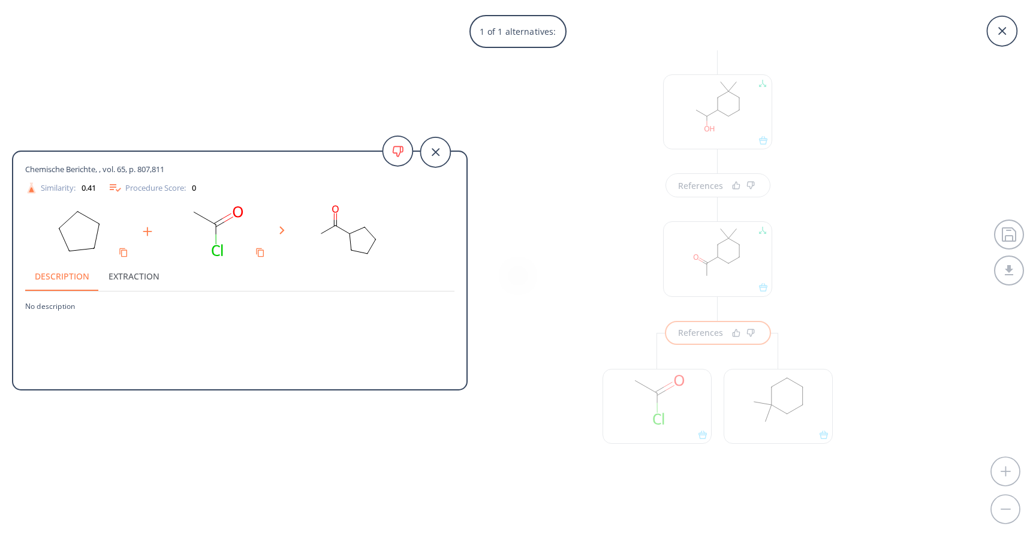
click at [585, 267] on div "1 of 1 alternatives: Chemische Berichte, , vol. 65, p. 807,811 Similarity: 0.41…" at bounding box center [518, 270] width 1036 height 541
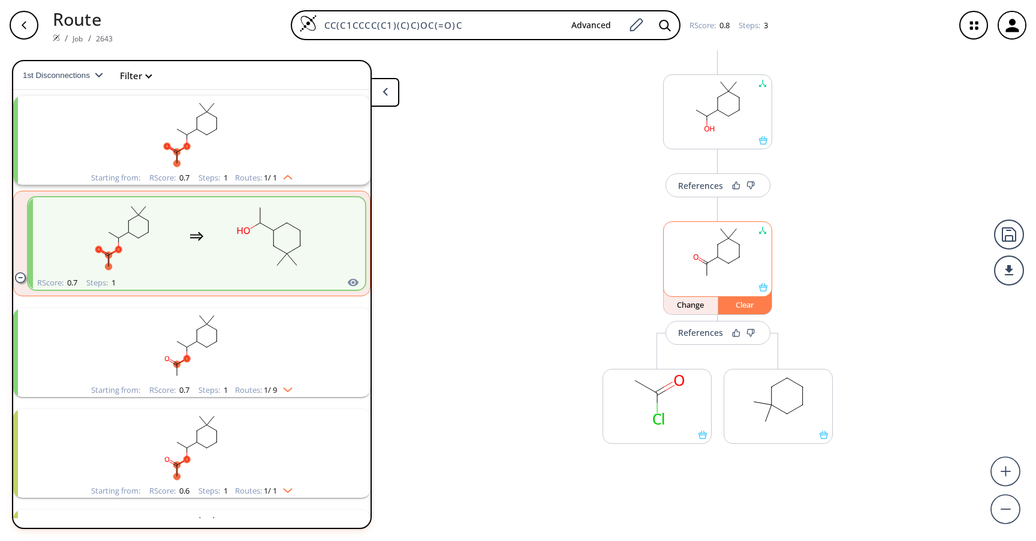
click at [752, 304] on div "Clear" at bounding box center [745, 304] width 54 height 7
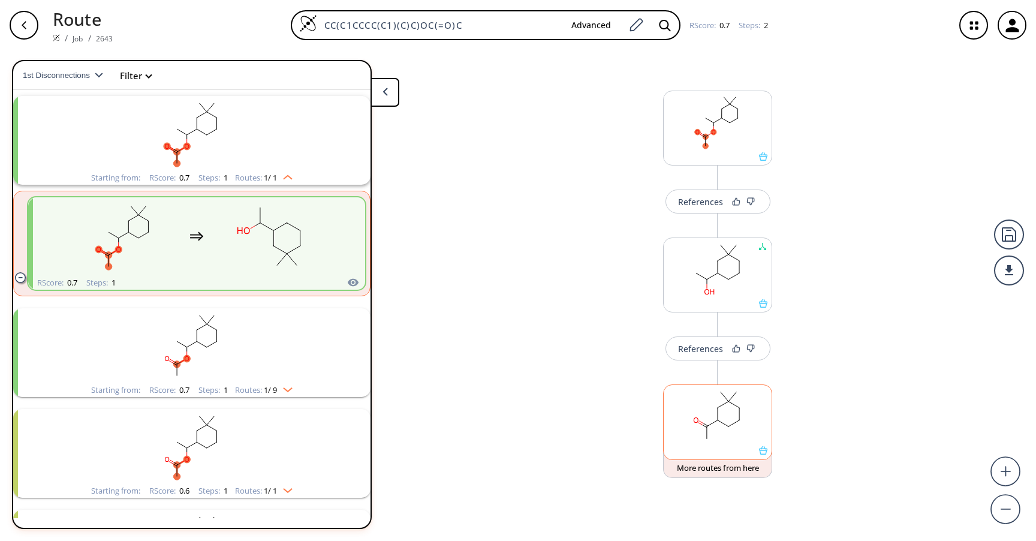
scroll to position [0, 0]
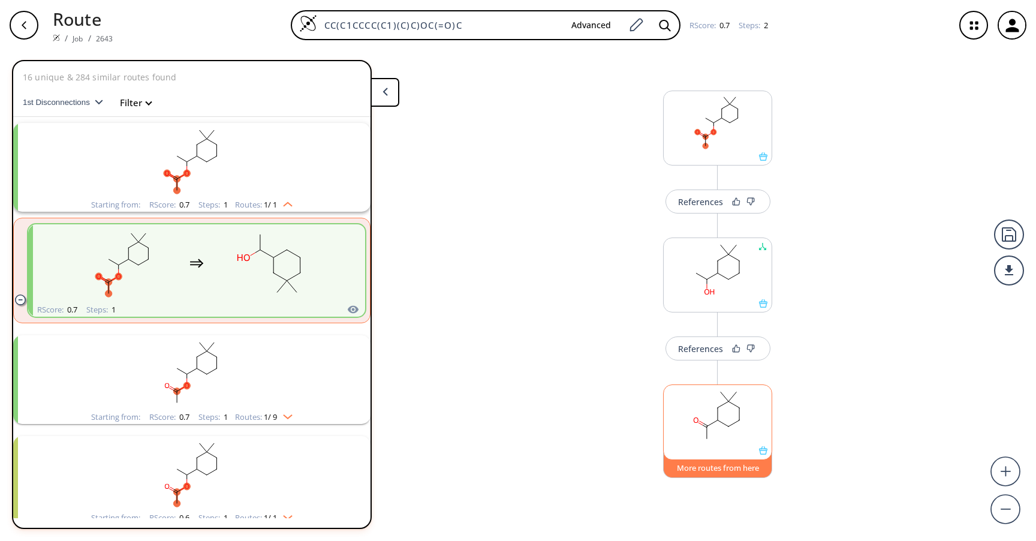
click at [713, 462] on button "More routes from here" at bounding box center [717, 465] width 109 height 26
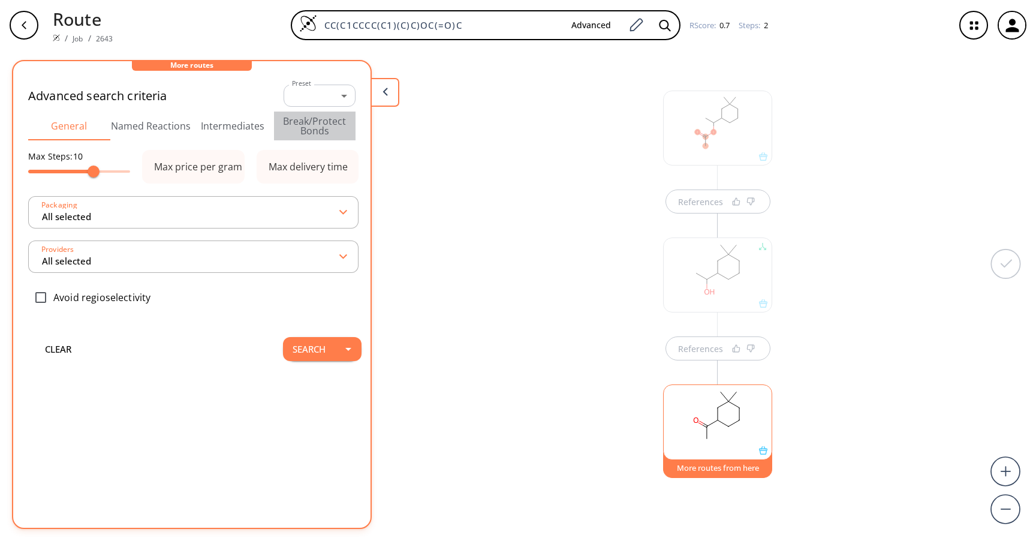
click at [322, 116] on button "Break/Protect Bonds" at bounding box center [315, 125] width 82 height 29
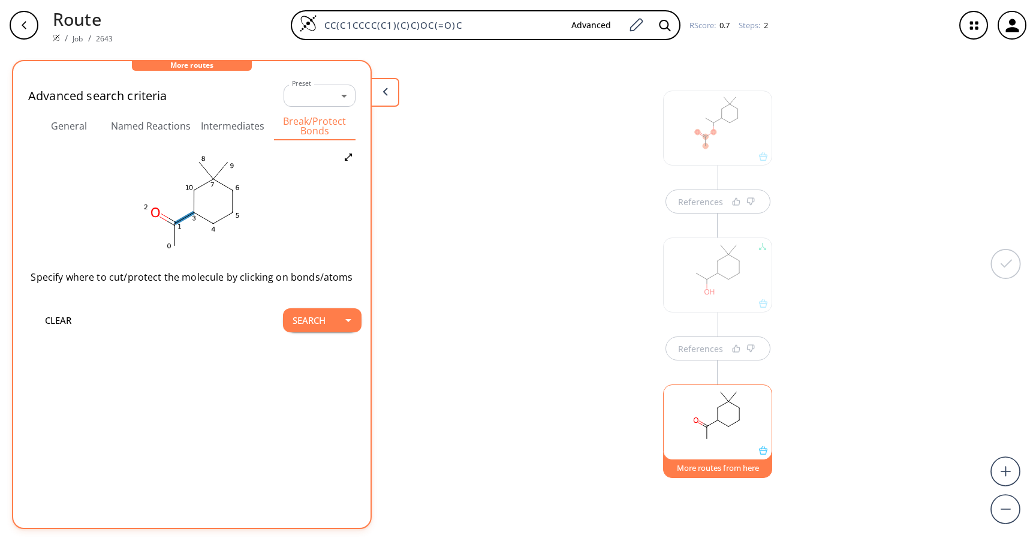
click at [187, 218] on icon at bounding box center [183, 217] width 19 height 11
click at [183, 229] on icon at bounding box center [185, 231] width 11 height 11
click at [310, 321] on button "Search" at bounding box center [309, 320] width 52 height 24
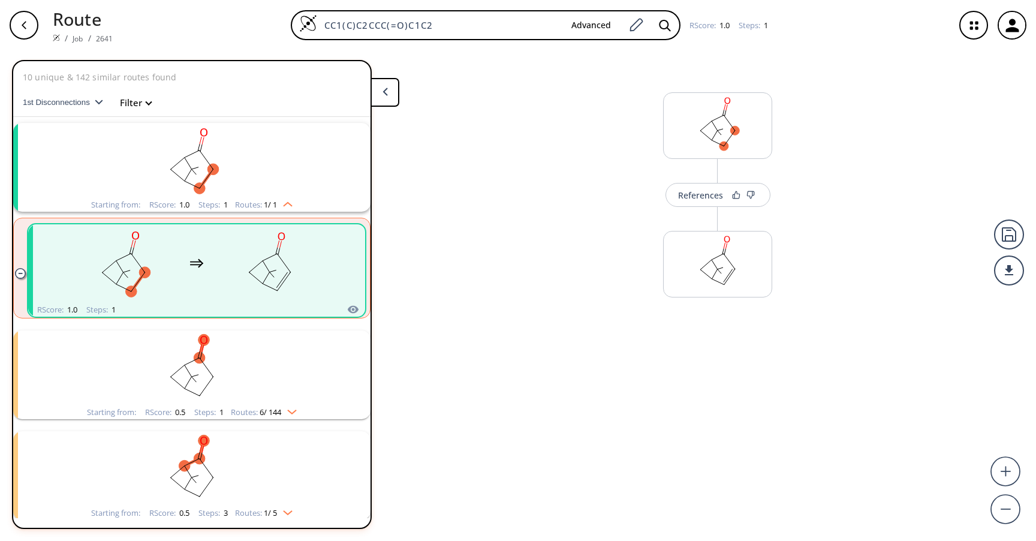
scroll to position [27, 0]
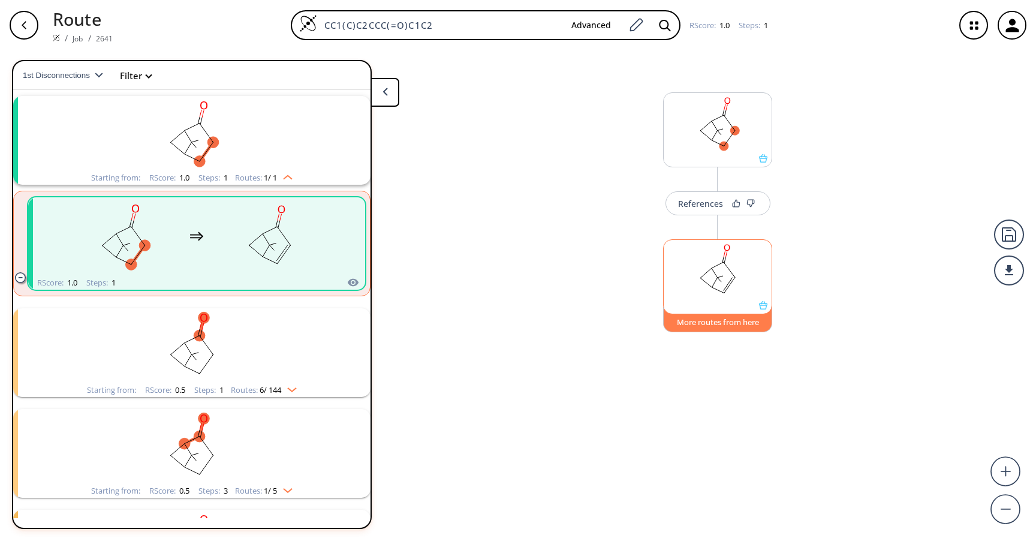
click at [717, 327] on button "More routes from here" at bounding box center [717, 319] width 109 height 26
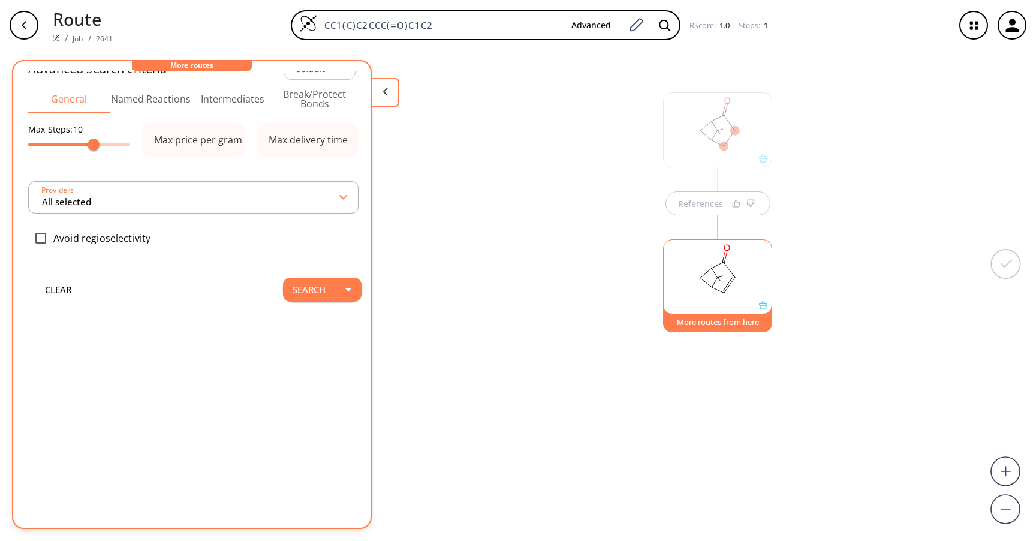
scroll to position [0, 0]
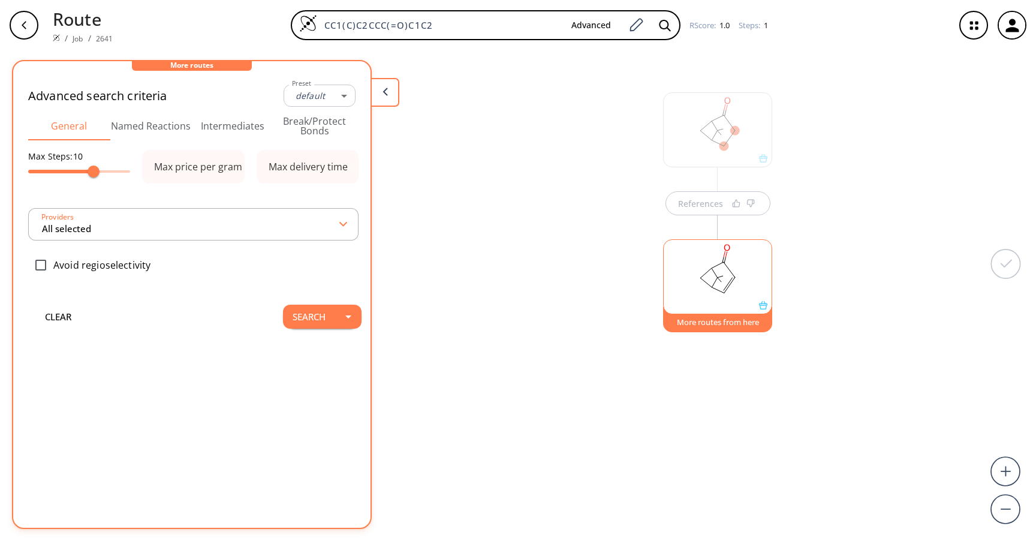
type input "-1"
type input "All selected"
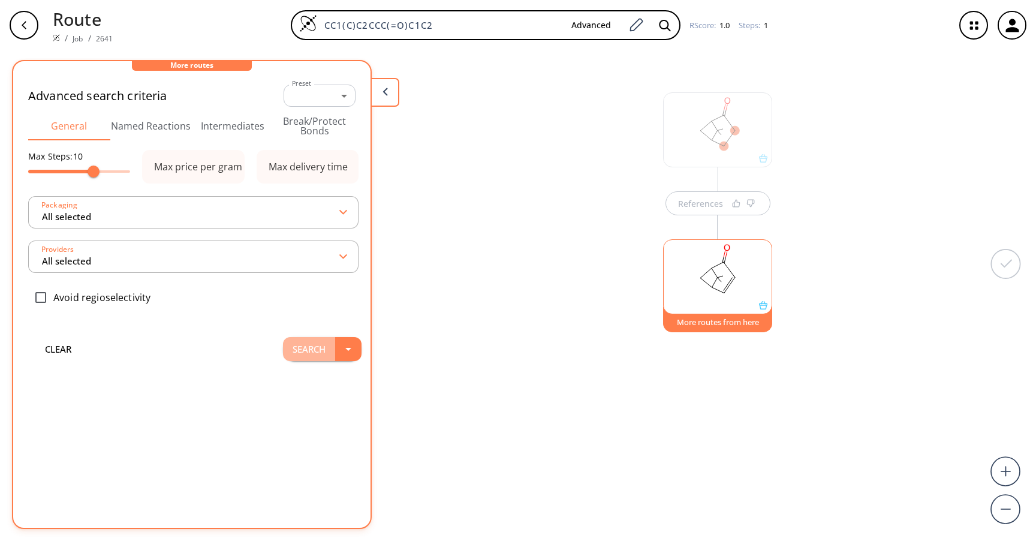
click at [310, 346] on button "Search" at bounding box center [309, 349] width 52 height 24
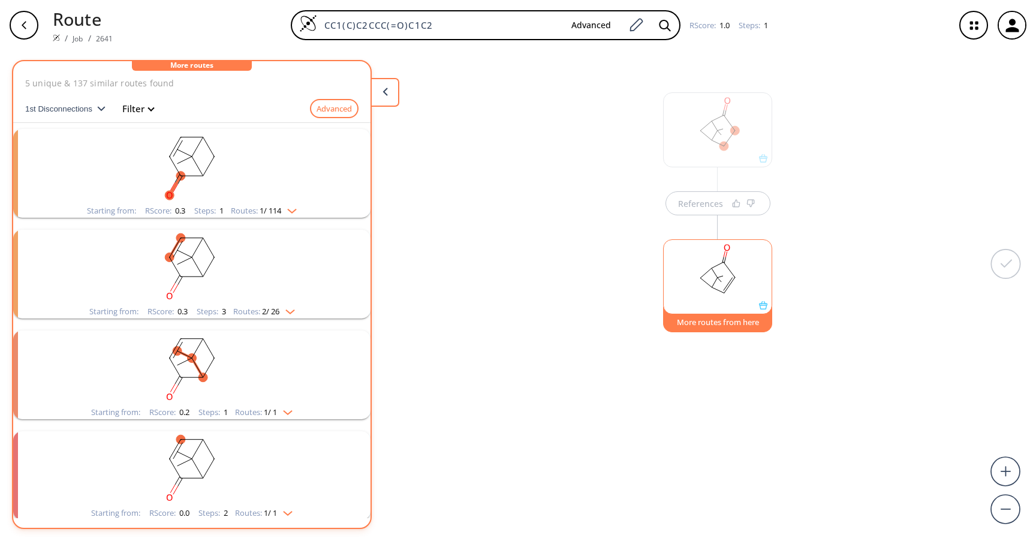
click at [216, 179] on rect "clusters" at bounding box center [192, 166] width 312 height 75
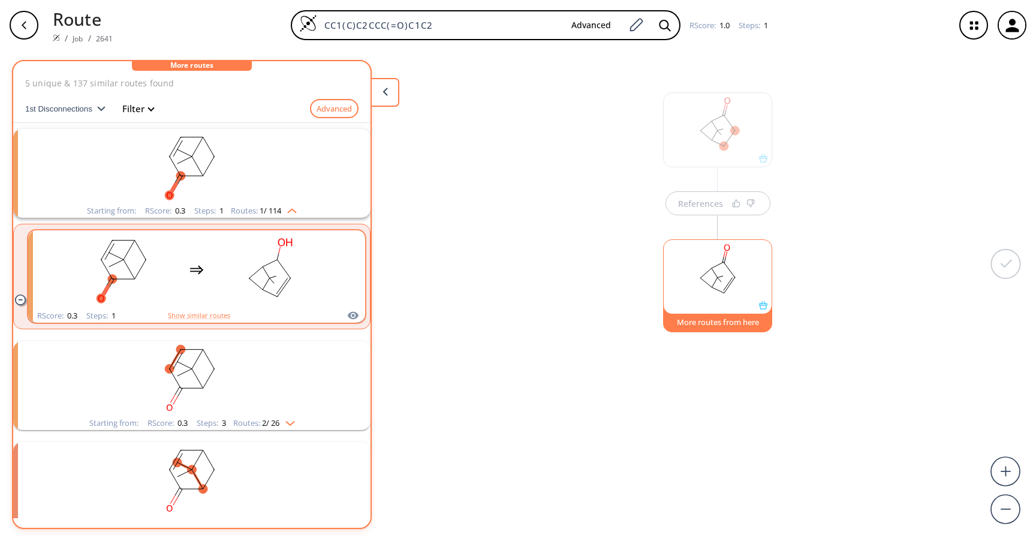
click at [209, 265] on div "clusters" at bounding box center [197, 269] width 254 height 79
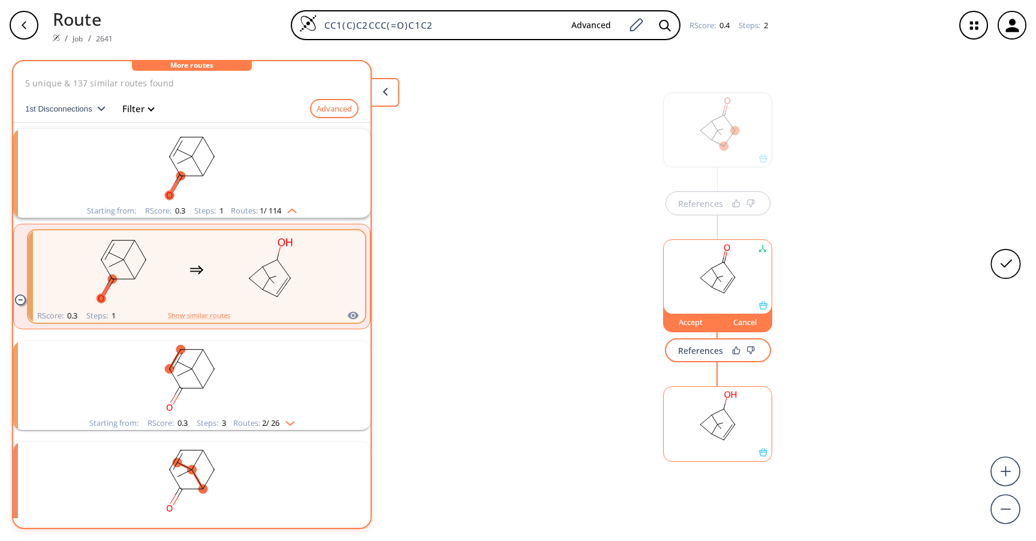
click at [685, 321] on div "Accept" at bounding box center [691, 321] width 54 height 7
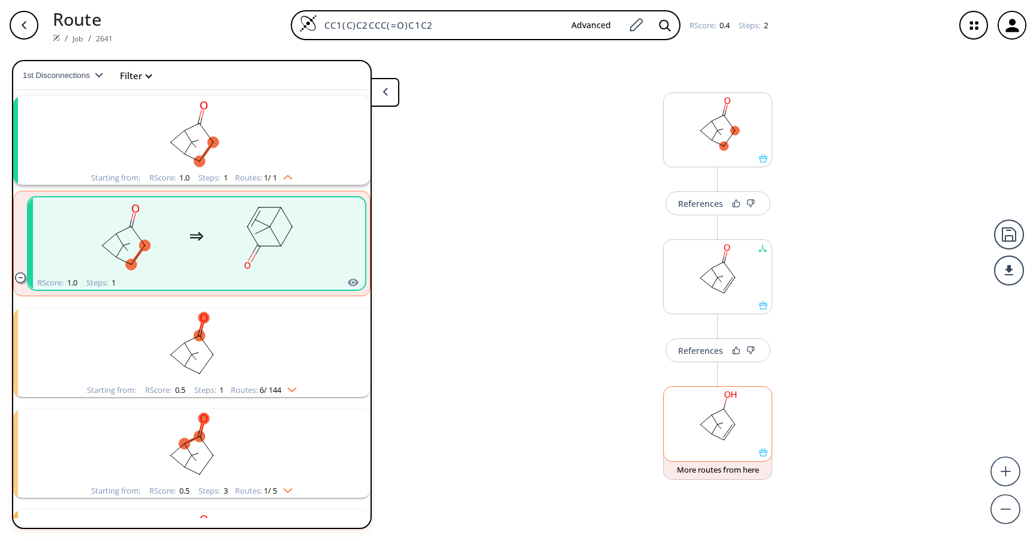
scroll to position [2, 0]
click at [713, 466] on button "More routes from here" at bounding box center [717, 465] width 109 height 26
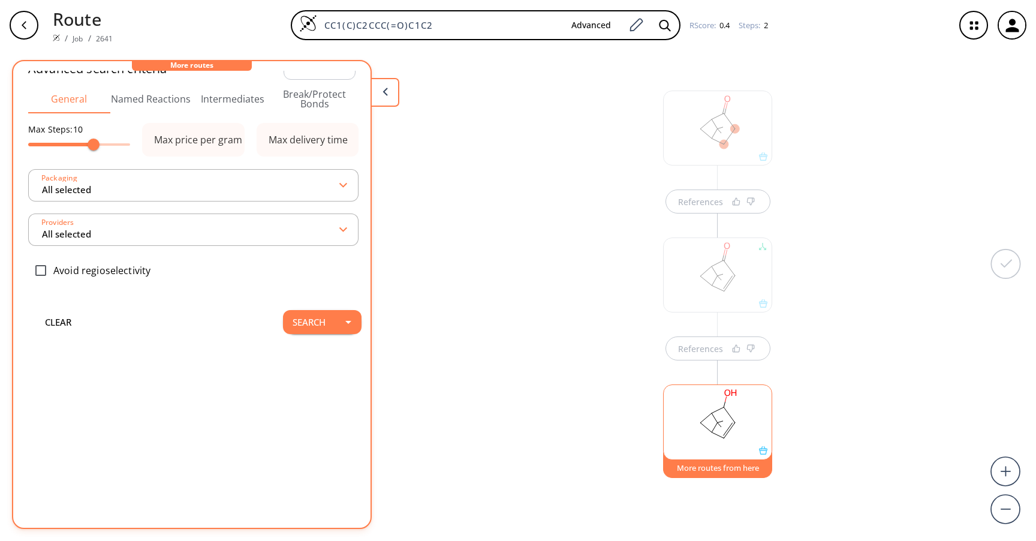
scroll to position [0, 0]
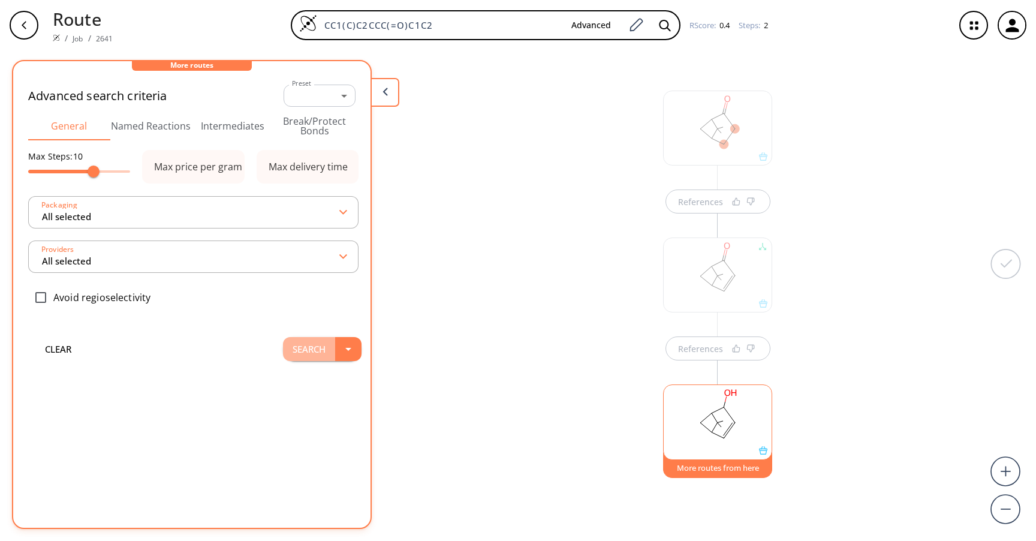
click at [310, 349] on button "Search" at bounding box center [309, 349] width 52 height 24
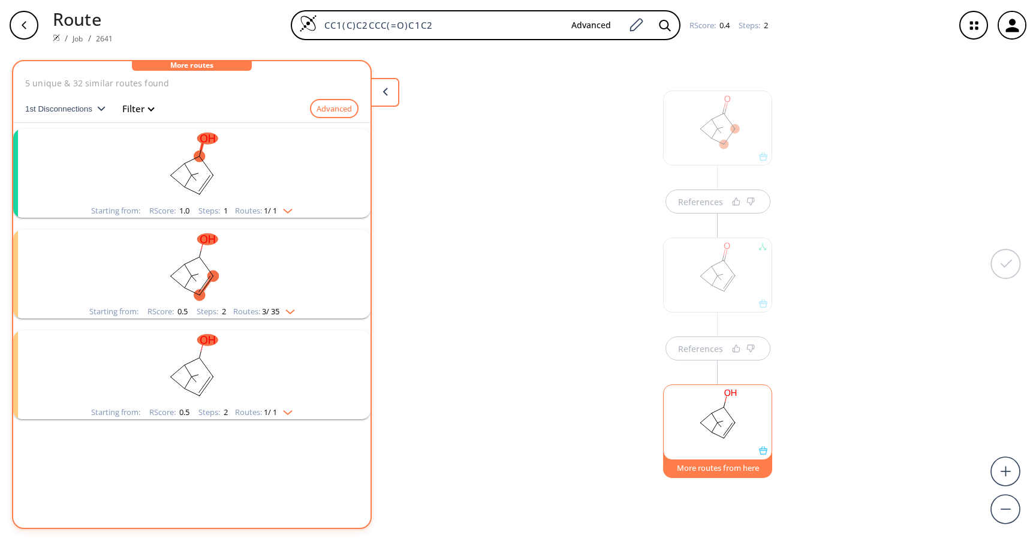
click at [232, 167] on rect "clusters" at bounding box center [192, 166] width 312 height 75
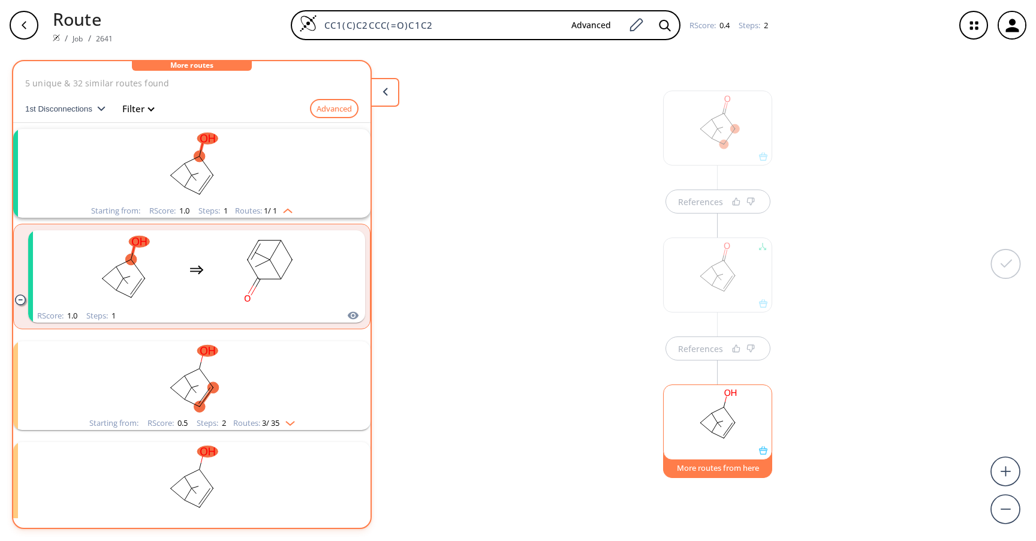
click at [232, 167] on rect "clusters" at bounding box center [192, 166] width 312 height 75
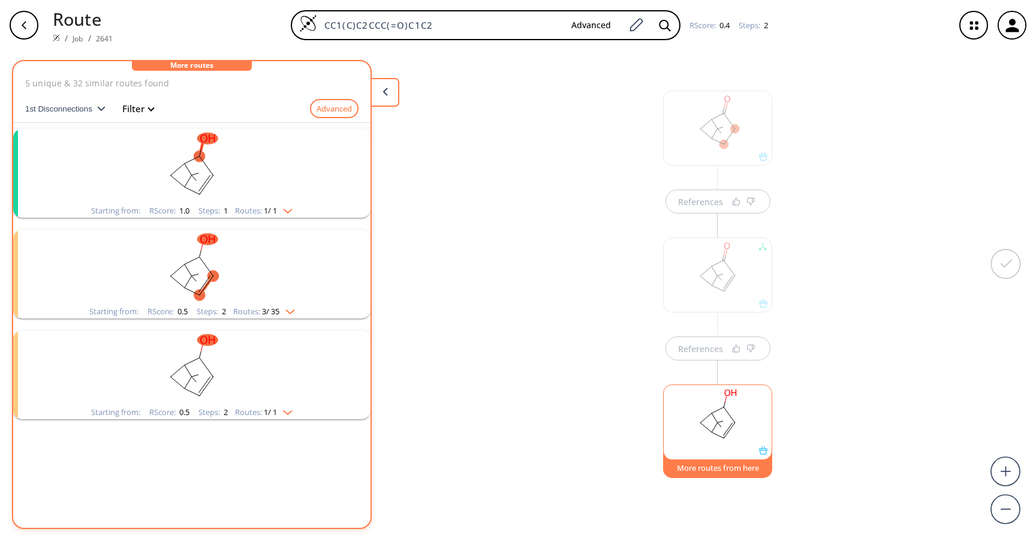
click at [224, 275] on rect "clusters" at bounding box center [192, 267] width 312 height 75
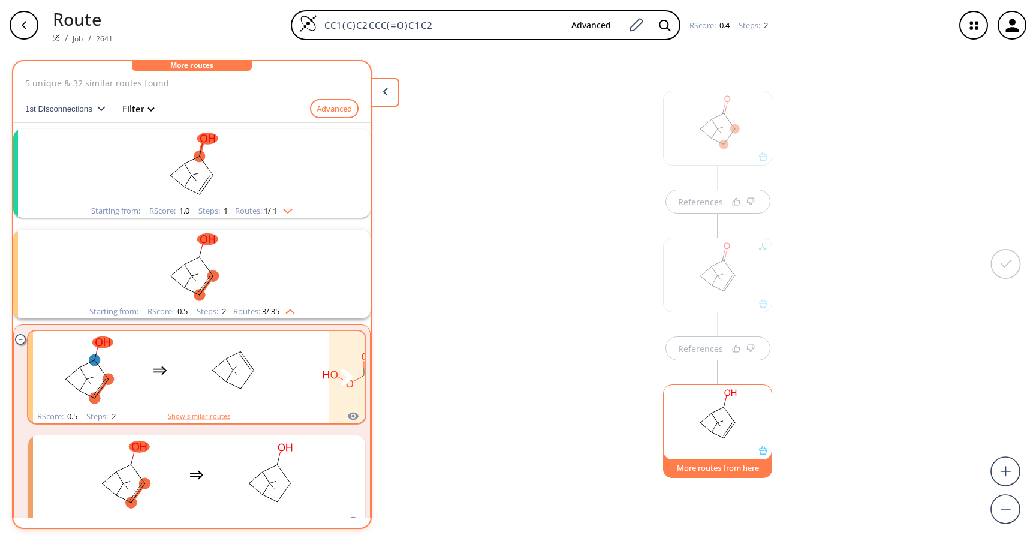
click at [215, 362] on rect "clusters" at bounding box center [233, 370] width 108 height 75
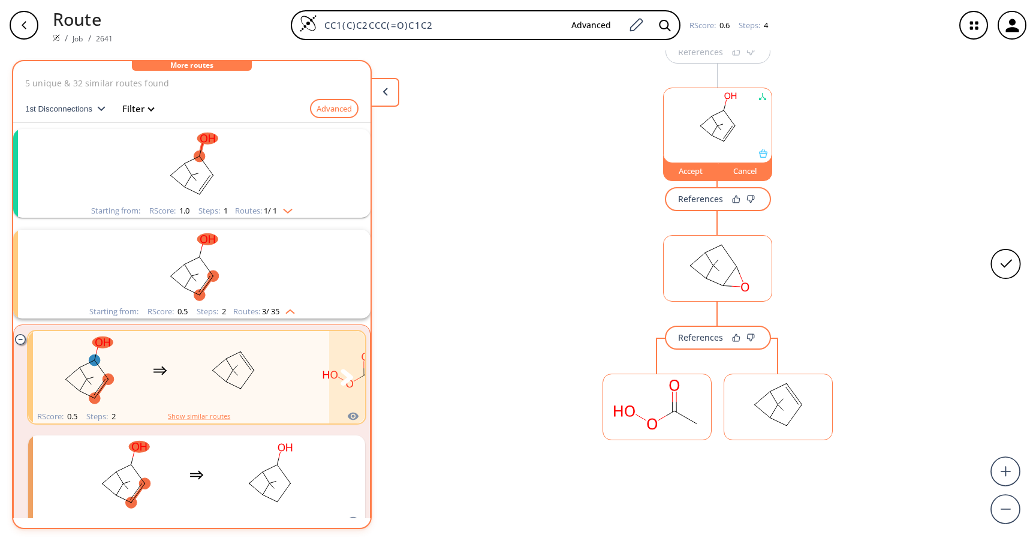
scroll to position [300, 0]
click at [688, 171] on div "Accept" at bounding box center [691, 169] width 54 height 7
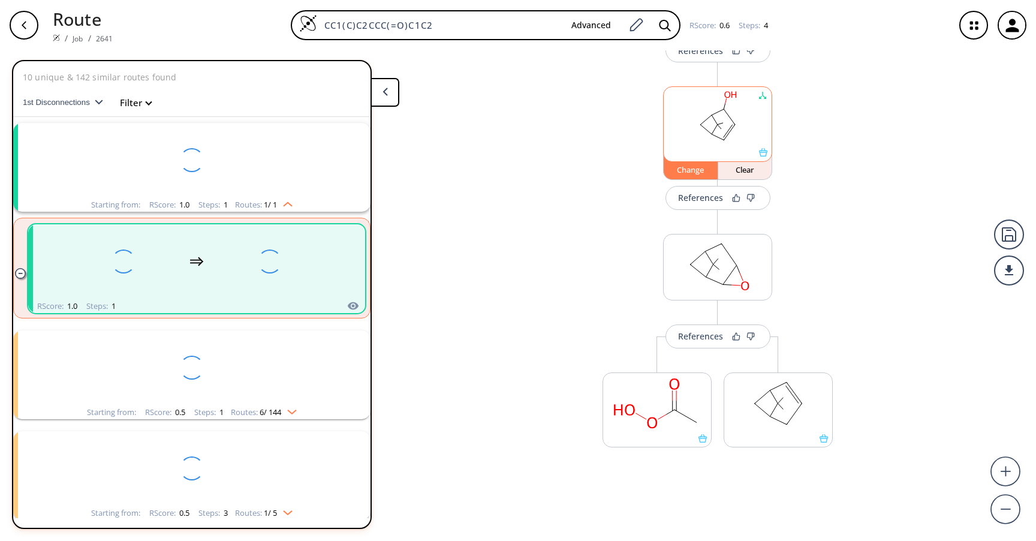
scroll to position [27, 0]
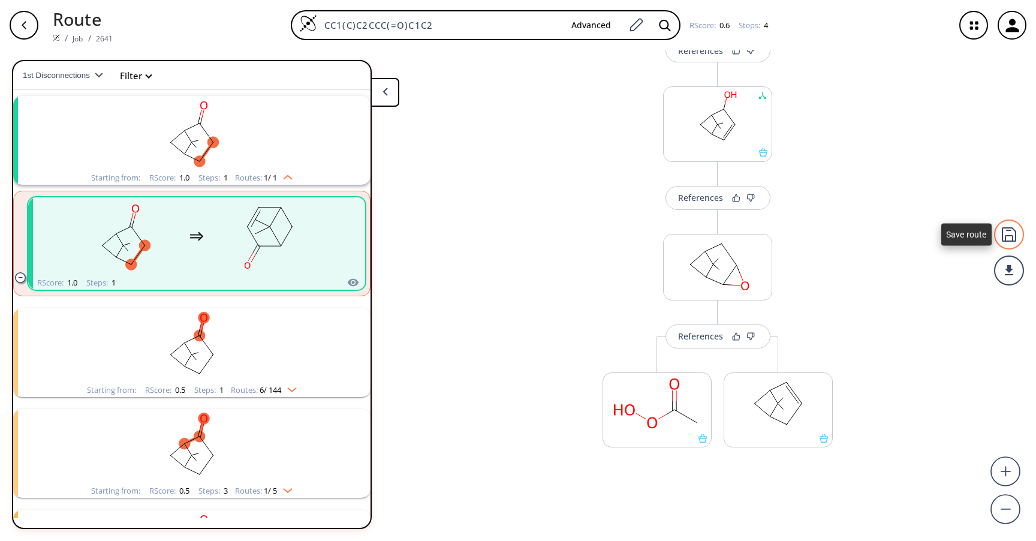
click at [1011, 233] on div at bounding box center [1009, 234] width 30 height 30
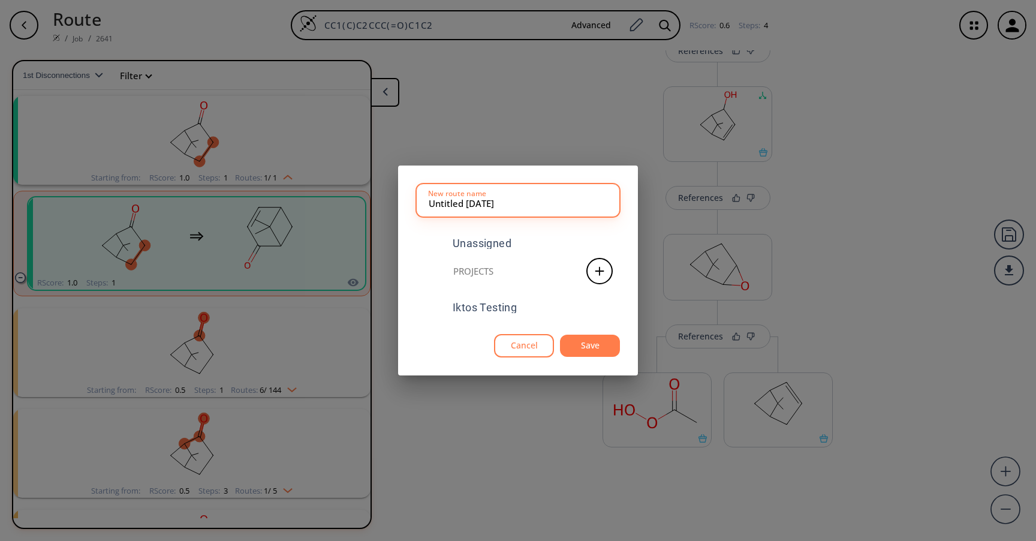
click at [462, 203] on input "Untitled [DATE]" at bounding box center [518, 200] width 179 height 24
click at [465, 203] on input "Untitled [DATE]" at bounding box center [518, 200] width 179 height 24
drag, startPoint x: 465, startPoint y: 203, endPoint x: 380, endPoint y: 203, distance: 85.1
click at [380, 203] on div "Untitled [DATE] New route name Unassigned Projects Iktos Testing Cancel Save" at bounding box center [518, 270] width 1036 height 541
click at [460, 200] on input "Untitled [DATE]" at bounding box center [518, 200] width 179 height 24
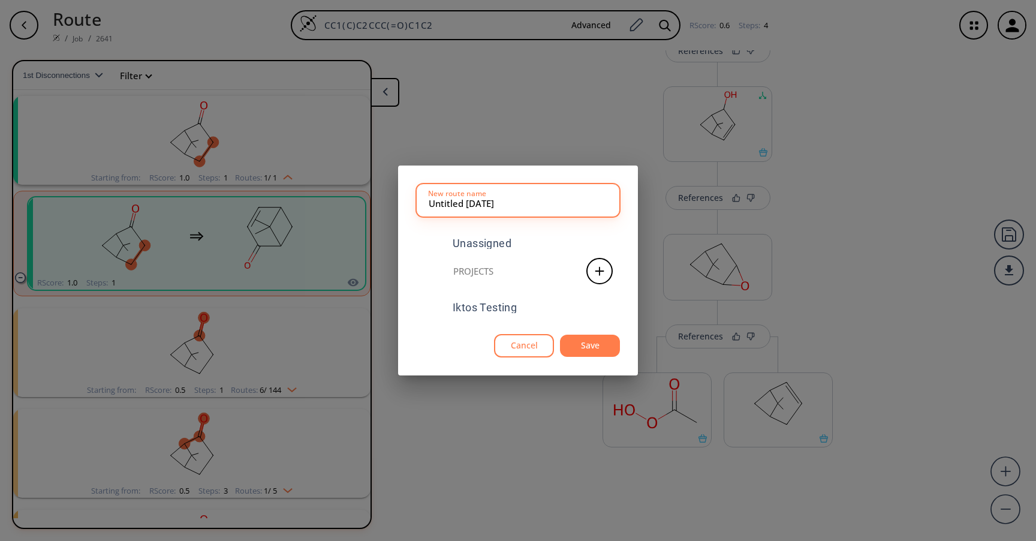
drag, startPoint x: 468, startPoint y: 206, endPoint x: 401, endPoint y: 206, distance: 66.5
click at [401, 206] on div "Untitled [DATE] New route name Unassigned Projects Iktos Testing Cancel Save" at bounding box center [518, 270] width 240 height 210
type input "Nopinone_[DATE]"
click at [587, 343] on button "Save" at bounding box center [590, 345] width 60 height 22
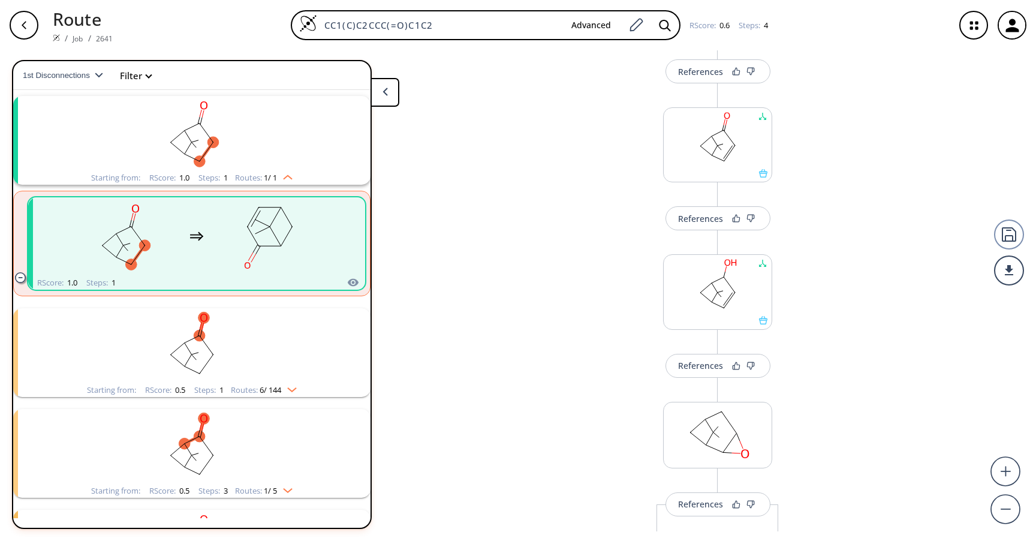
scroll to position [138, 0]
click at [695, 361] on div "References" at bounding box center [700, 359] width 45 height 8
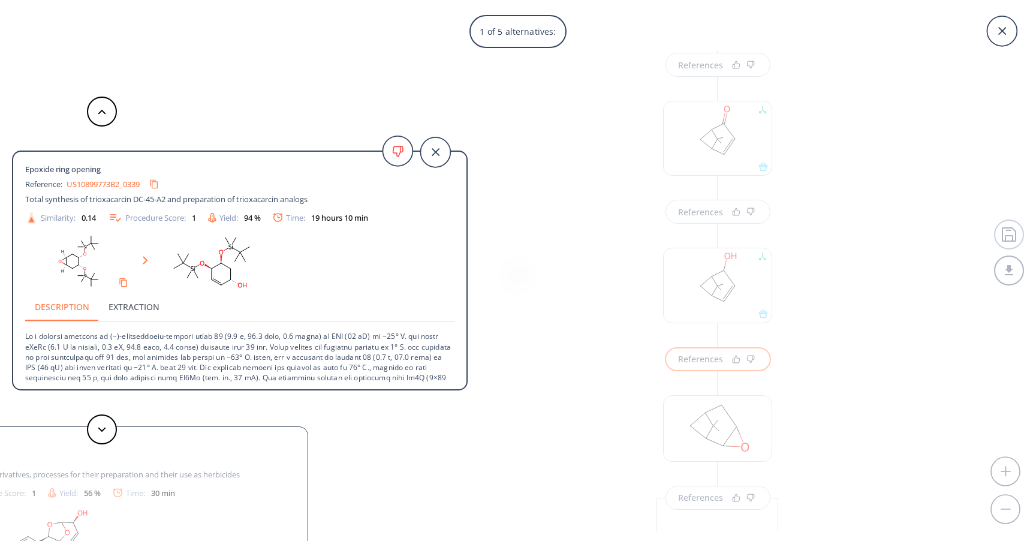
click at [590, 276] on div "1 of 5 alternatives: Epoxide ring opening Reference: US10899773B2_0339 Total sy…" at bounding box center [518, 270] width 1036 height 541
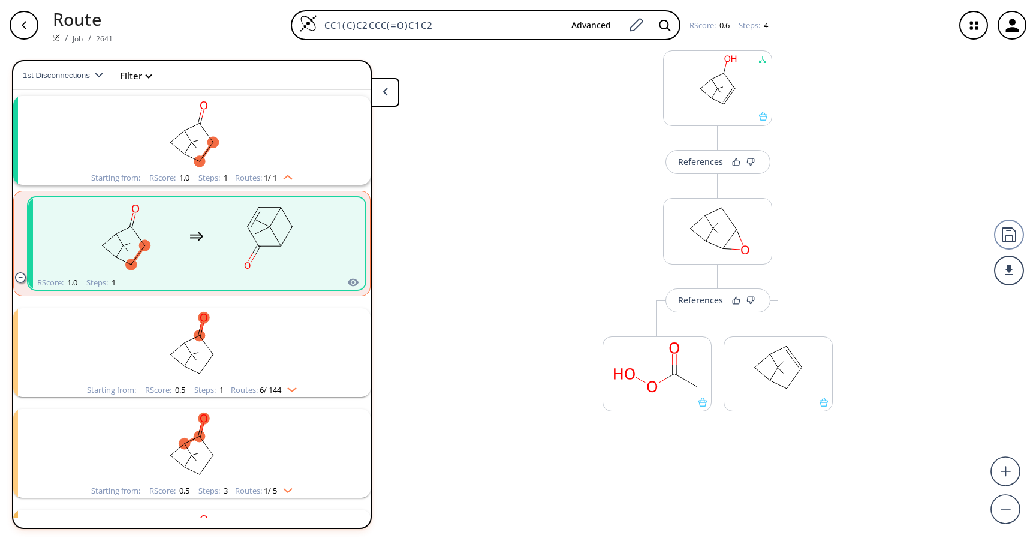
scroll to position [0, 0]
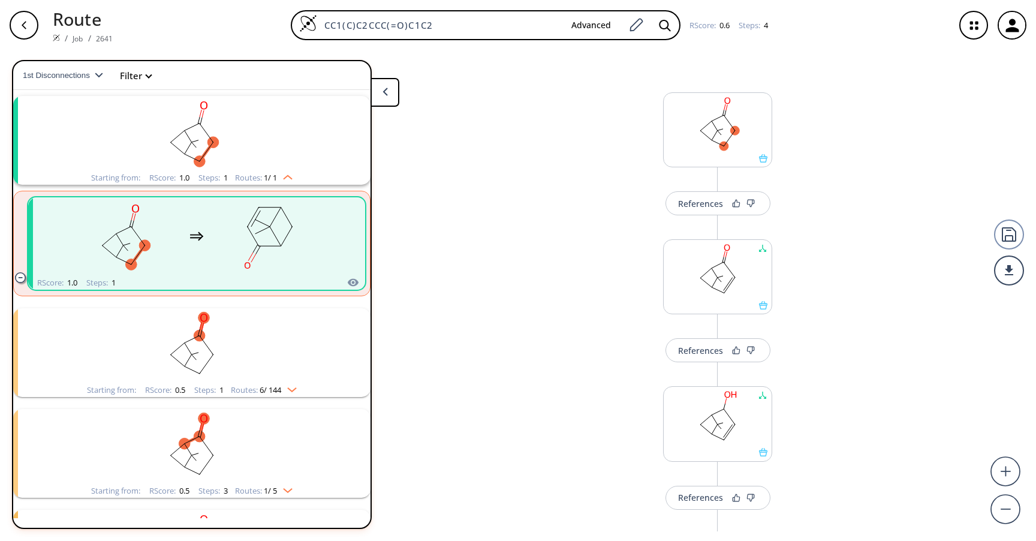
click at [26, 24] on icon "button" at bounding box center [24, 25] width 10 height 10
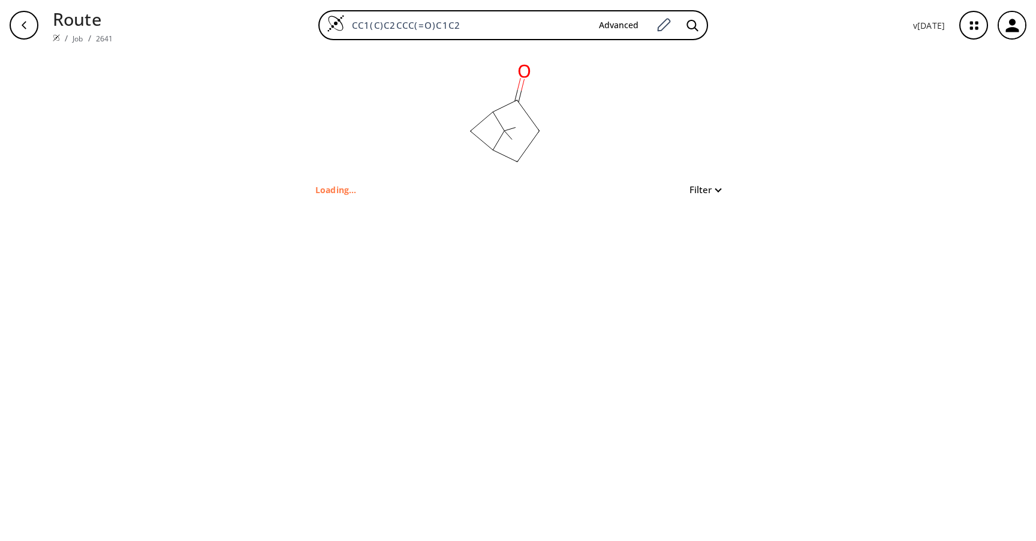
click at [551, 101] on rect at bounding box center [505, 116] width 240 height 132
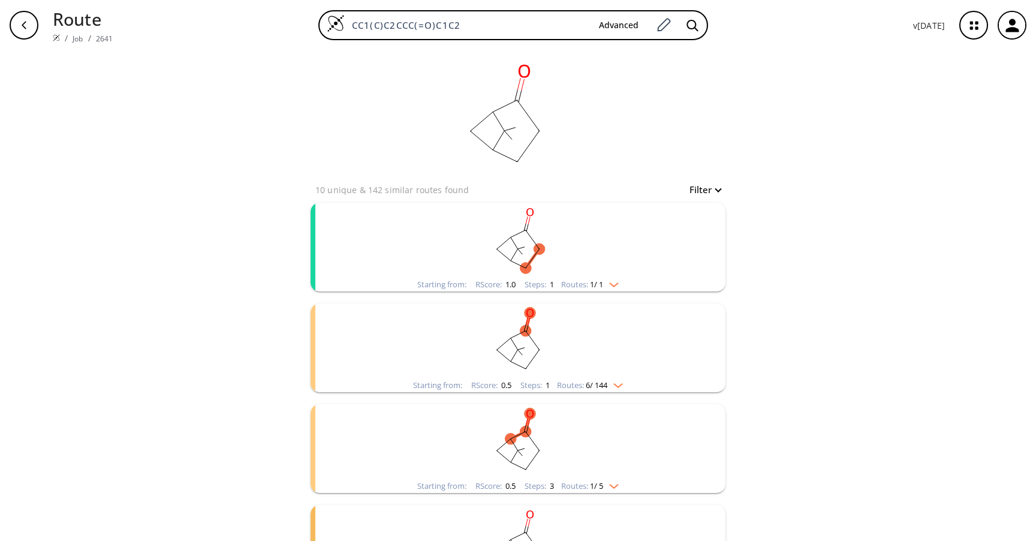
click at [982, 31] on icon "button" at bounding box center [974, 26] width 32 height 32
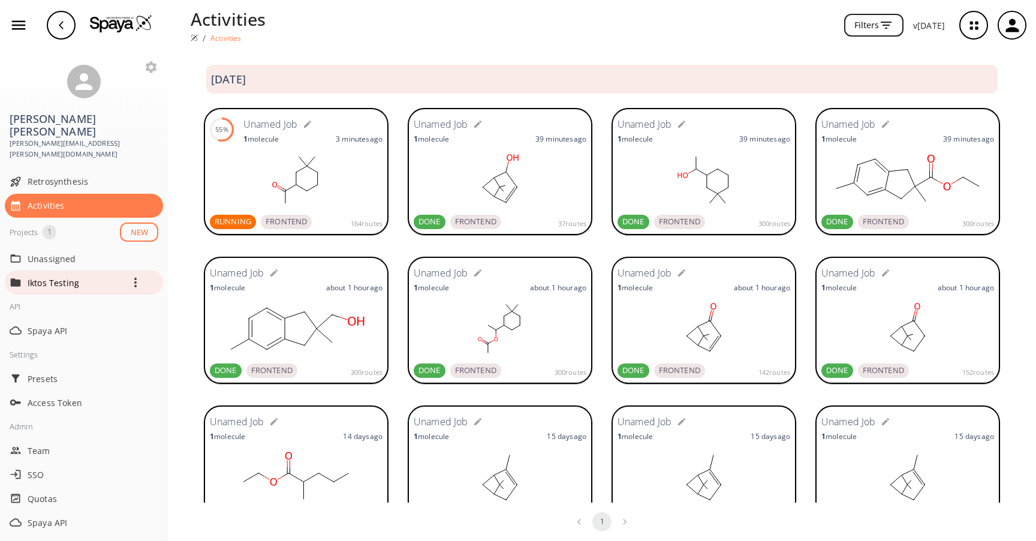
click at [52, 276] on p "Iktos Testing" at bounding box center [76, 282] width 96 height 13
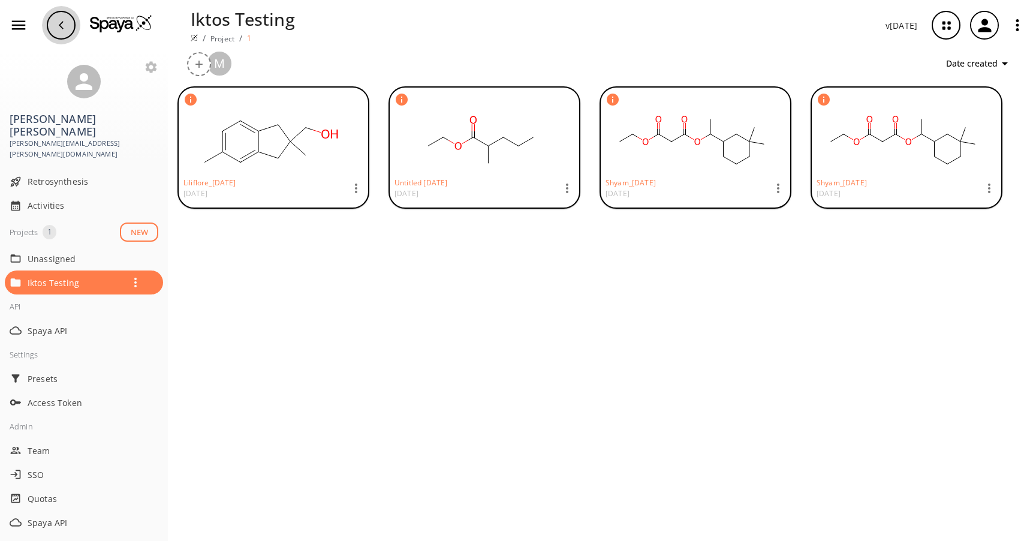
click at [66, 25] on div "button" at bounding box center [61, 25] width 29 height 29
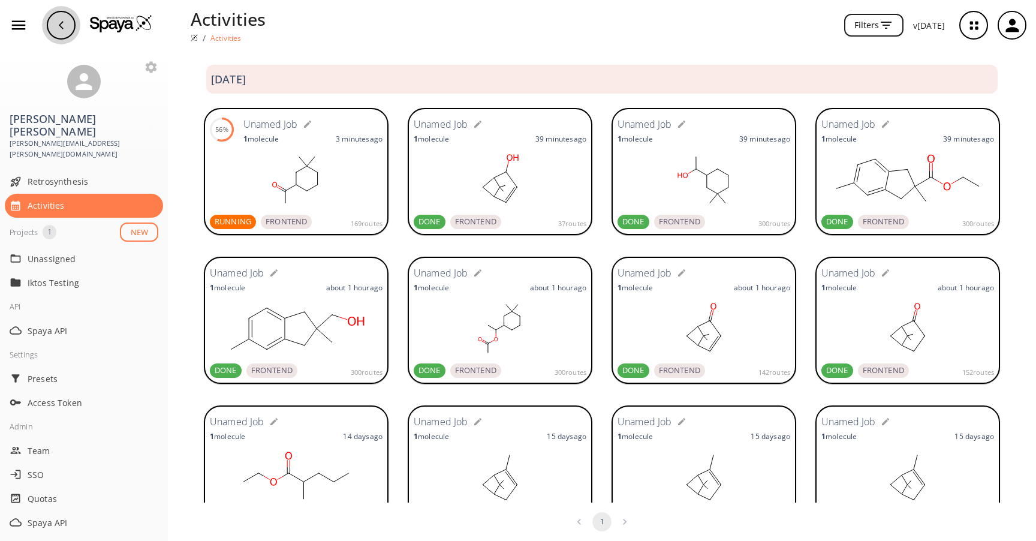
click at [66, 25] on div "button" at bounding box center [61, 25] width 29 height 29
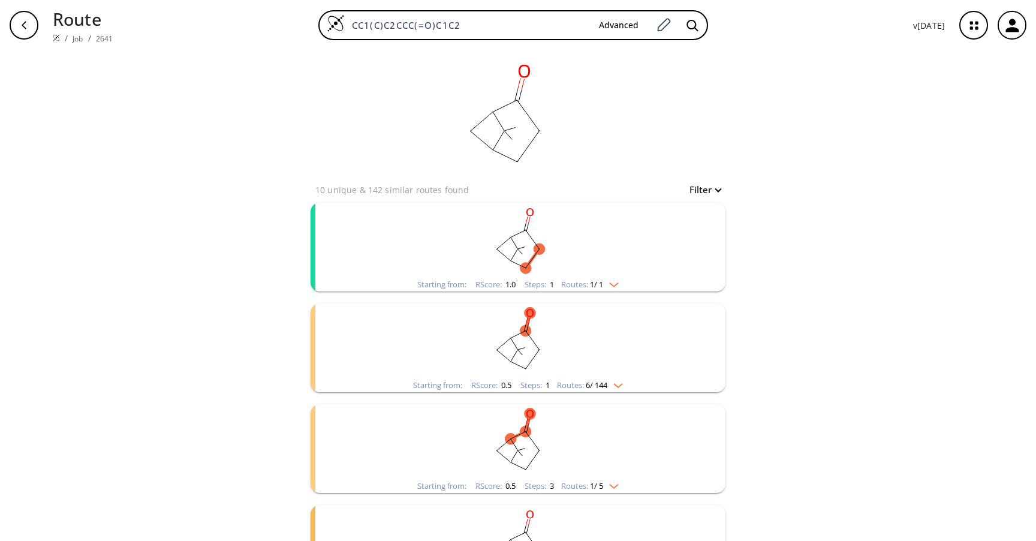
click at [573, 248] on rect "clusters" at bounding box center [518, 240] width 312 height 75
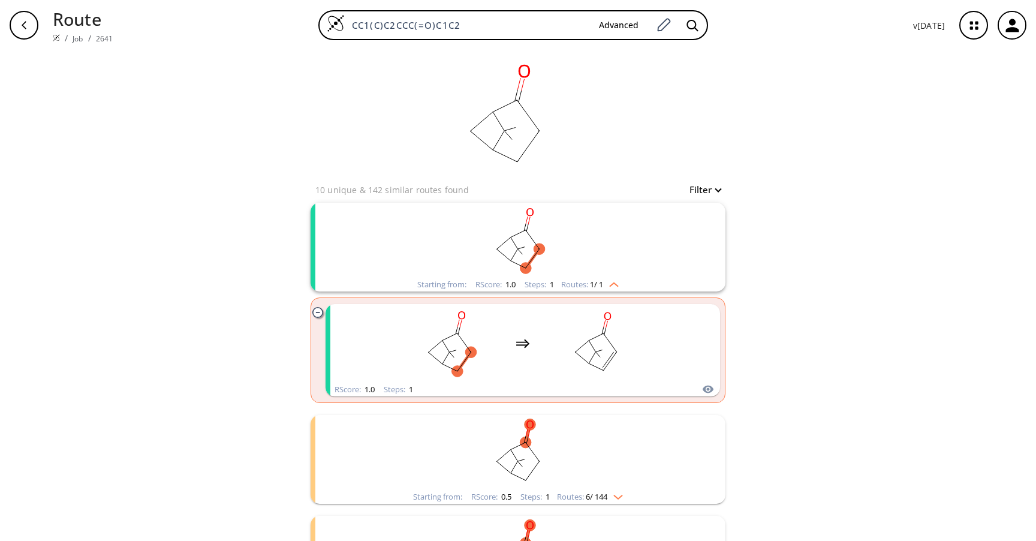
click at [560, 215] on rect "clusters" at bounding box center [518, 240] width 312 height 75
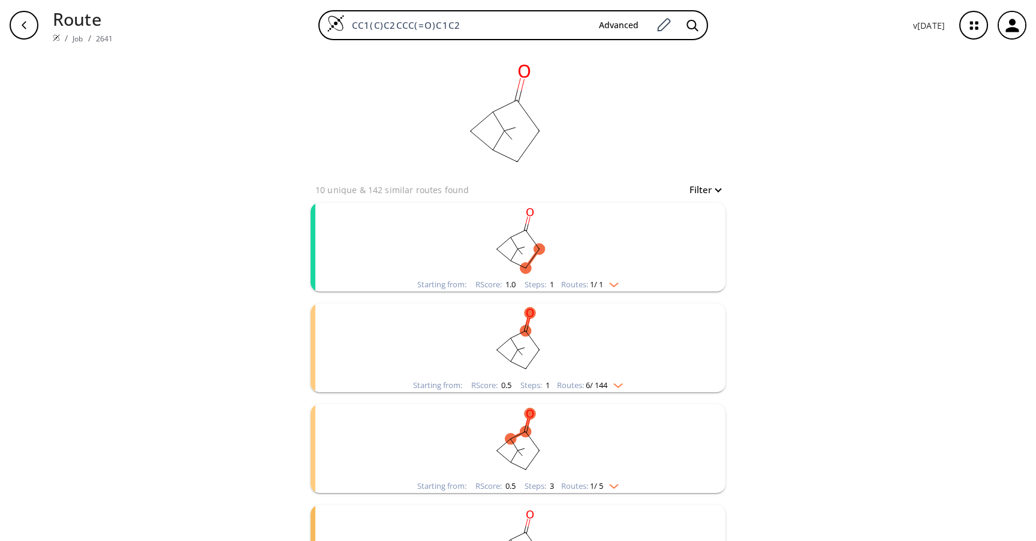
scroll to position [40, 0]
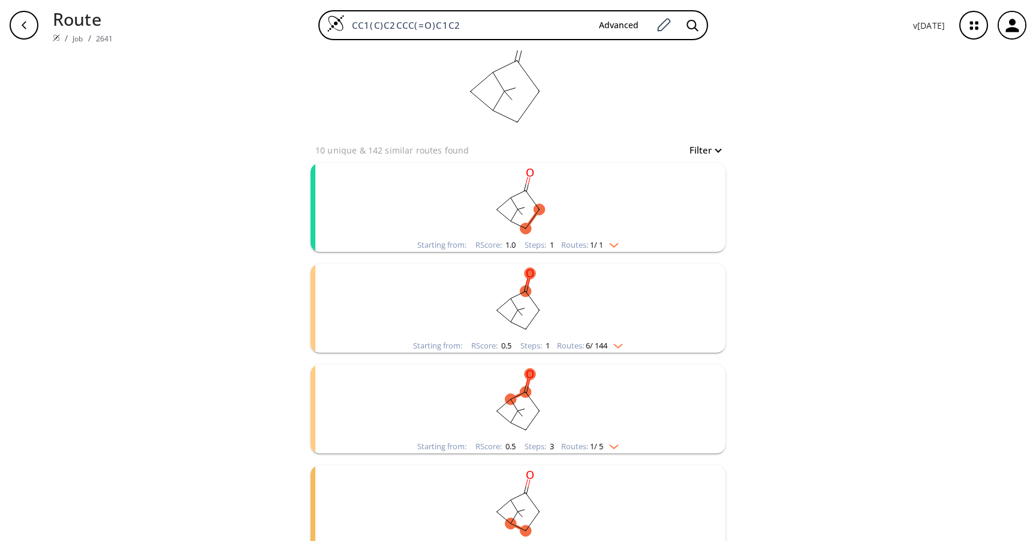
click at [560, 215] on rect "clusters" at bounding box center [518, 200] width 312 height 75
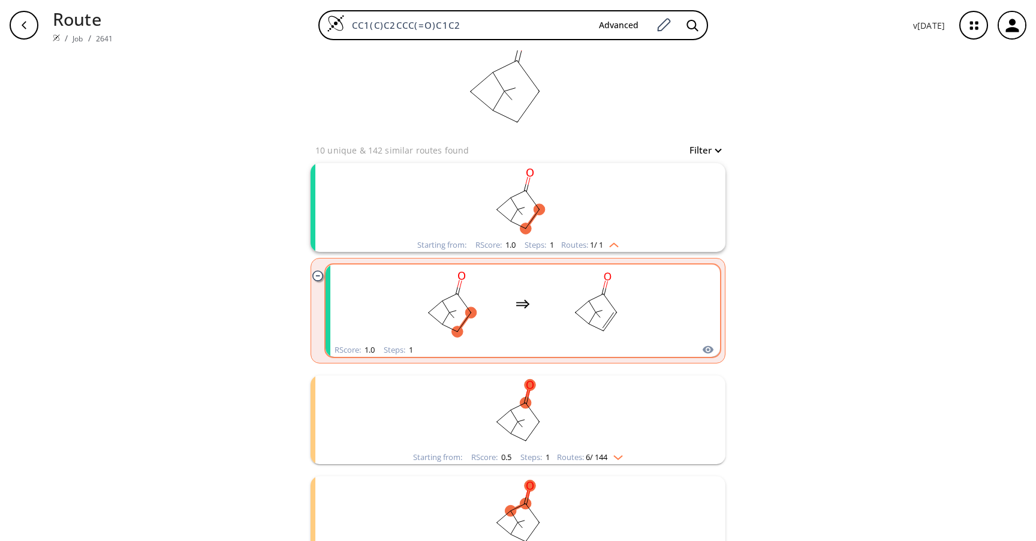
click at [550, 313] on rect "clusters" at bounding box center [596, 303] width 108 height 75
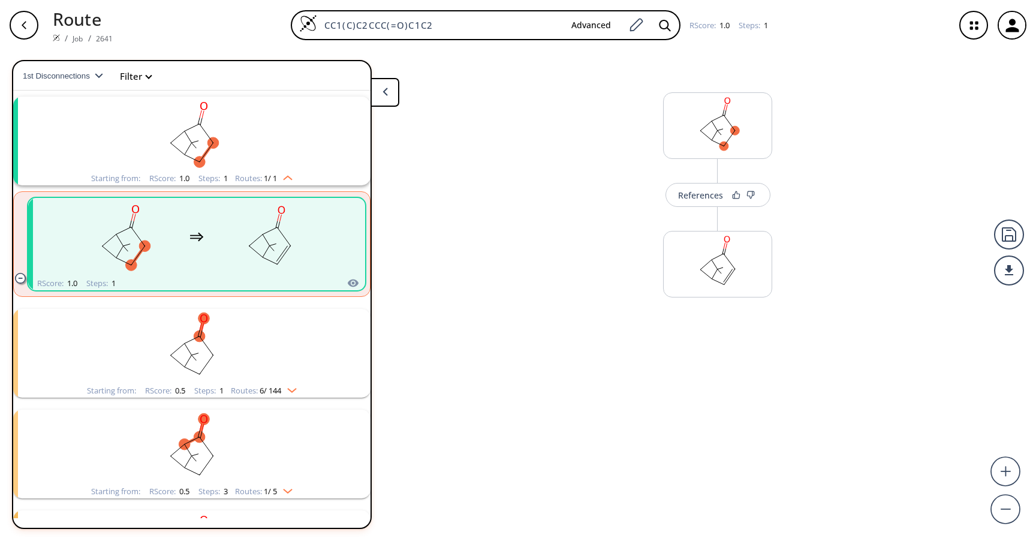
scroll to position [27, 0]
click at [716, 327] on button "More routes from here" at bounding box center [717, 319] width 109 height 26
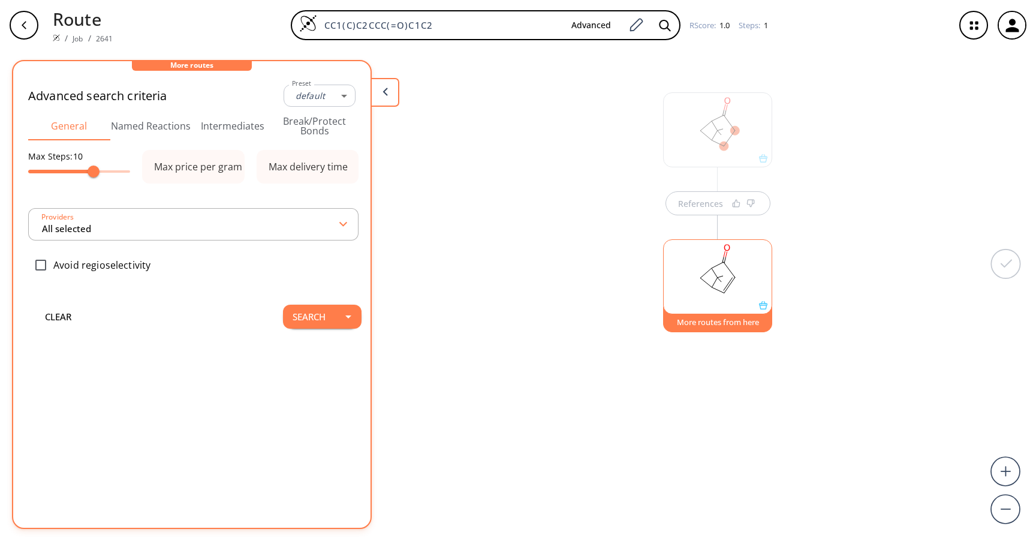
type input "-1"
type input "All selected"
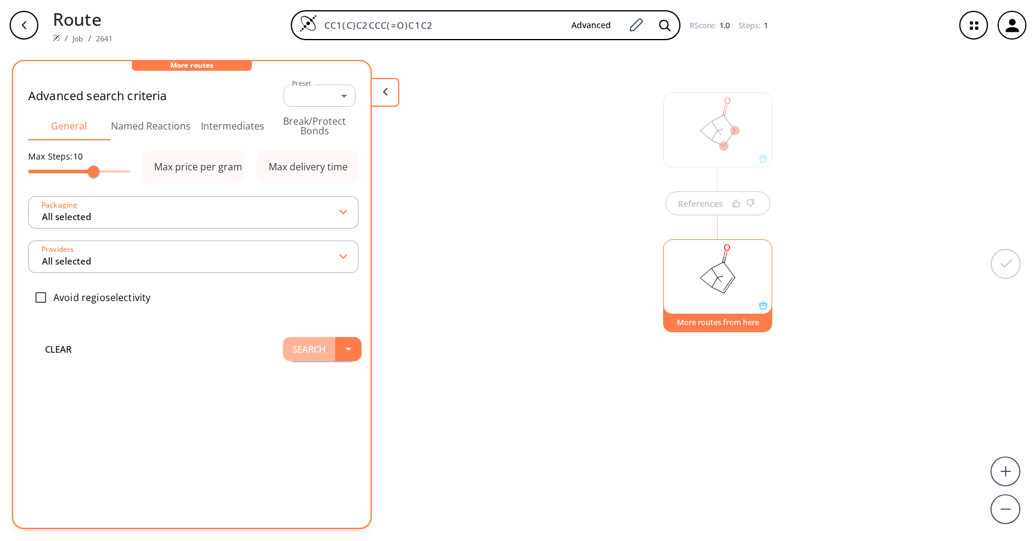
click at [313, 351] on button "Search" at bounding box center [309, 349] width 52 height 24
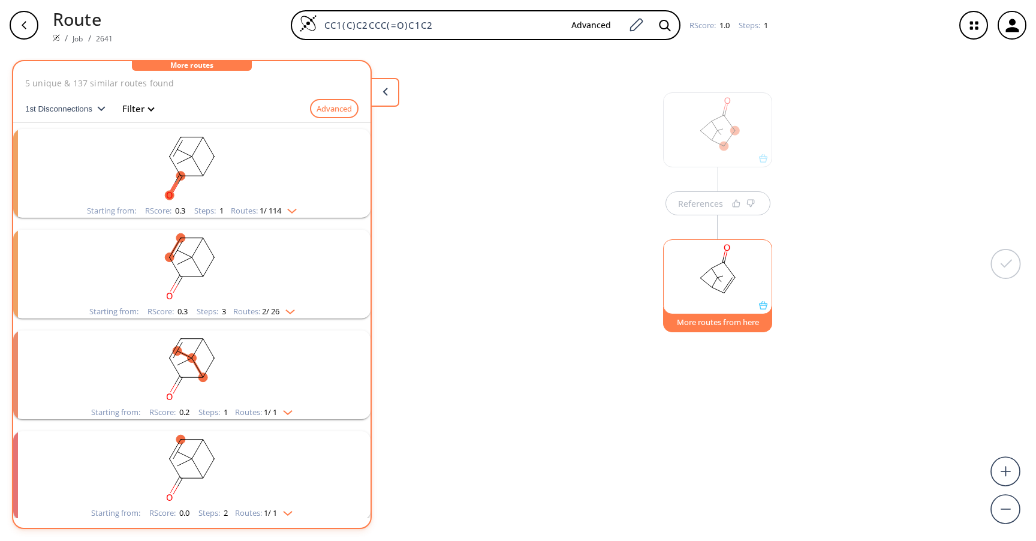
click at [213, 251] on rect "clusters" at bounding box center [192, 267] width 312 height 75
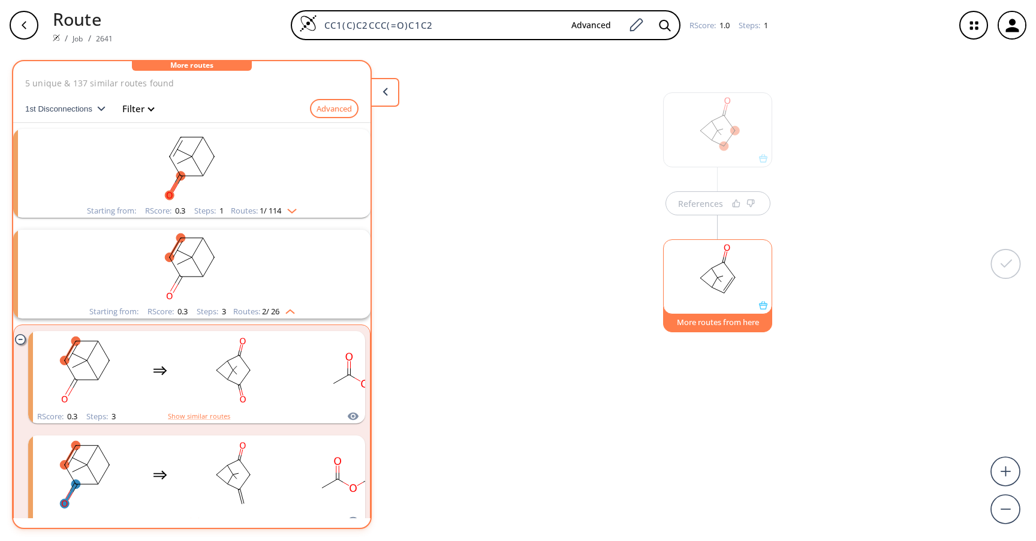
click at [254, 271] on rect "clusters" at bounding box center [192, 267] width 312 height 75
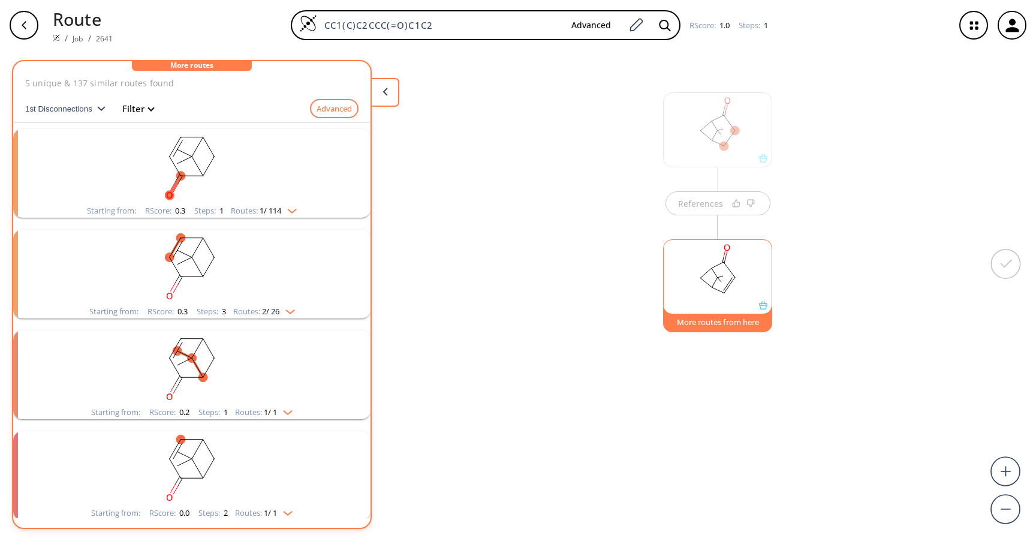
click at [216, 163] on rect "clusters" at bounding box center [192, 166] width 312 height 75
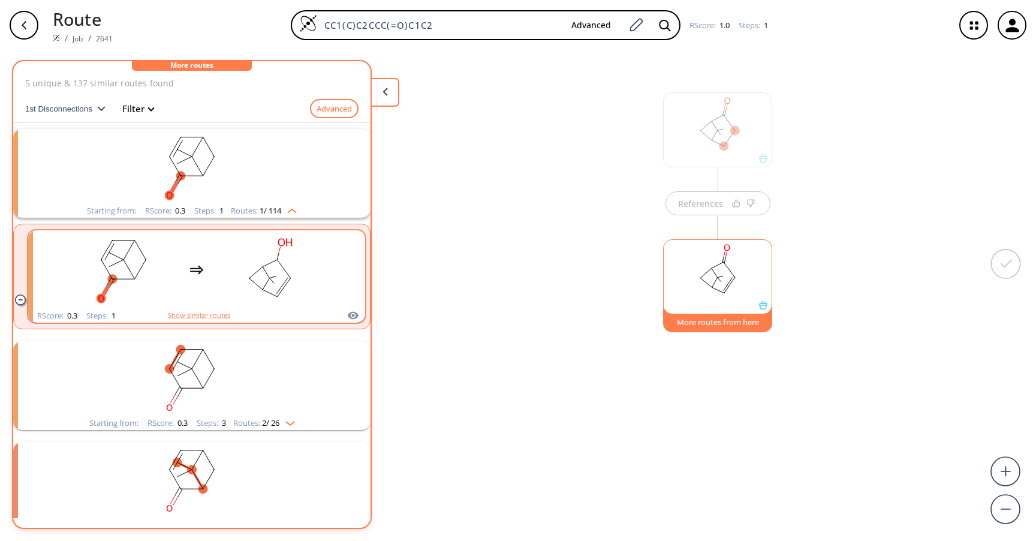
click at [211, 264] on div "clusters" at bounding box center [197, 269] width 254 height 79
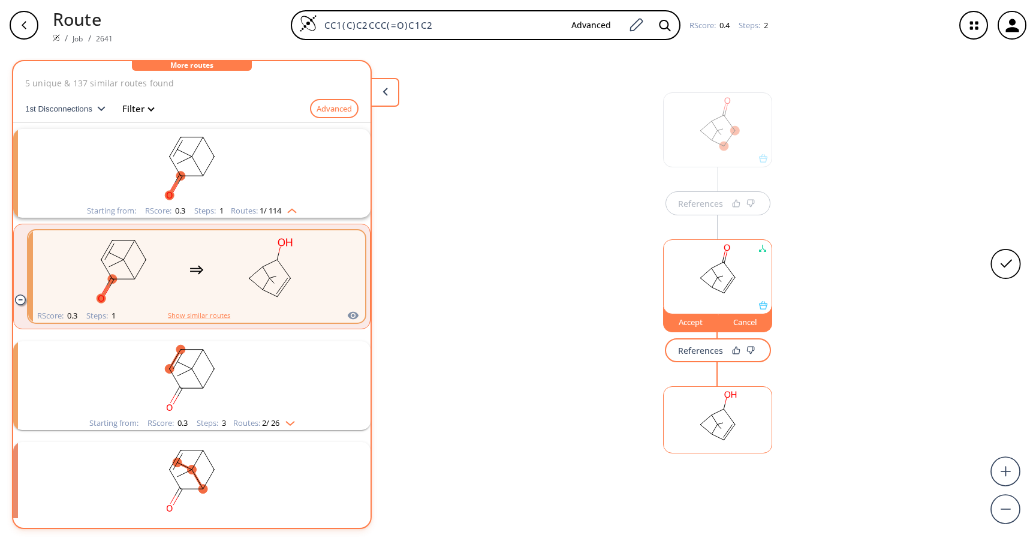
scroll to position [2, 0]
click at [692, 322] on div "Accept" at bounding box center [691, 319] width 54 height 7
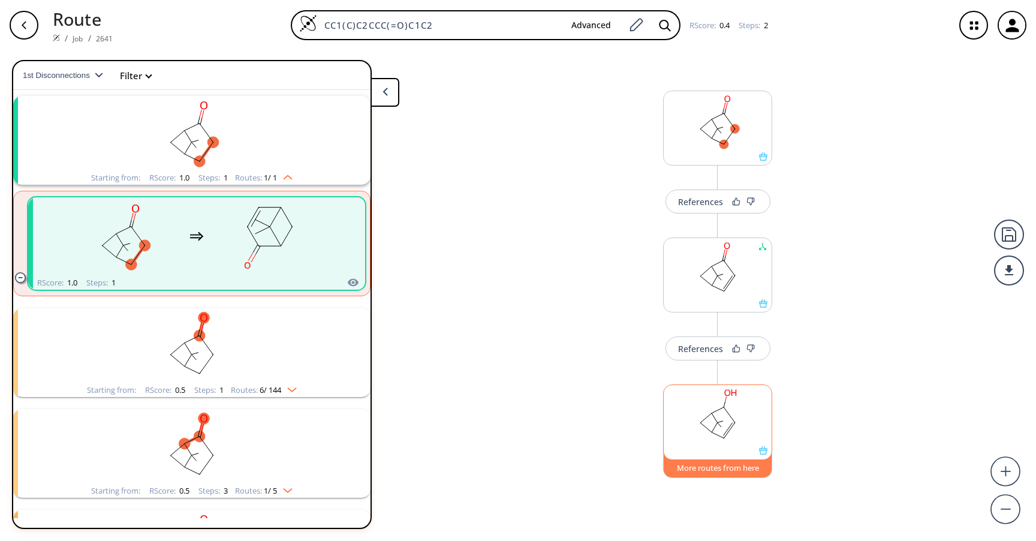
click at [719, 468] on button "More routes from here" at bounding box center [717, 465] width 109 height 26
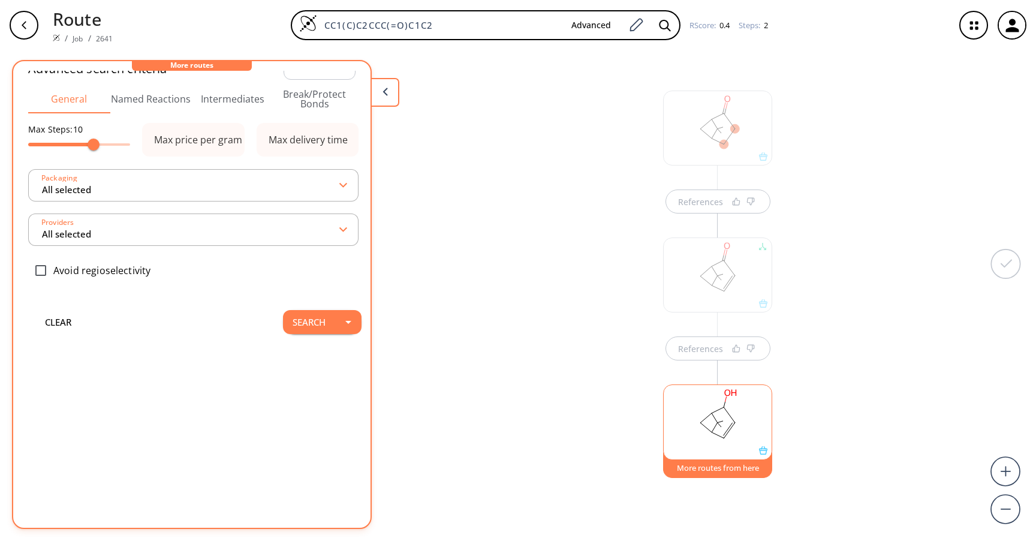
scroll to position [0, 0]
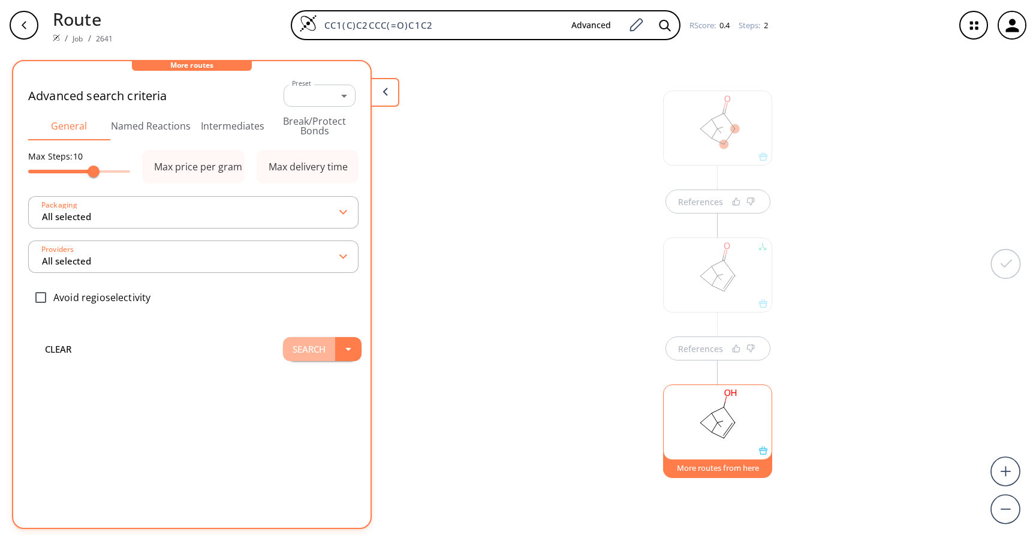
click at [307, 343] on button "Search" at bounding box center [309, 349] width 52 height 24
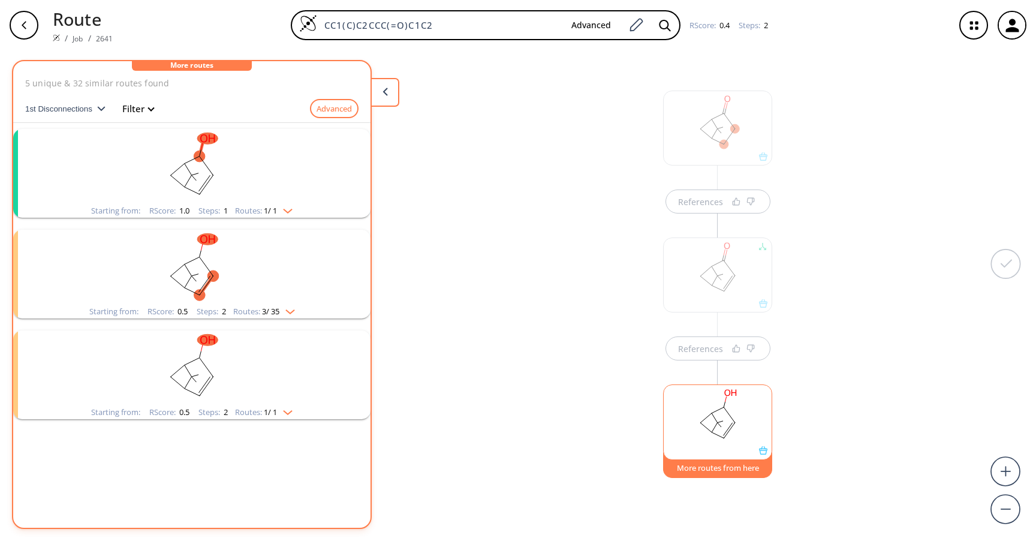
click at [238, 171] on rect "clusters" at bounding box center [192, 166] width 312 height 75
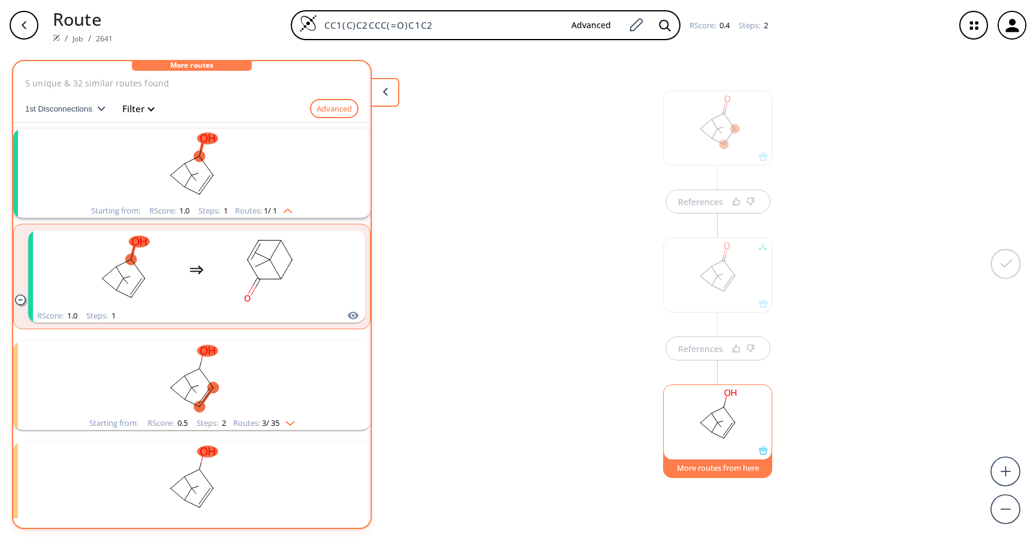
click at [238, 171] on rect "clusters" at bounding box center [192, 166] width 312 height 75
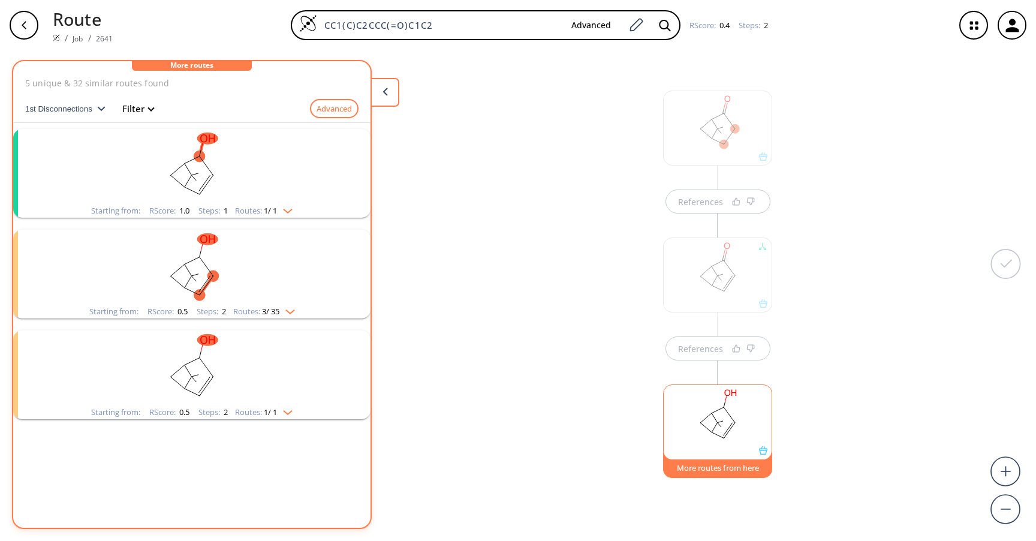
click at [223, 290] on rect "clusters" at bounding box center [192, 267] width 312 height 75
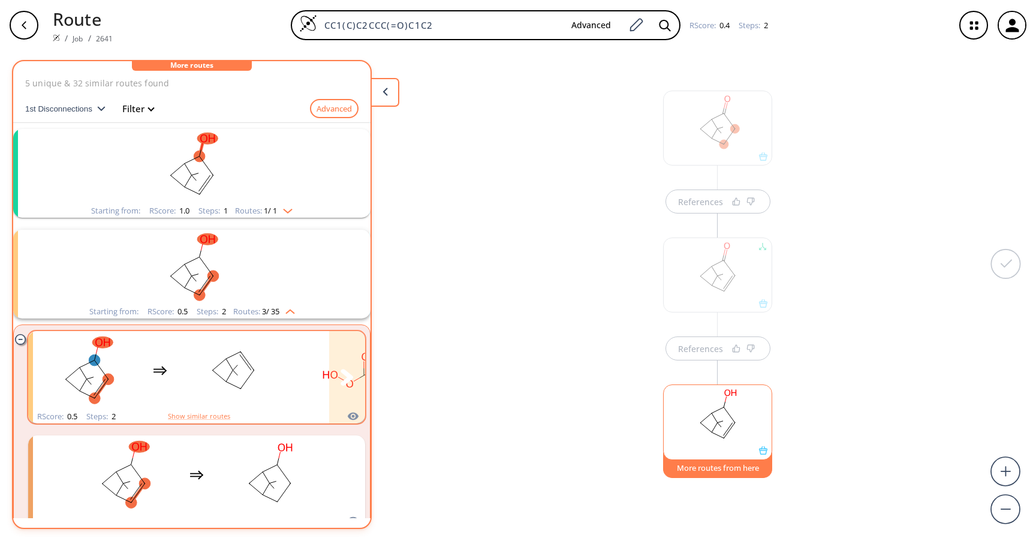
click at [242, 352] on ellipse "clusters" at bounding box center [240, 351] width 11 height 11
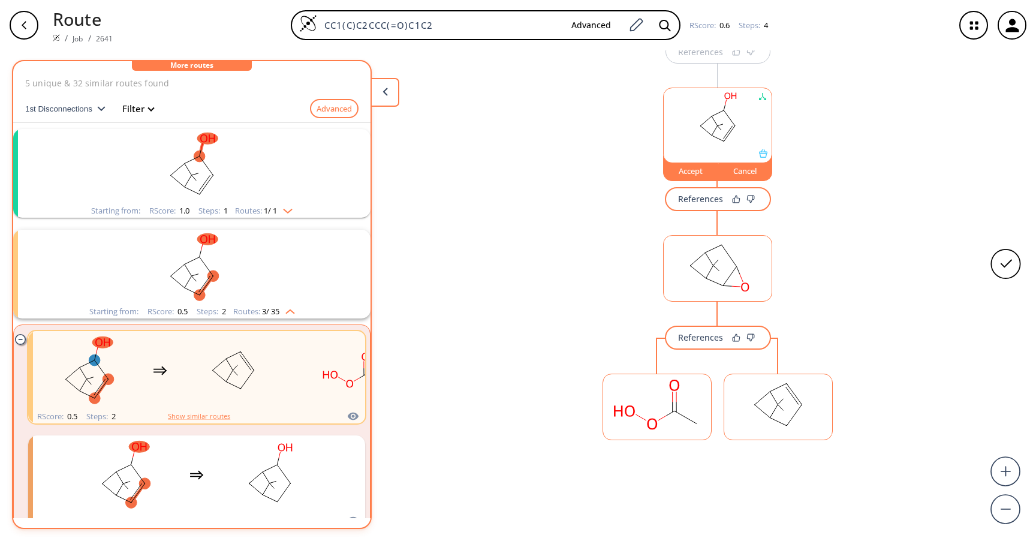
scroll to position [300, 0]
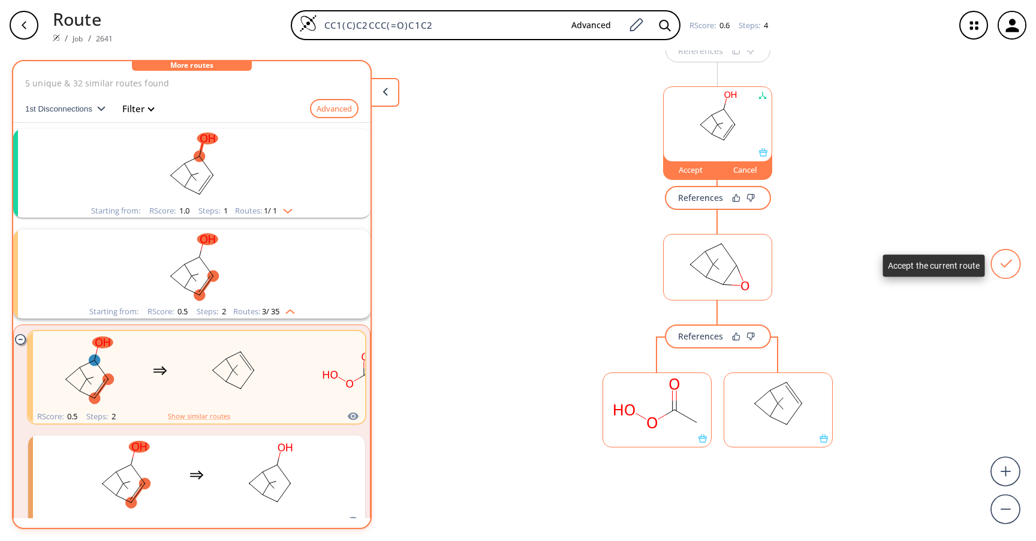
click at [1005, 261] on icon at bounding box center [1005, 263] width 29 height 29
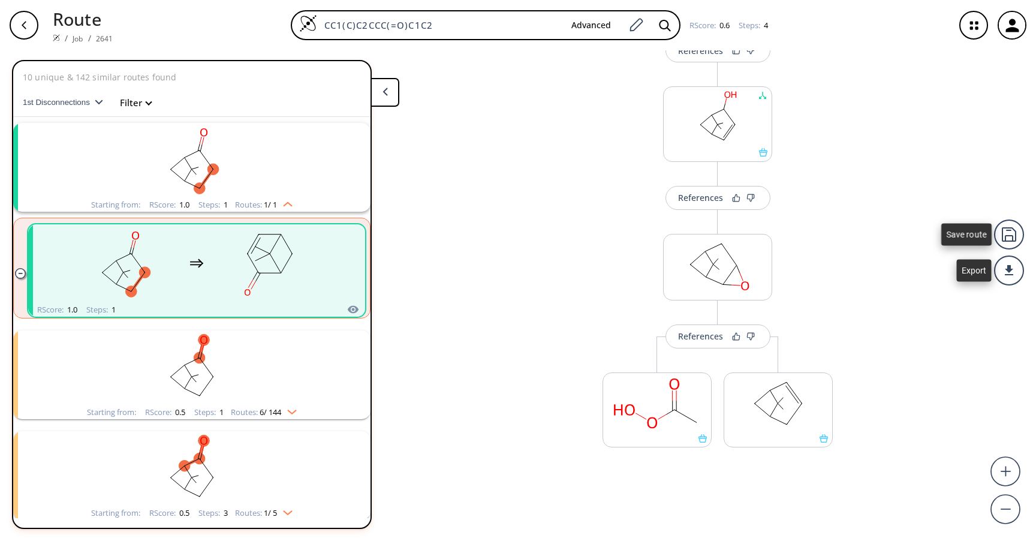
scroll to position [27, 0]
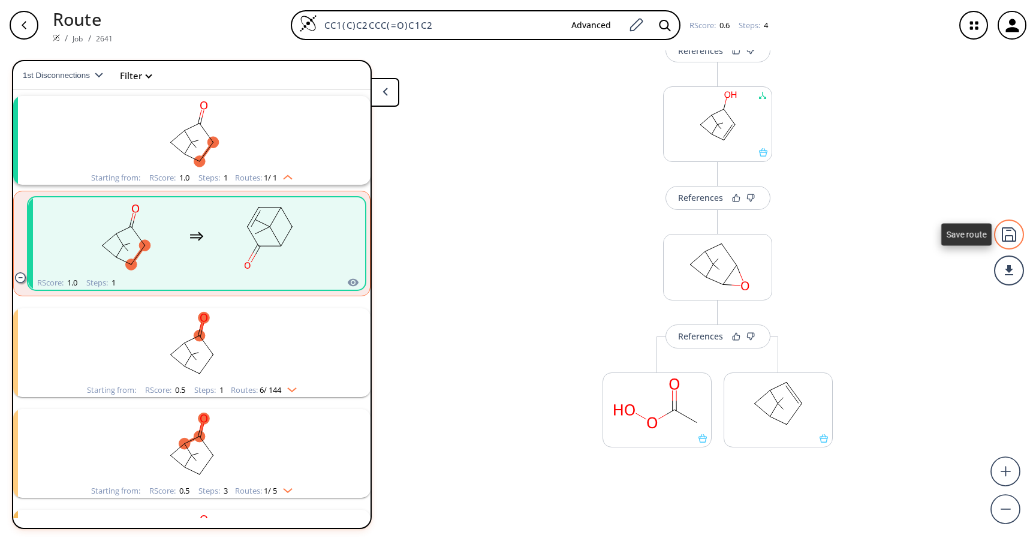
click at [1008, 228] on div at bounding box center [1009, 234] width 30 height 30
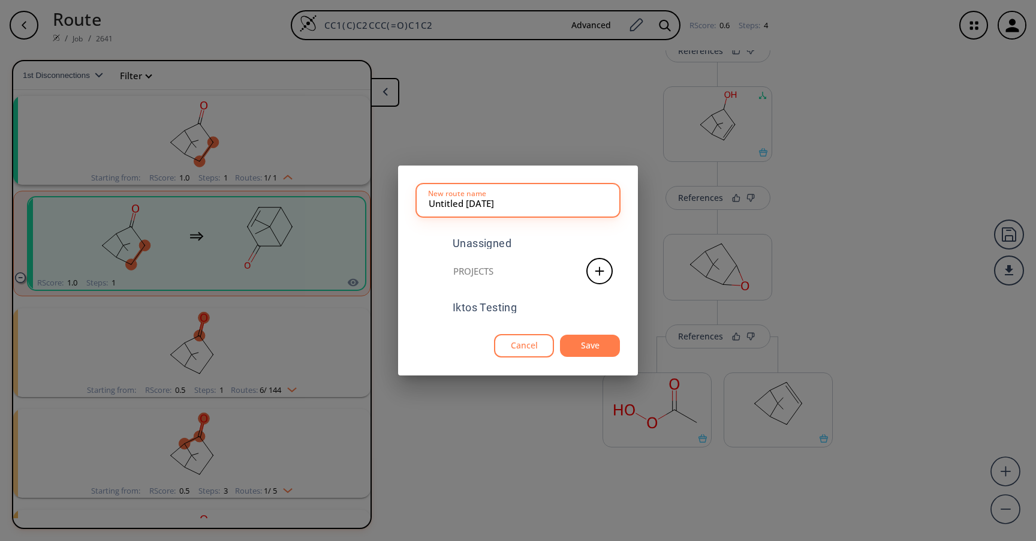
drag, startPoint x: 465, startPoint y: 203, endPoint x: 390, endPoint y: 200, distance: 75.0
click at [390, 200] on div "Untitled [DATE] New route name Unassigned Projects Iktos Testing Cancel Save" at bounding box center [518, 270] width 1036 height 541
type input "Nopinone_[DATE]"
click at [514, 310] on div "Iktos Testing" at bounding box center [485, 307] width 64 height 11
click at [597, 348] on button "Save" at bounding box center [590, 345] width 60 height 22
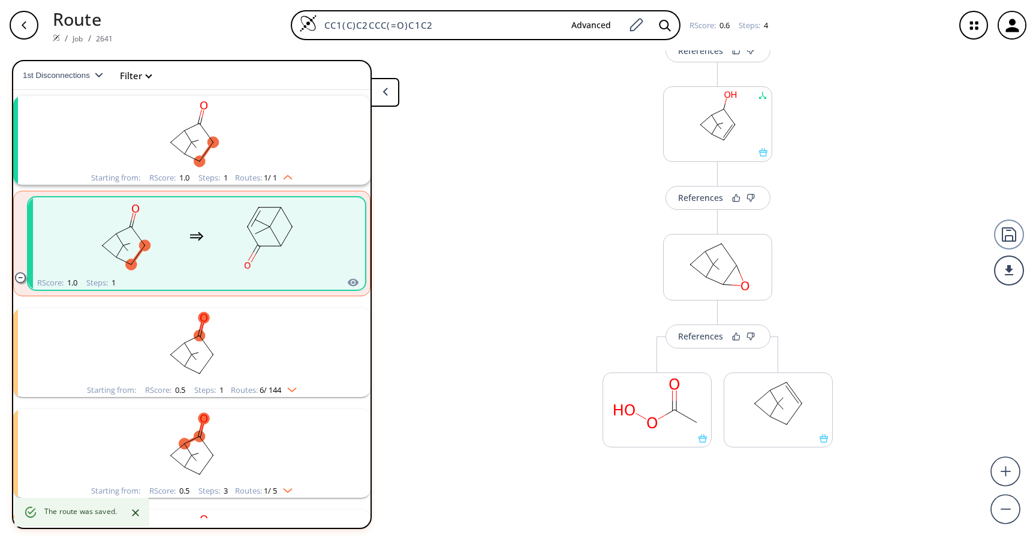
scroll to position [0, 0]
